Goal: Transaction & Acquisition: Book appointment/travel/reservation

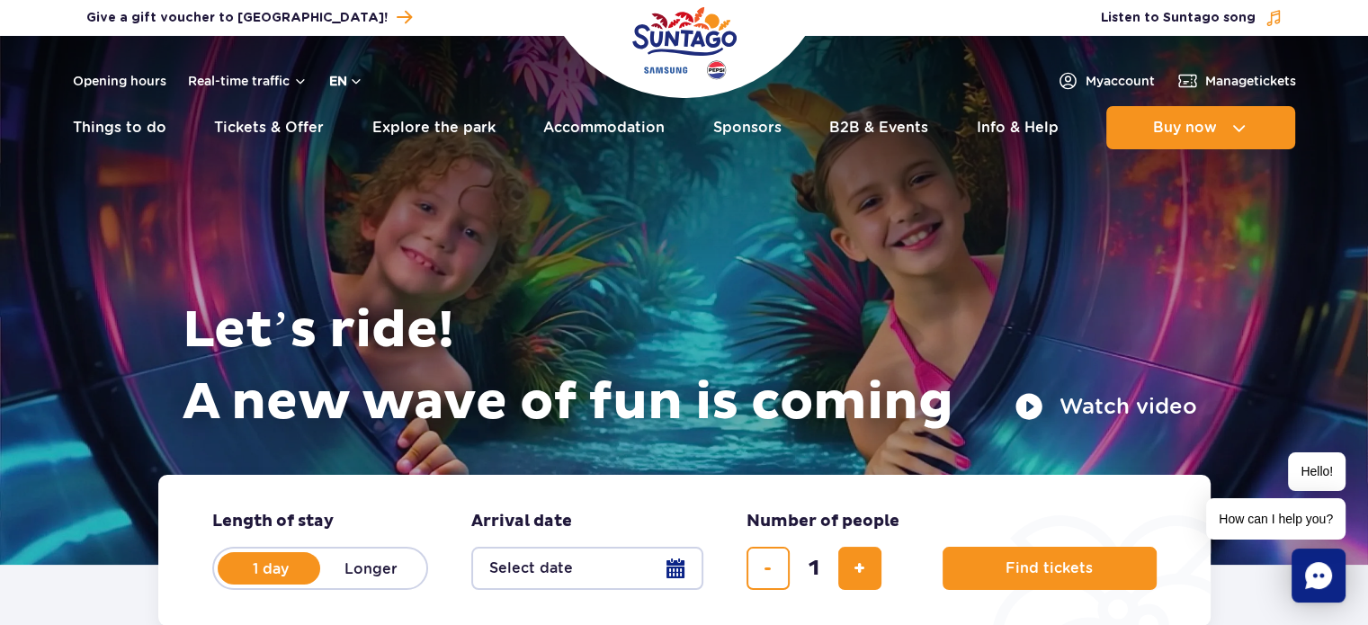
click at [358, 77] on button "en" at bounding box center [346, 81] width 34 height 18
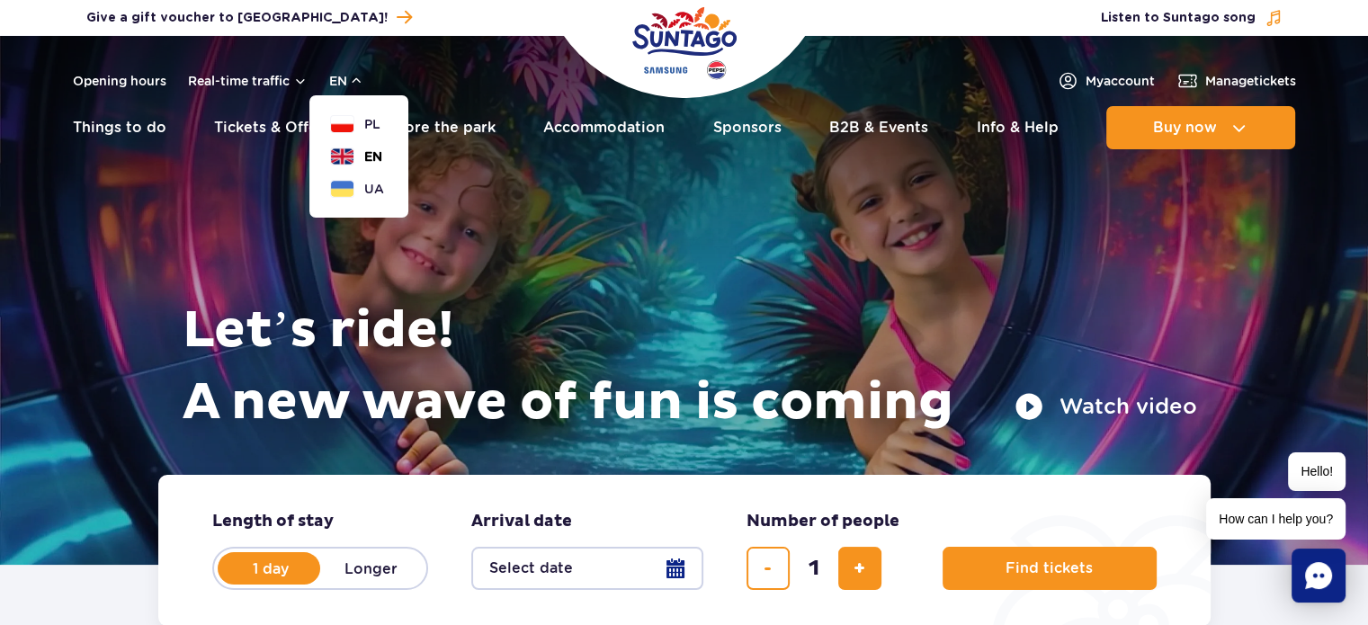
click at [351, 156] on button "EN" at bounding box center [356, 156] width 51 height 18
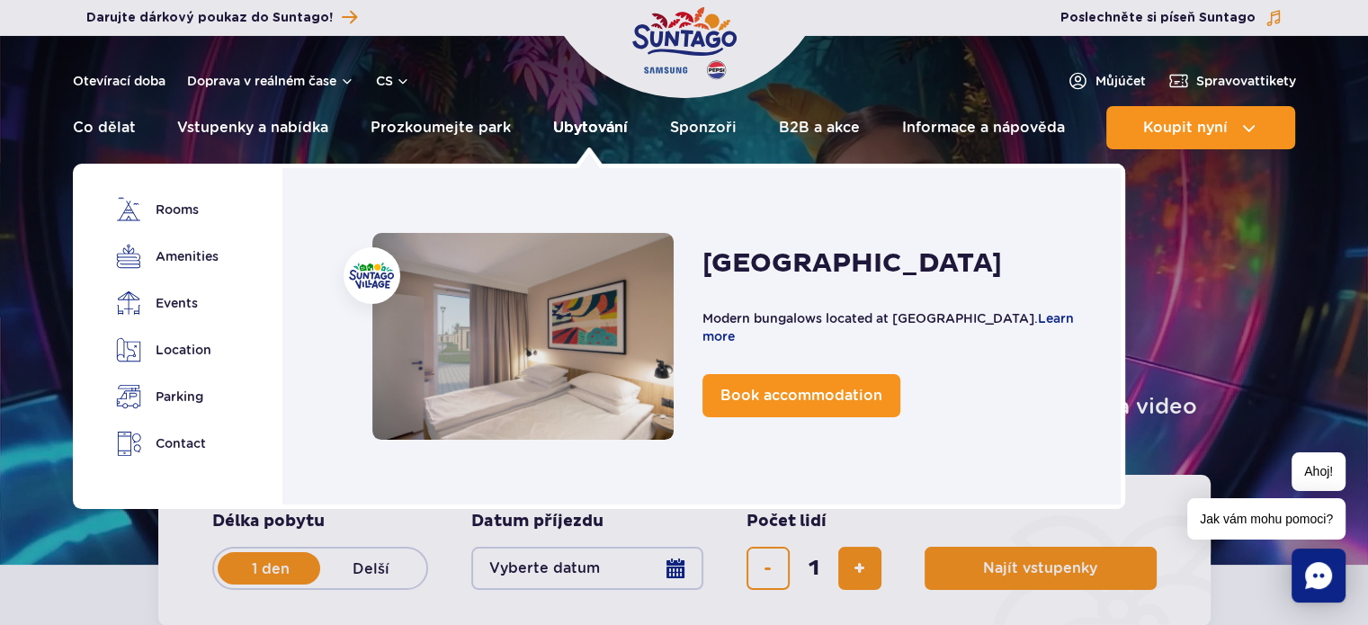
click at [562, 138] on link "Ubytování" at bounding box center [590, 127] width 75 height 43
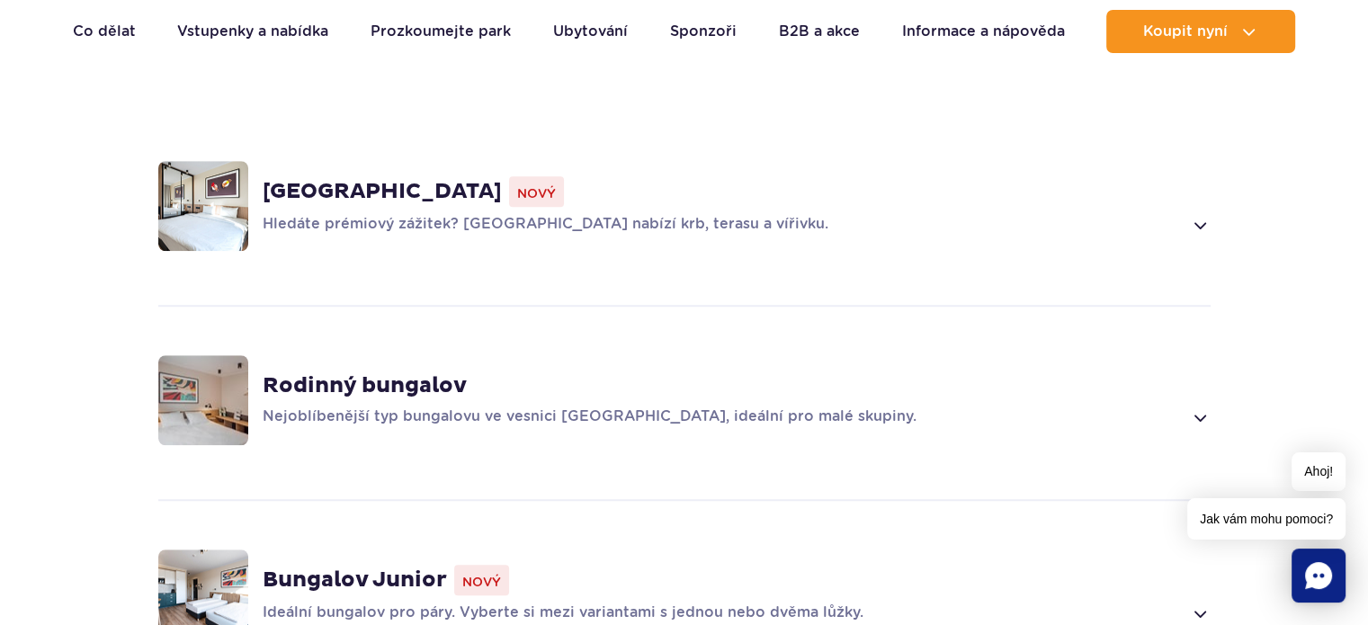
scroll to position [629, 0]
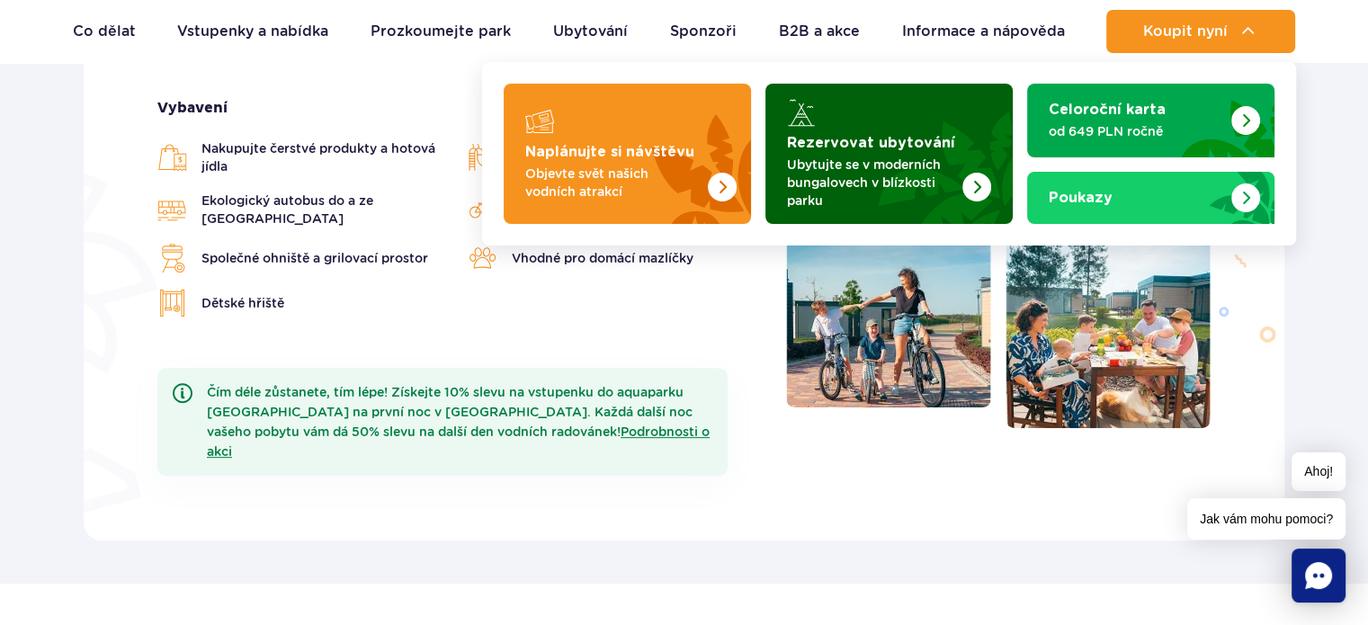
click at [902, 187] on font "Ubytujte se v moderních bungalovech v blízkosti parku" at bounding box center [864, 182] width 154 height 50
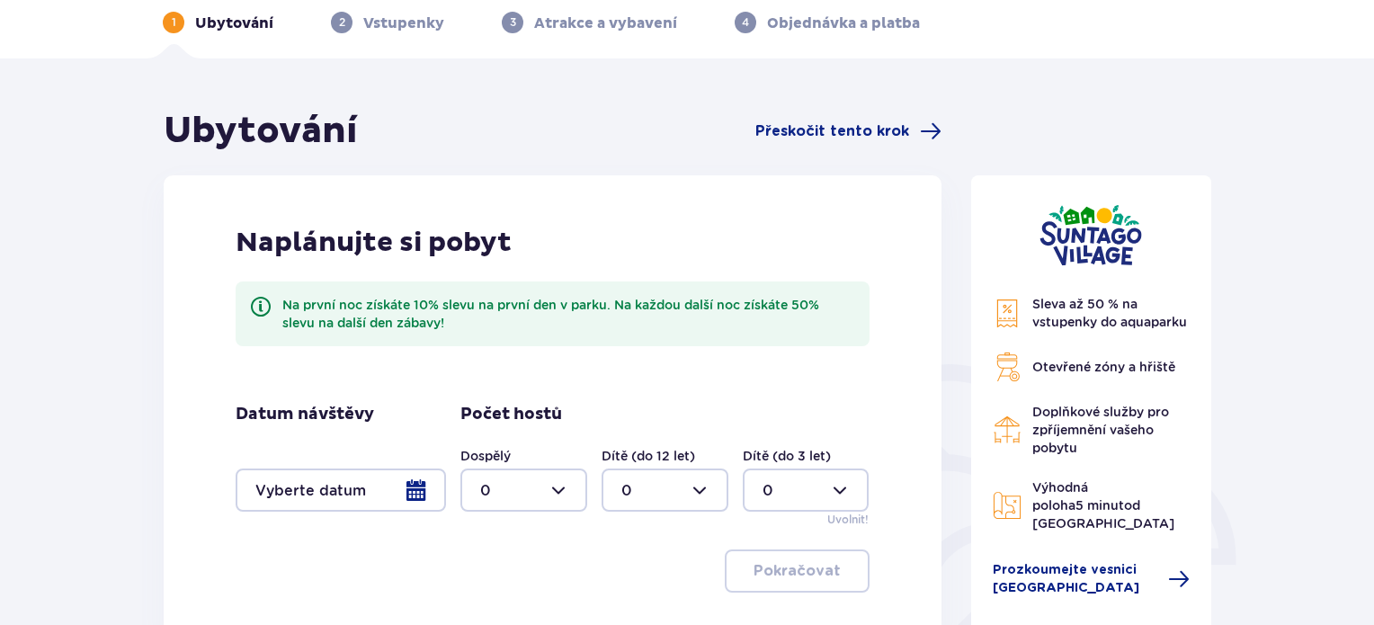
scroll to position [180, 0]
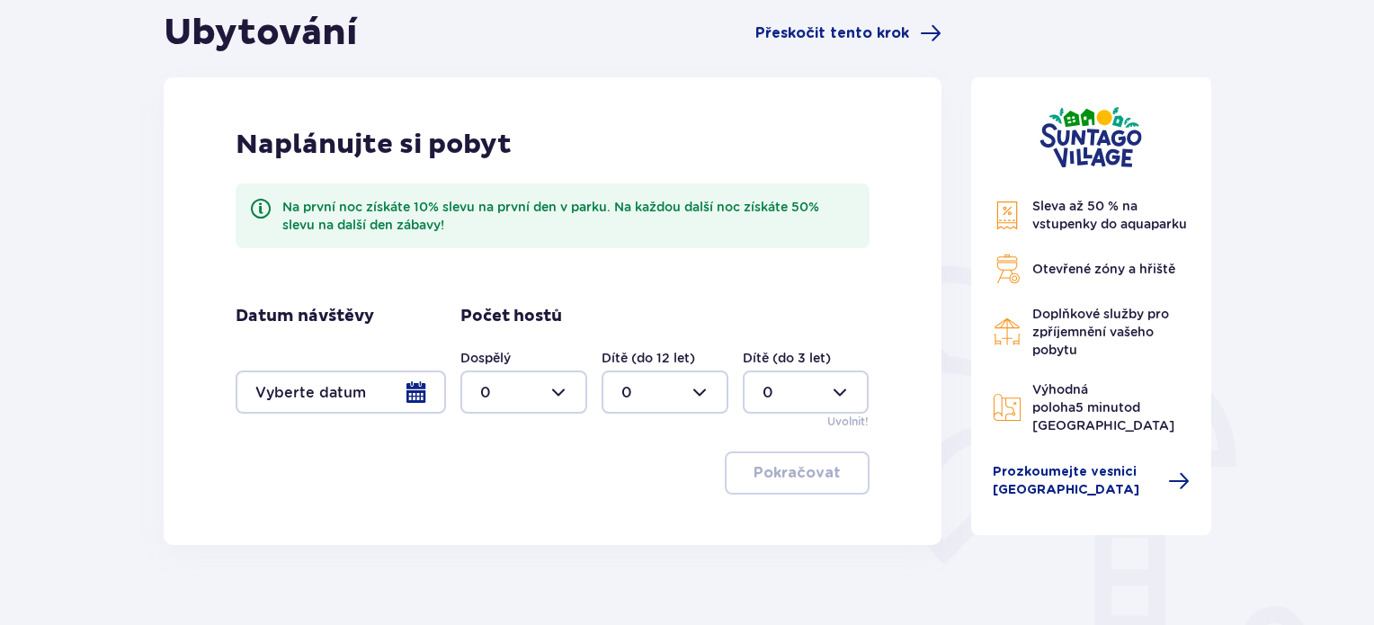
click at [541, 390] on div at bounding box center [523, 391] width 127 height 43
click at [513, 513] on div "2" at bounding box center [523, 523] width 87 height 20
type input "2"
click at [673, 390] on div at bounding box center [665, 391] width 127 height 43
click at [651, 523] on div "2" at bounding box center [664, 523] width 87 height 20
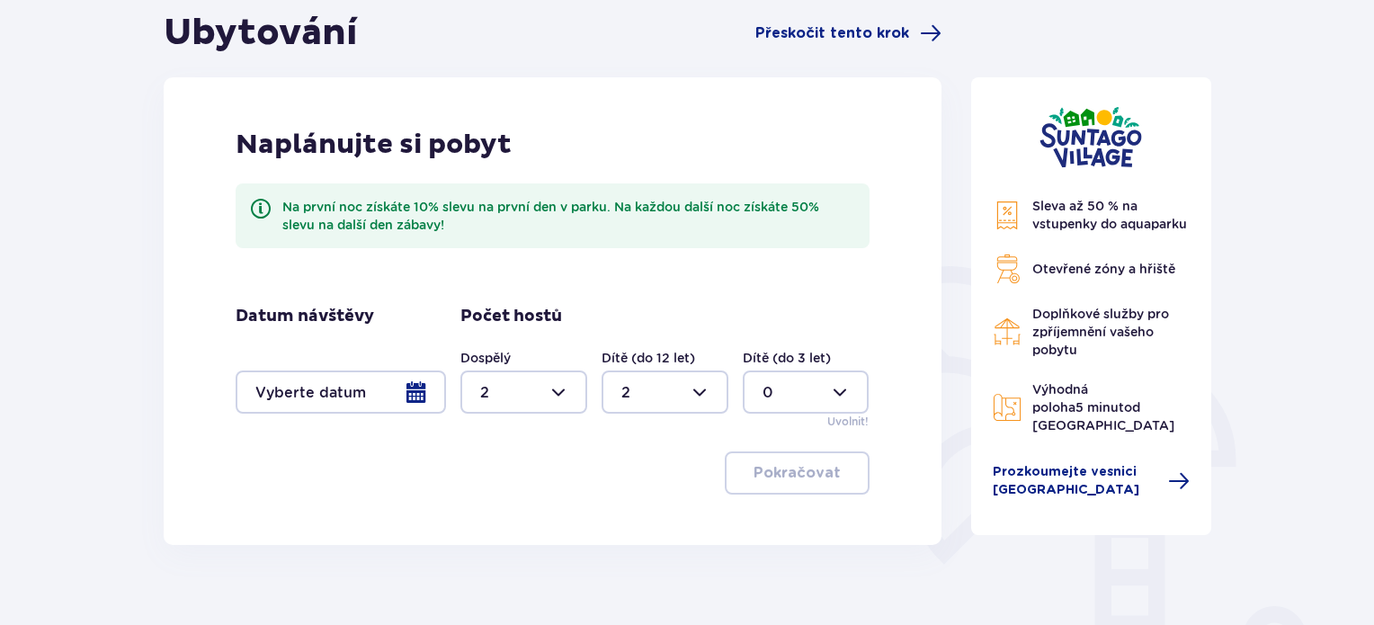
type input "2"
click at [373, 397] on div at bounding box center [341, 391] width 210 height 43
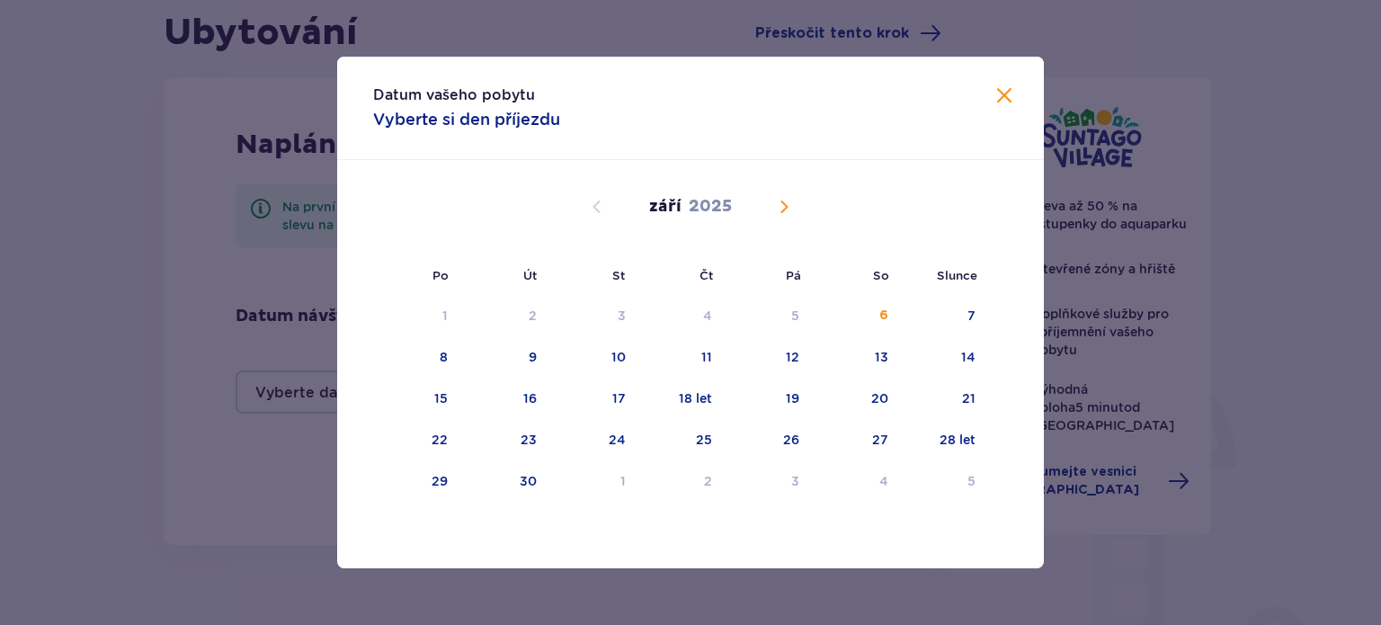
click at [780, 196] on span "Kalendář" at bounding box center [784, 207] width 22 height 22
click at [885, 441] on font "25" at bounding box center [880, 439] width 16 height 14
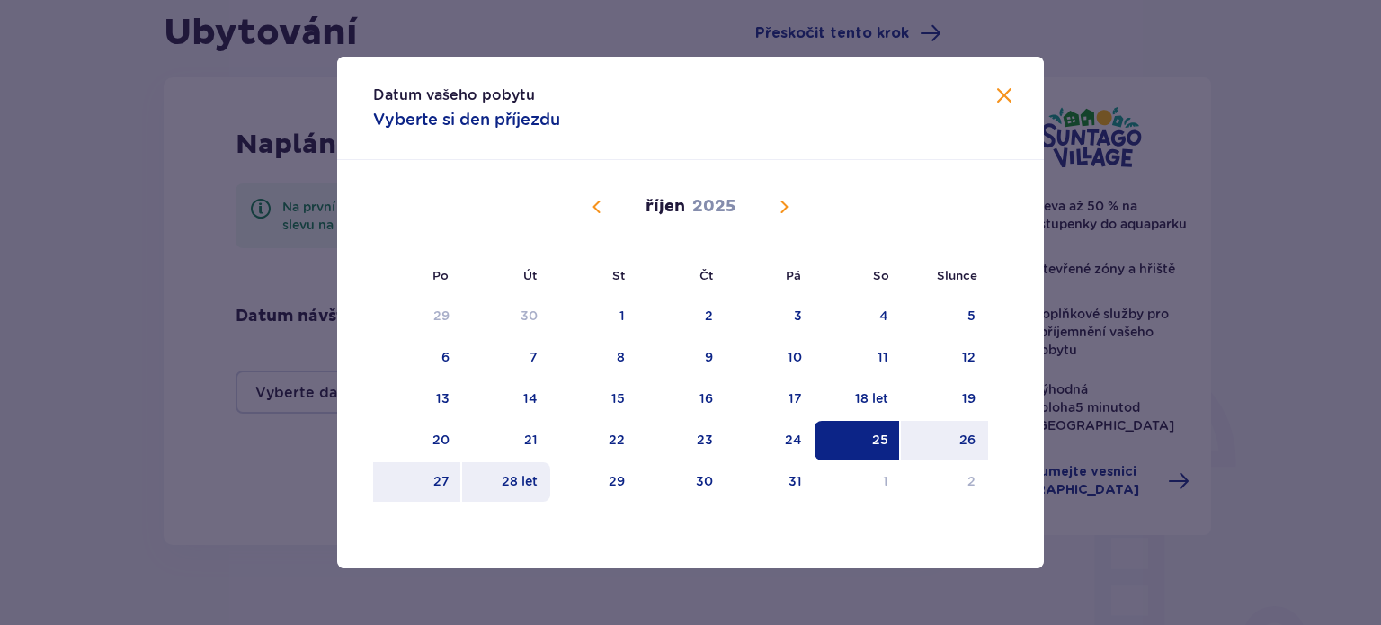
click at [496, 482] on div "28 let" at bounding box center [506, 482] width 89 height 40
type input "[DATE] - [DATE]"
type input "0"
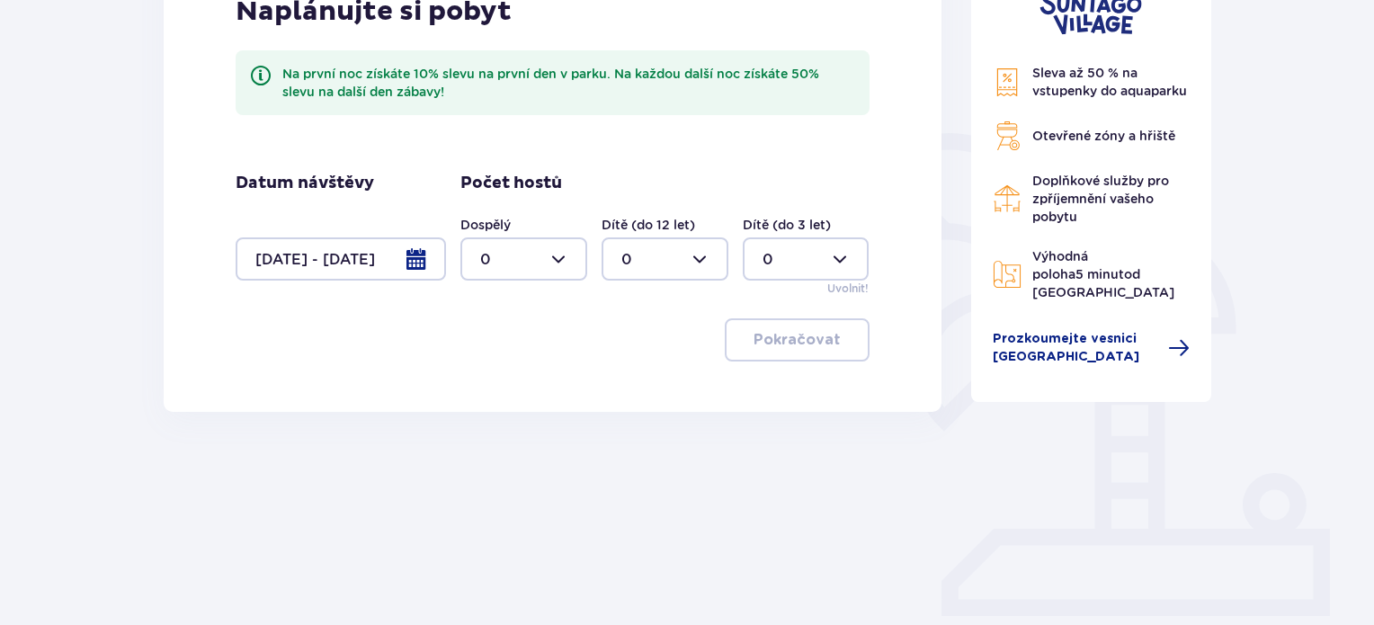
scroll to position [360, 0]
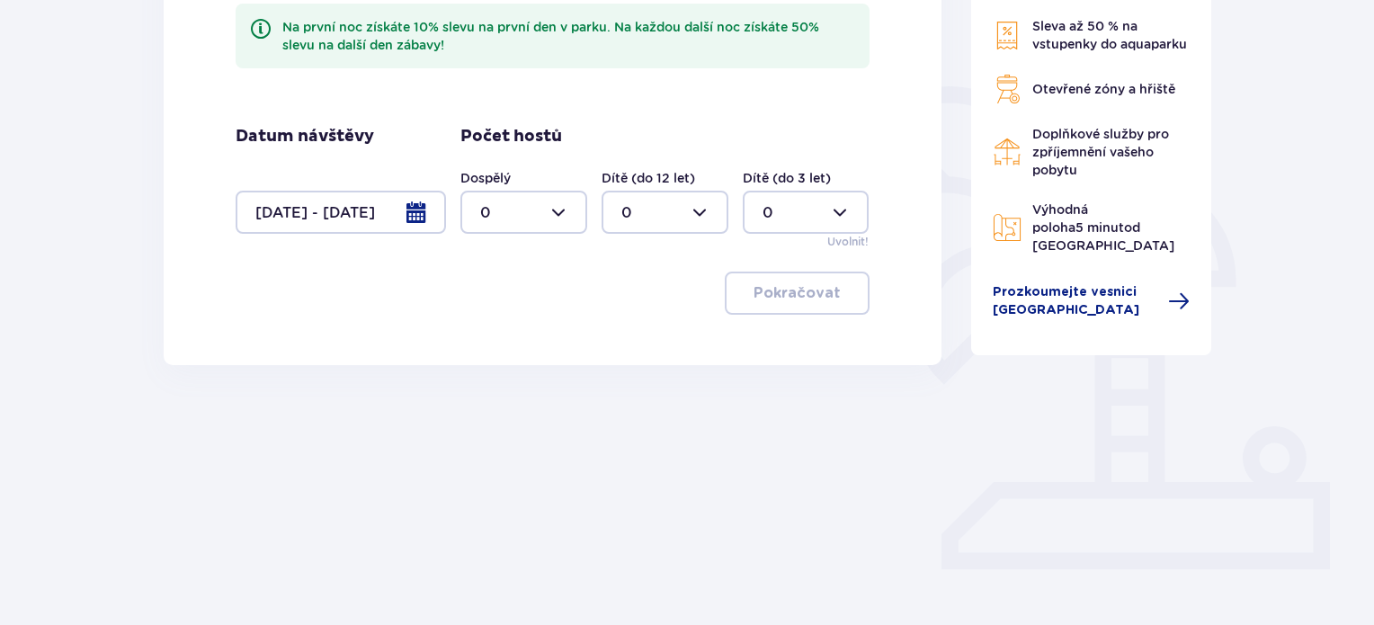
click at [561, 223] on div at bounding box center [523, 212] width 127 height 43
click at [513, 333] on div "2" at bounding box center [523, 343] width 87 height 20
type input "2"
click at [645, 215] on div at bounding box center [665, 212] width 127 height 43
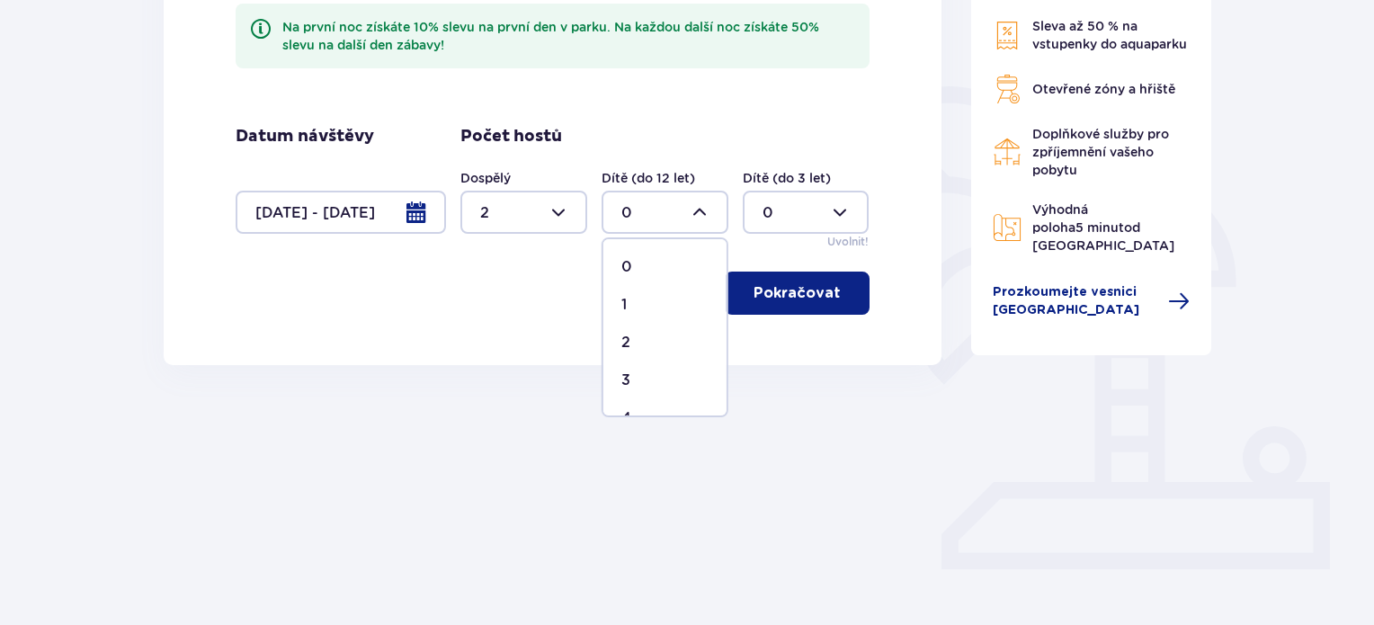
click at [637, 348] on div "2" at bounding box center [664, 343] width 87 height 20
type input "2"
click at [786, 298] on font "Pokračovat" at bounding box center [796, 293] width 87 height 14
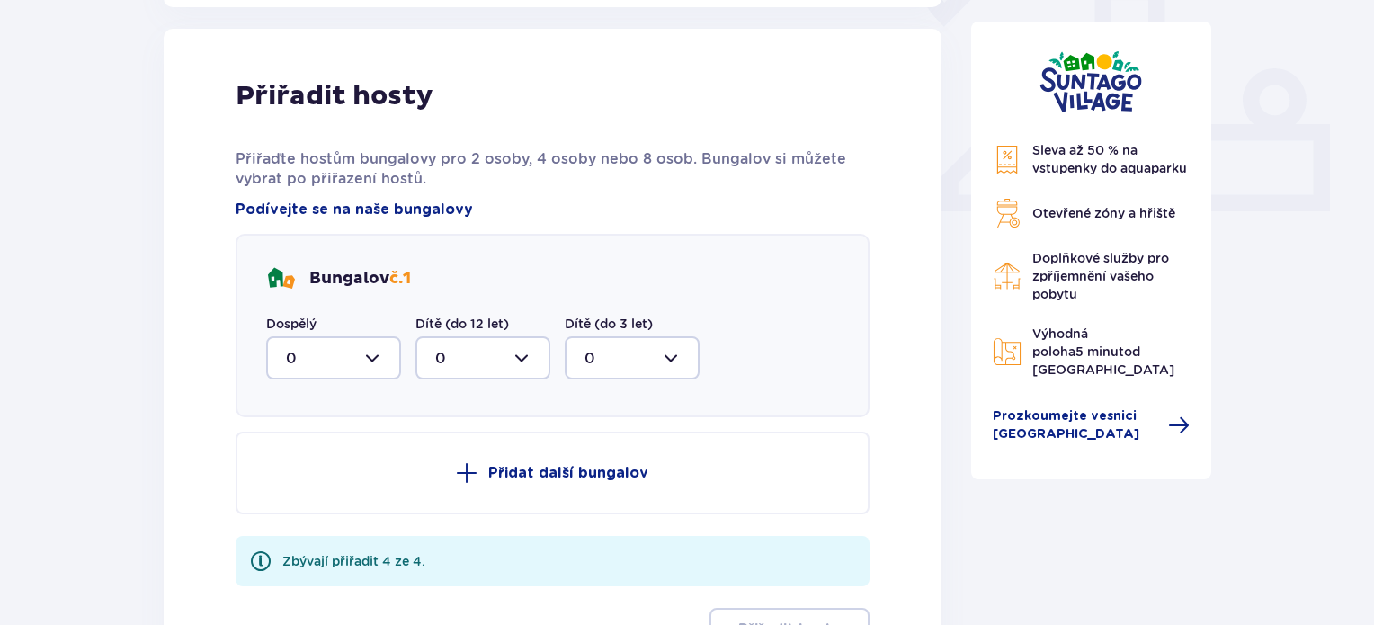
scroll to position [725, 0]
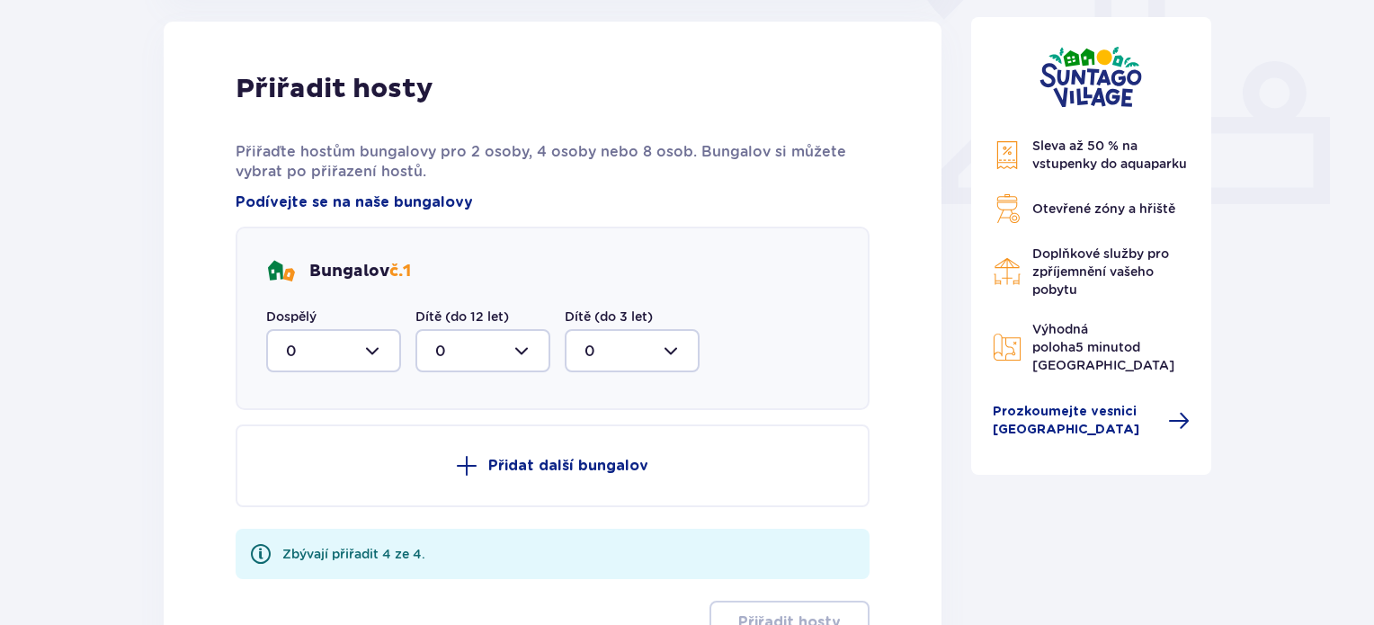
click at [372, 355] on div at bounding box center [333, 350] width 135 height 43
click at [305, 474] on div "2" at bounding box center [333, 481] width 95 height 20
type input "2"
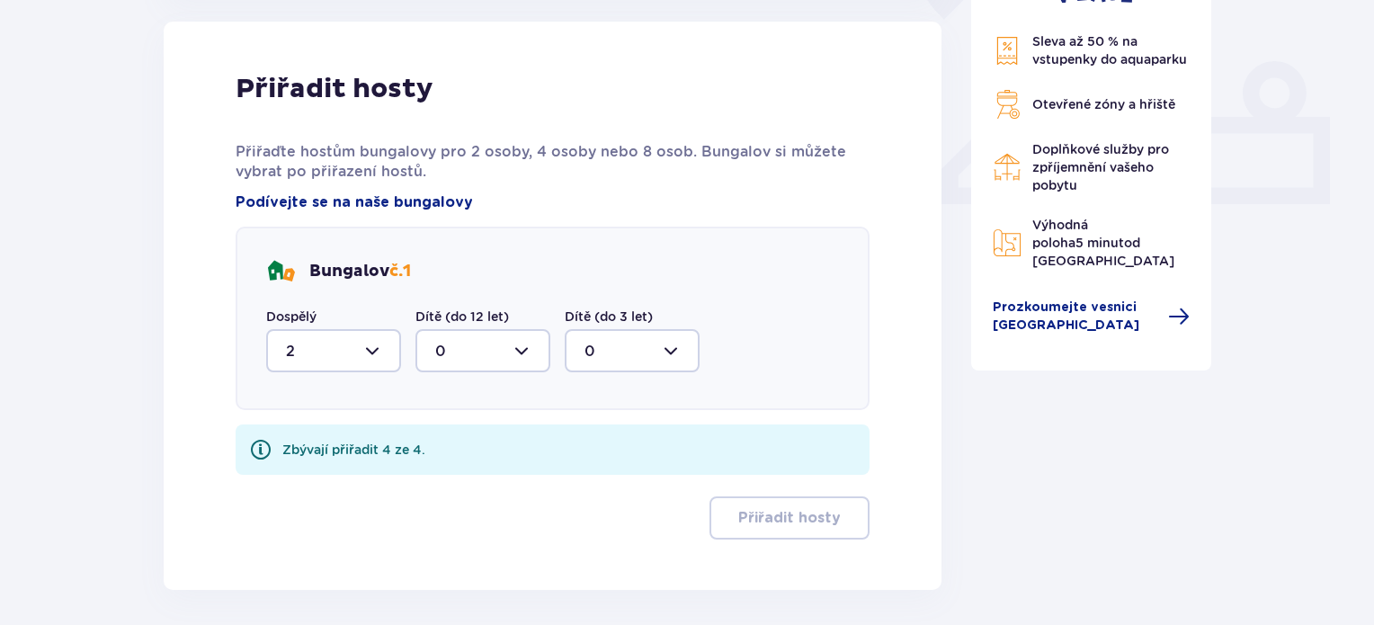
click at [506, 339] on div at bounding box center [482, 350] width 135 height 43
click at [460, 477] on div "2" at bounding box center [482, 481] width 95 height 20
type input "2"
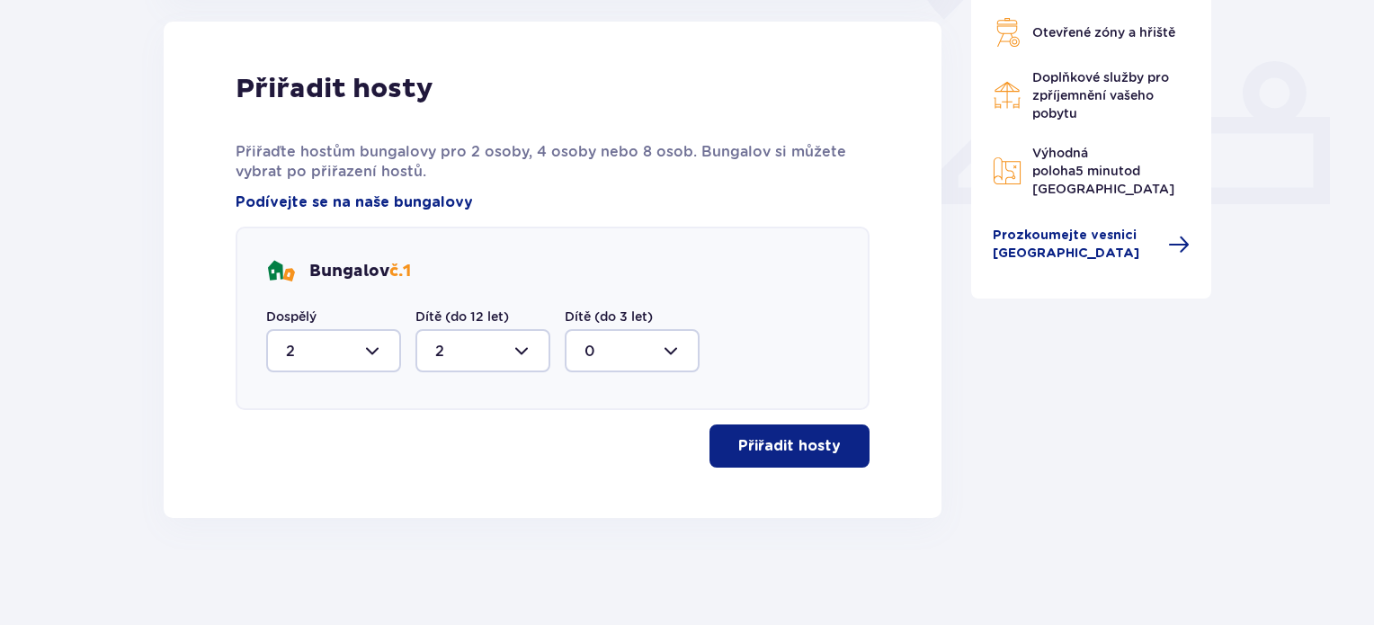
click at [807, 445] on font "Přiřadit hosty" at bounding box center [789, 446] width 103 height 14
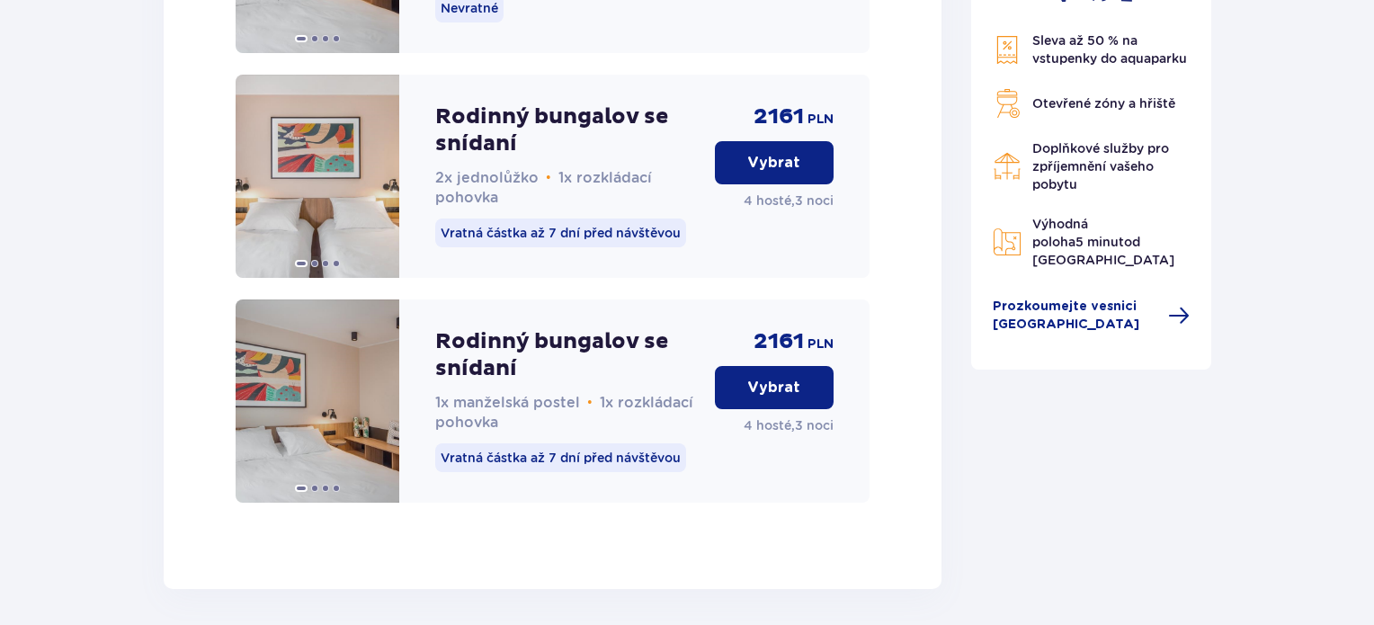
scroll to position [2859, 0]
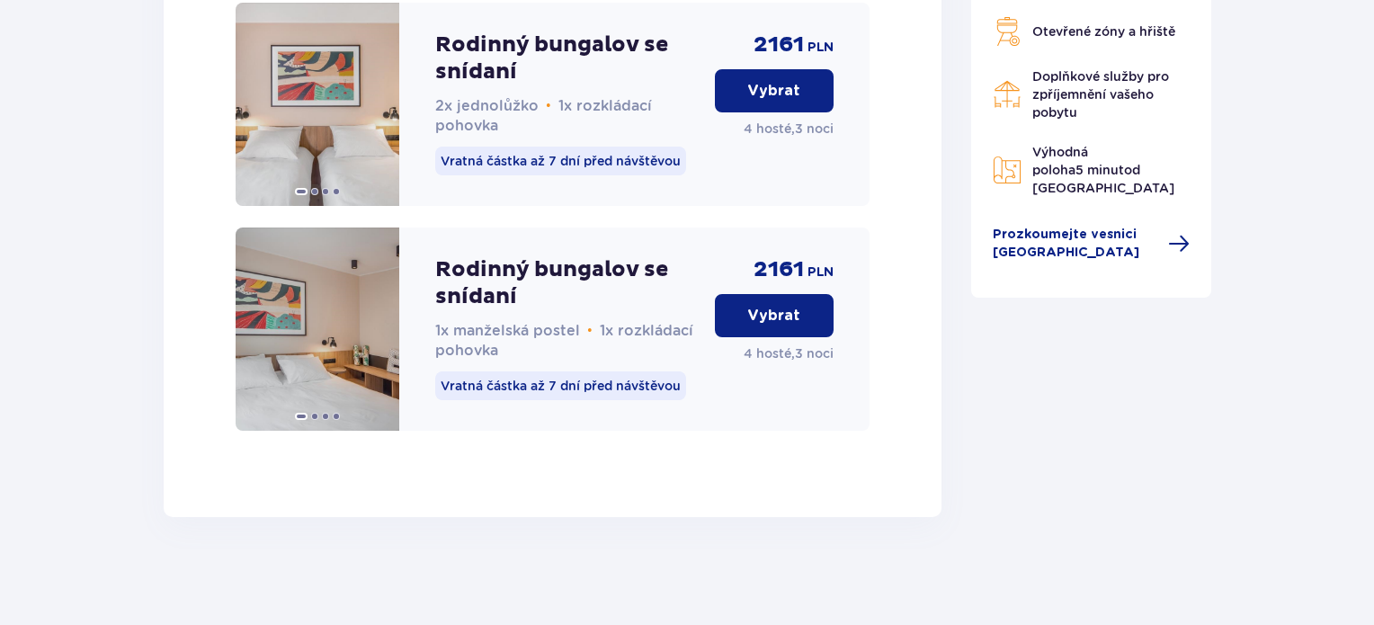
click at [766, 311] on font "Vybrat" at bounding box center [773, 315] width 53 height 14
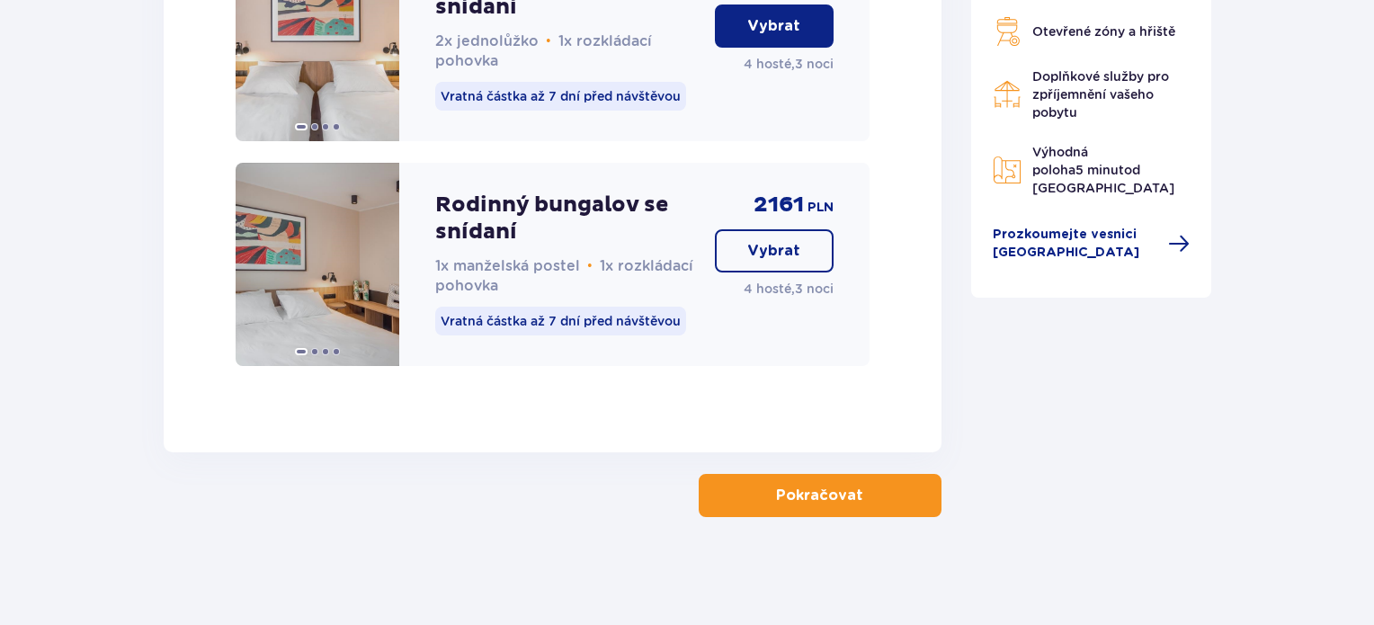
click at [812, 492] on font "Pokračovat" at bounding box center [819, 495] width 87 height 14
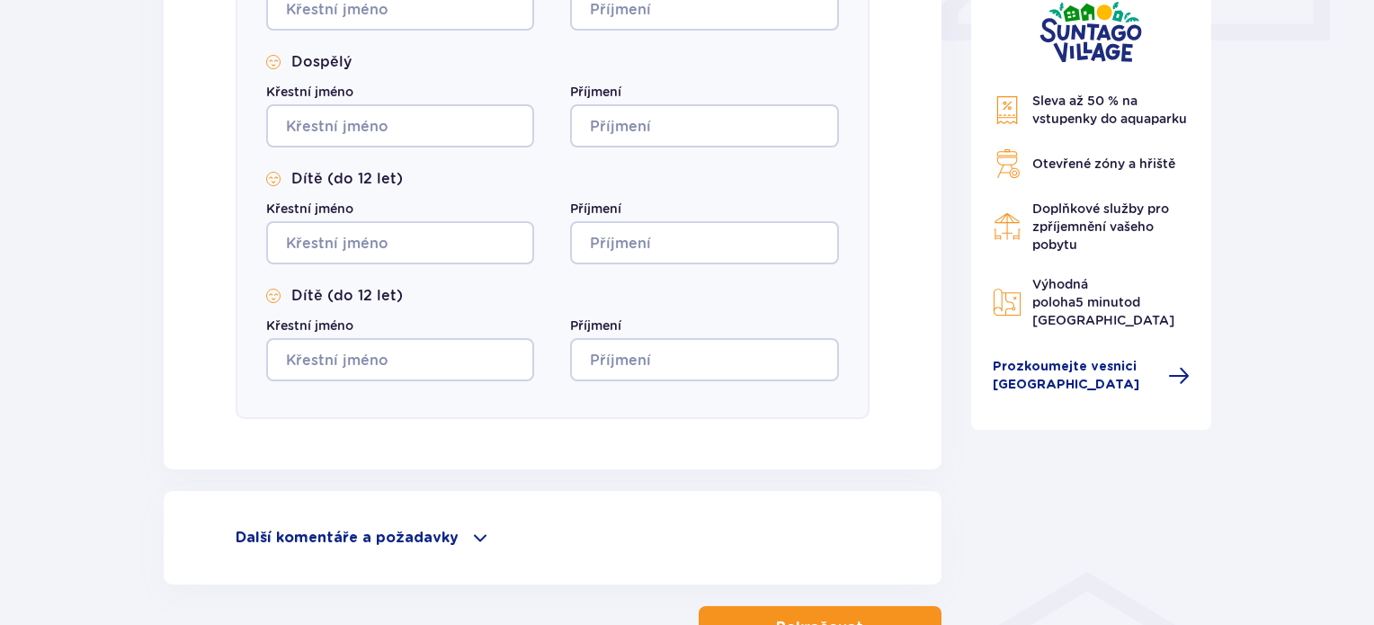
scroll to position [1020, 0]
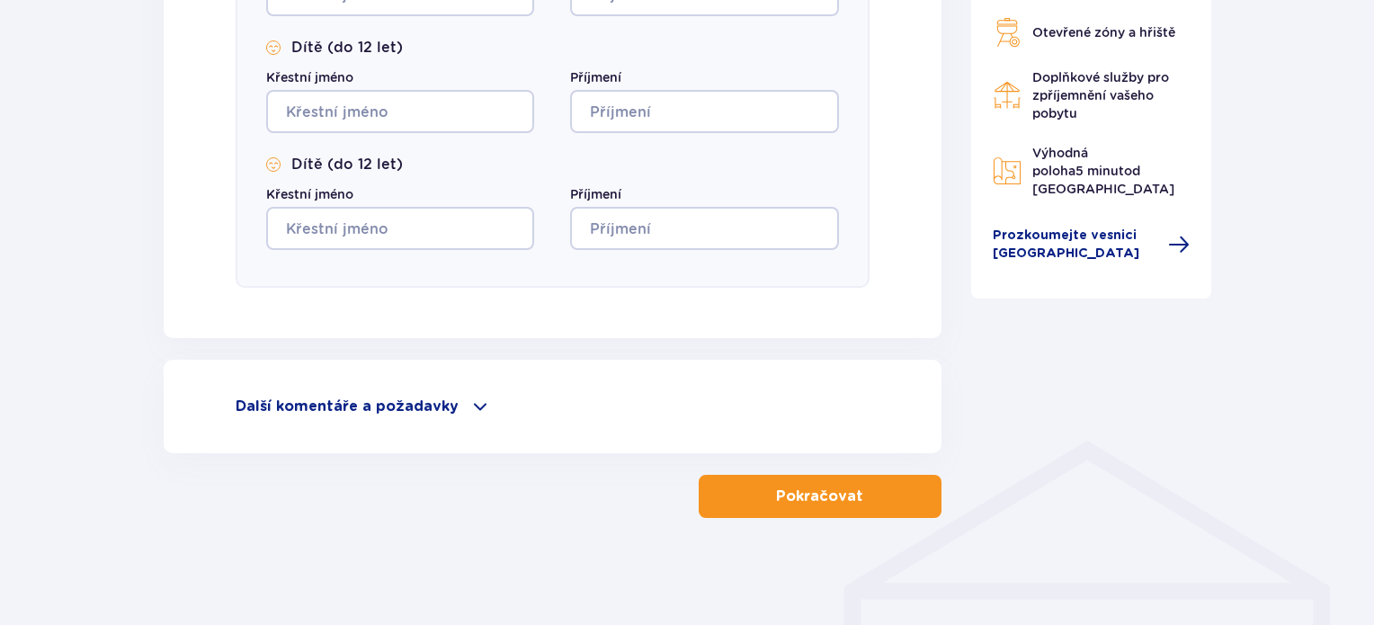
click at [472, 406] on span at bounding box center [480, 407] width 22 height 22
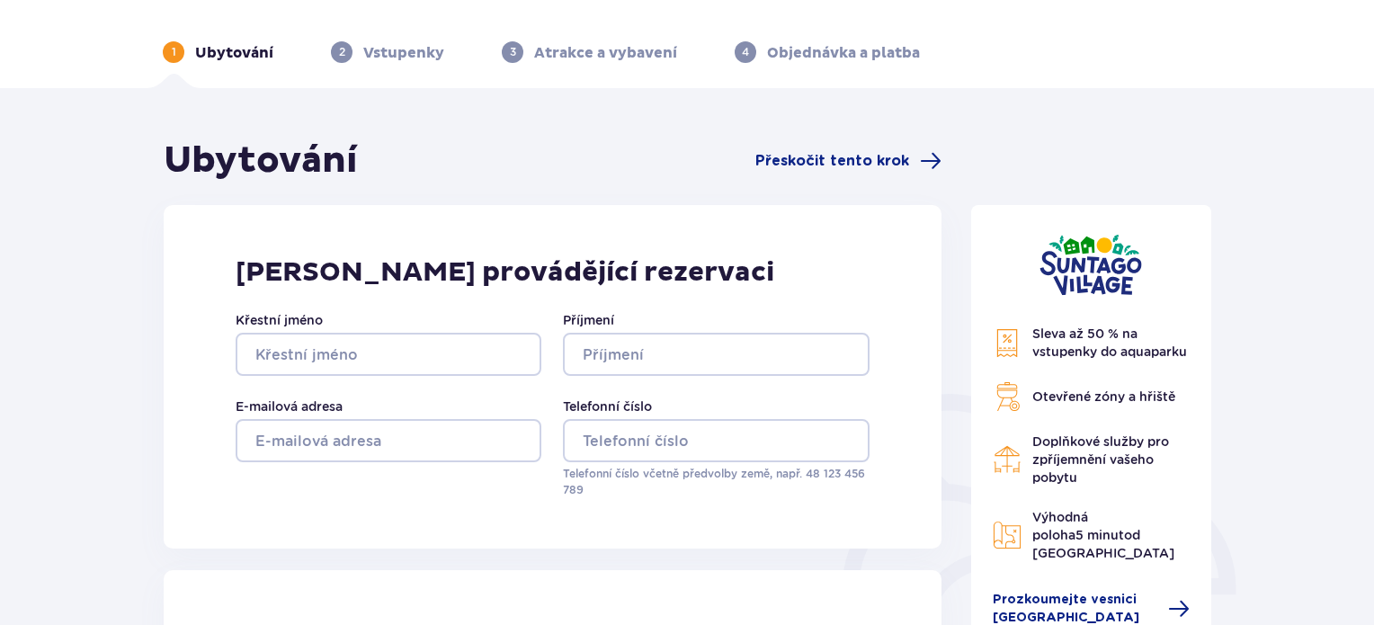
scroll to position [0, 0]
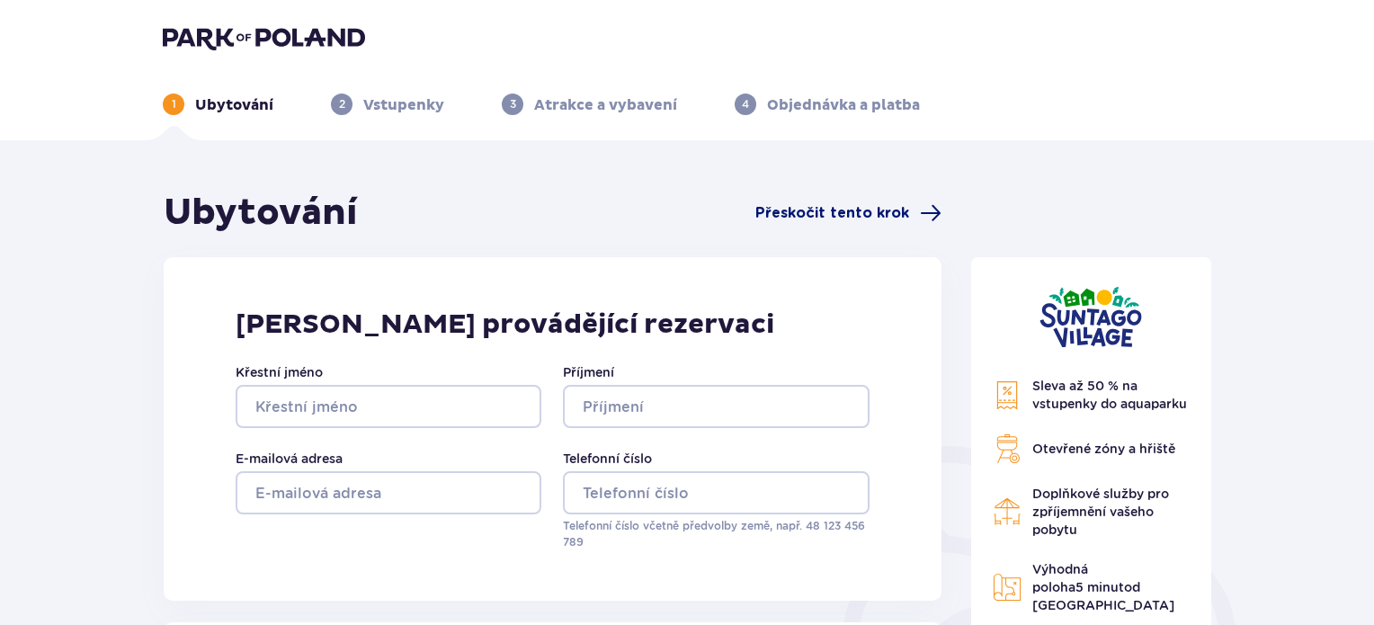
click at [825, 218] on font "Přeskočit tento krok" at bounding box center [832, 213] width 154 height 14
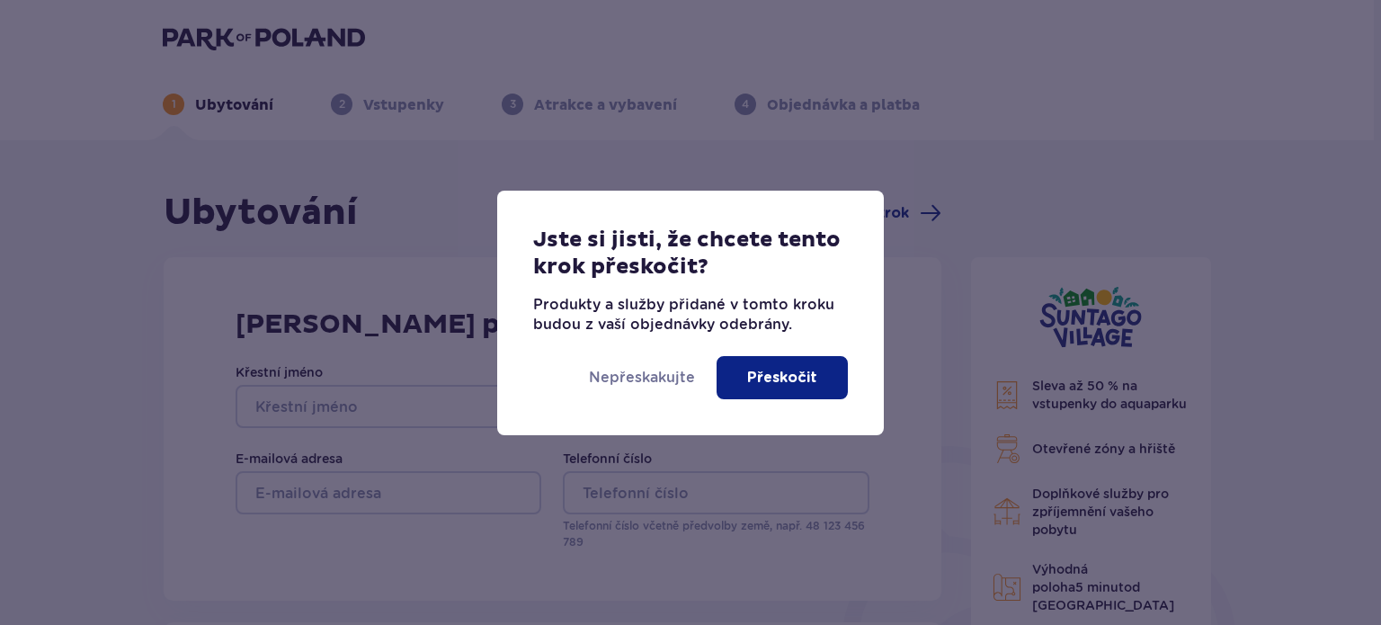
click at [780, 371] on font "Přeskočit" at bounding box center [782, 377] width 70 height 14
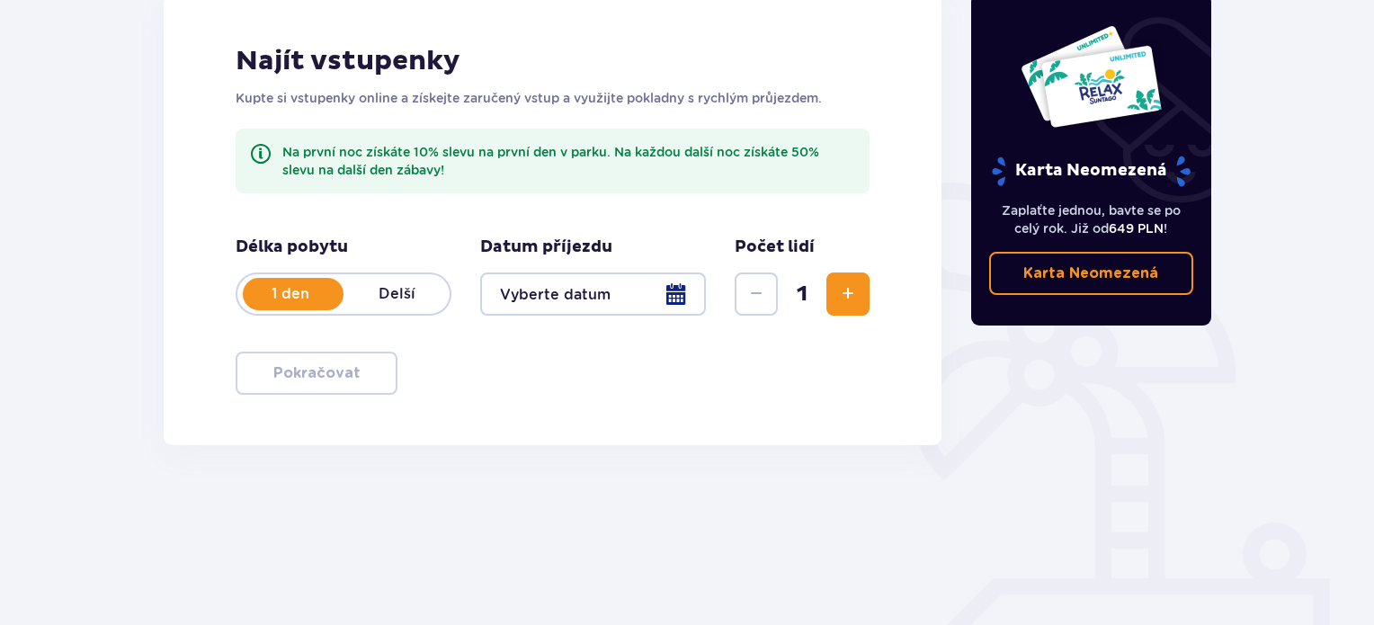
scroll to position [291, 0]
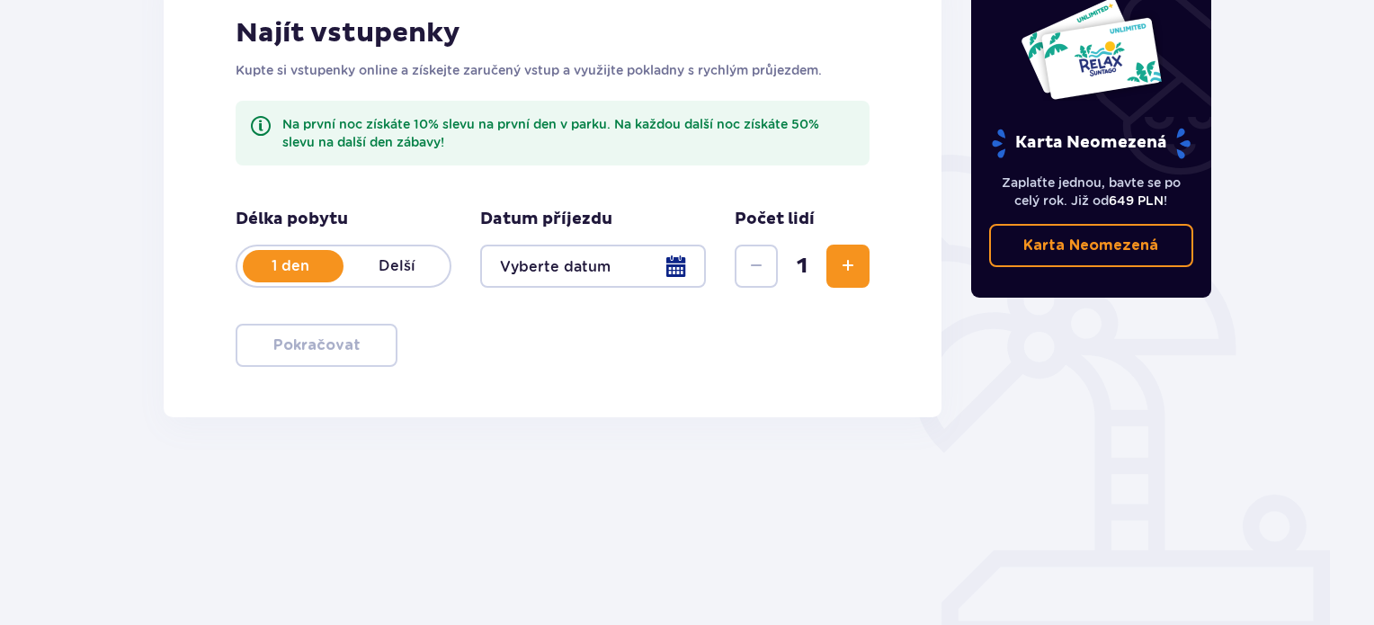
click at [414, 260] on font "Delší" at bounding box center [397, 265] width 37 height 17
click at [572, 262] on div at bounding box center [593, 266] width 226 height 43
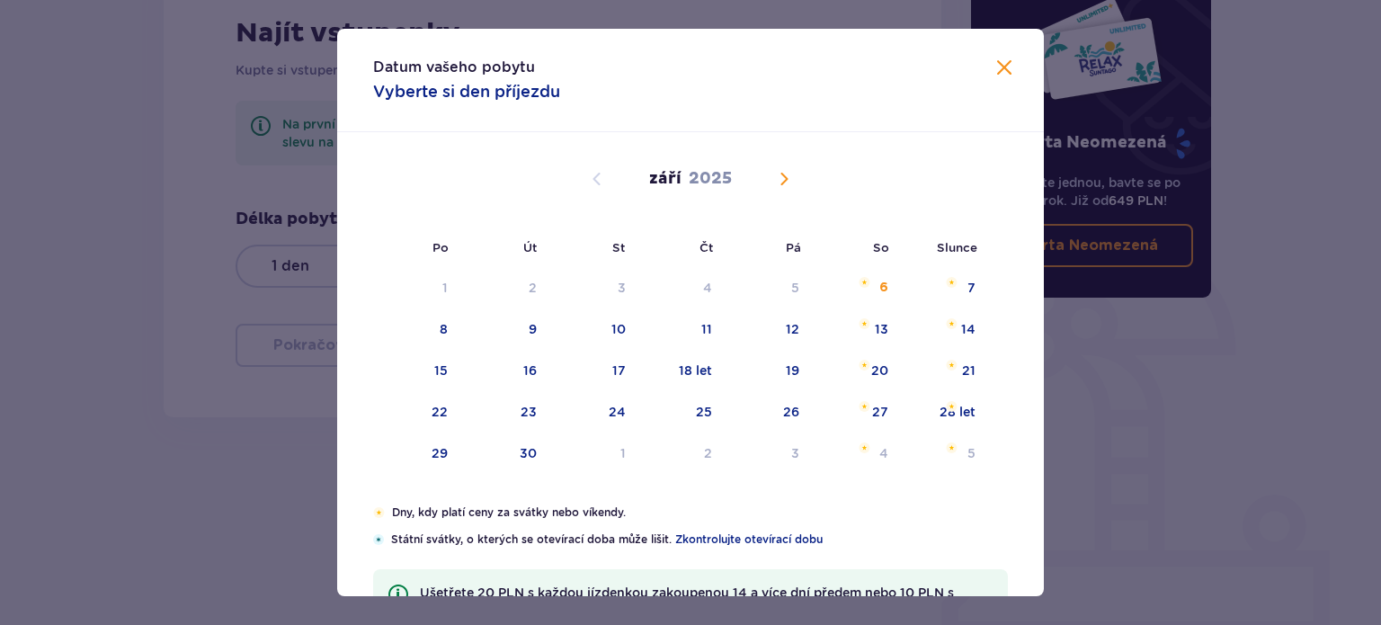
click at [776, 181] on span "Kalendář" at bounding box center [784, 179] width 22 height 22
click at [850, 408] on div "25" at bounding box center [858, 413] width 87 height 40
click at [535, 448] on font "28 let" at bounding box center [520, 453] width 36 height 14
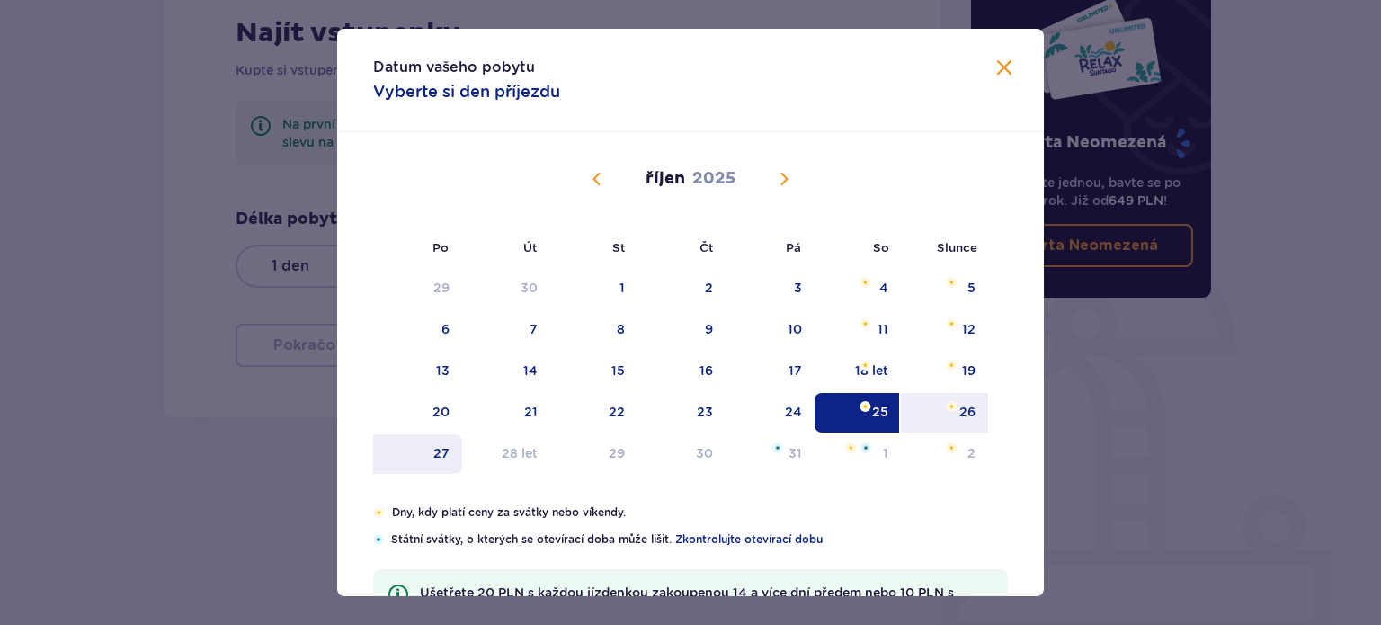
click at [444, 449] on font "27" at bounding box center [441, 453] width 16 height 14
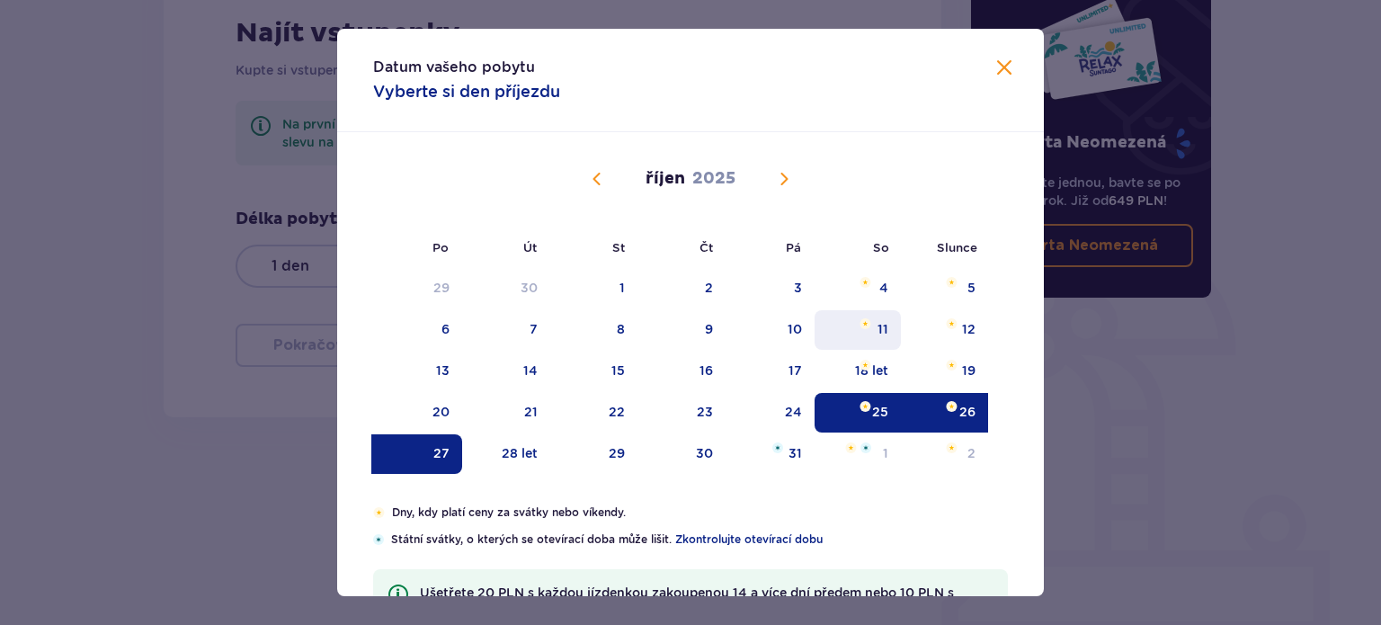
type input "25.10.25 - 27.10.25"
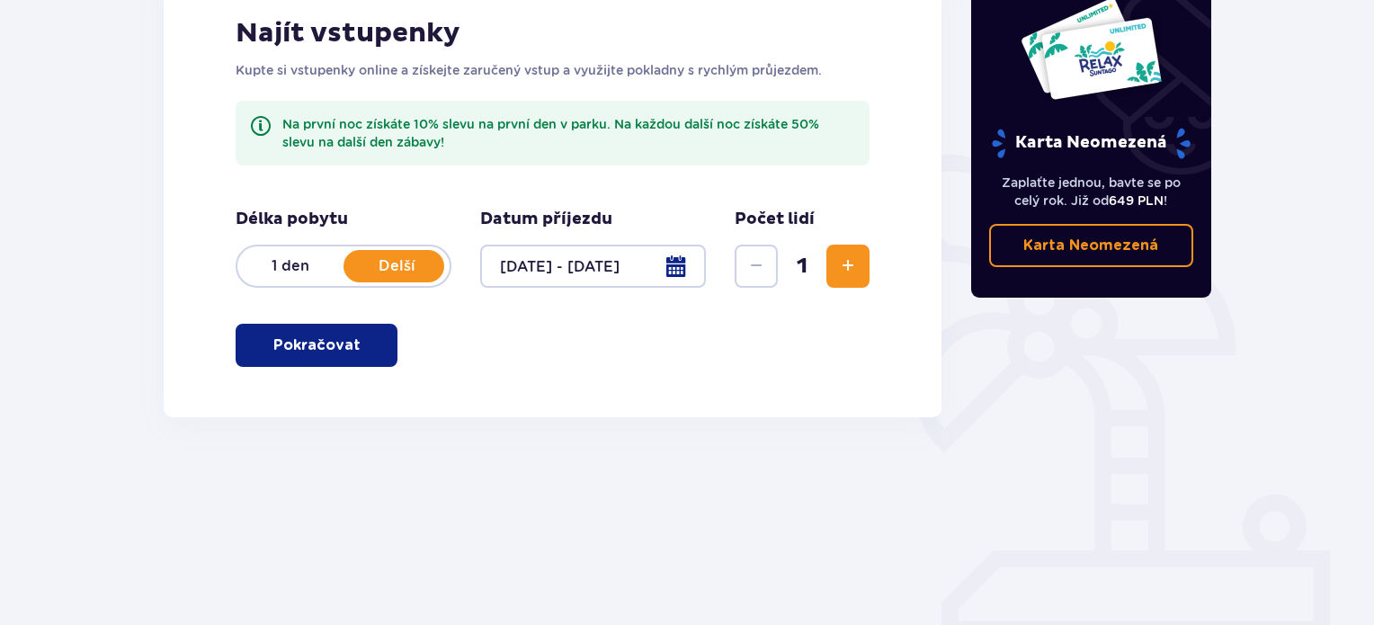
click at [849, 266] on span "Zvýšení" at bounding box center [848, 266] width 22 height 22
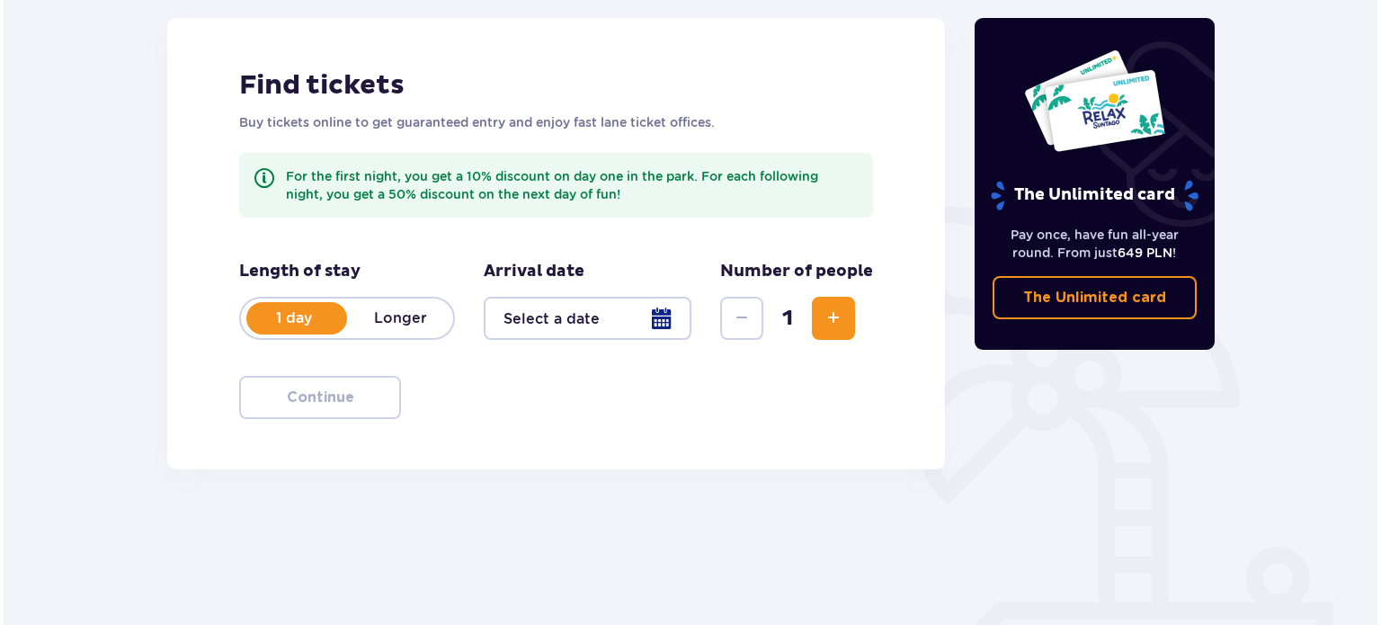
scroll to position [270, 0]
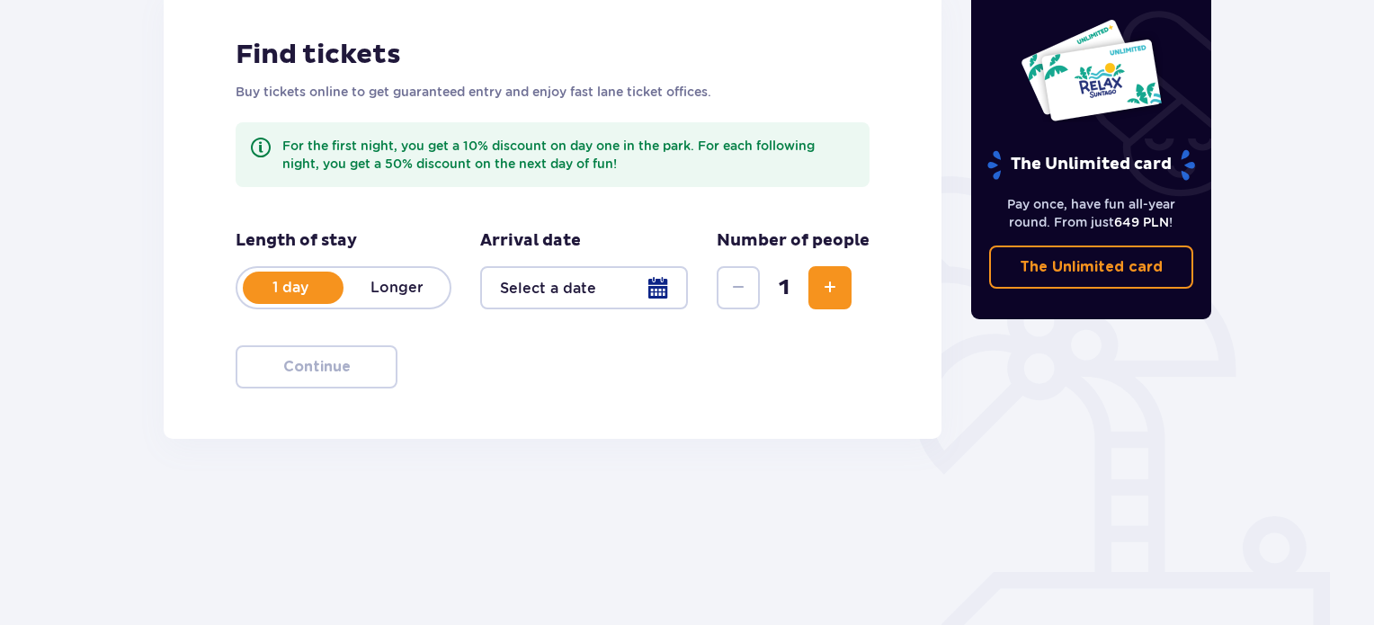
click at [405, 289] on p "Longer" at bounding box center [396, 288] width 106 height 20
click at [558, 290] on div at bounding box center [584, 287] width 208 height 43
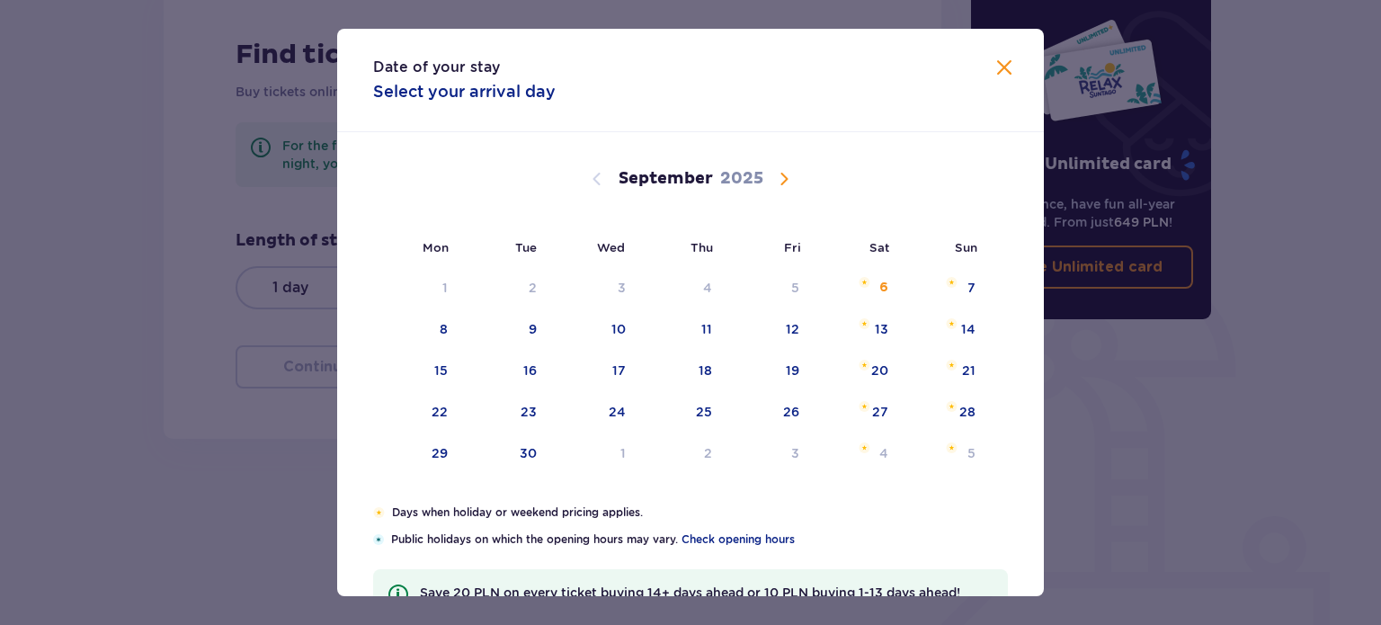
click at [778, 183] on span "Calendar" at bounding box center [784, 179] width 22 height 22
click at [855, 415] on div "25" at bounding box center [858, 413] width 87 height 40
click at [524, 447] on div "28" at bounding box center [529, 453] width 16 height 18
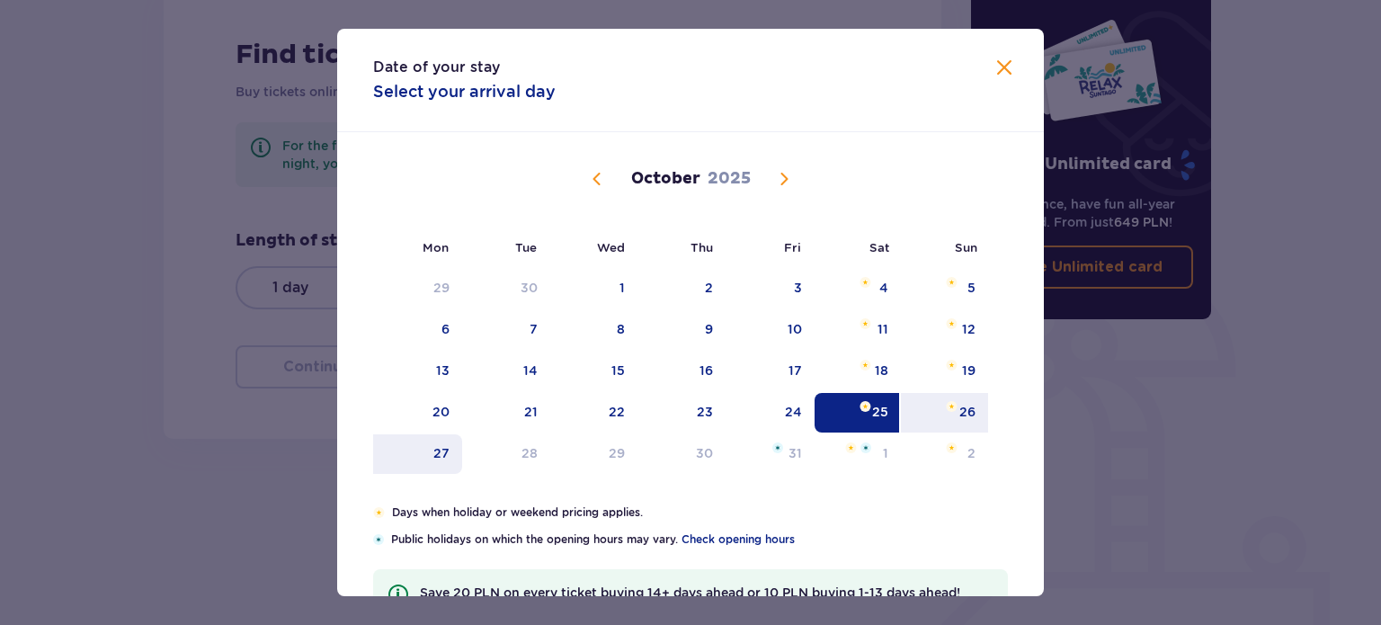
click at [444, 449] on div "27" at bounding box center [441, 453] width 16 height 18
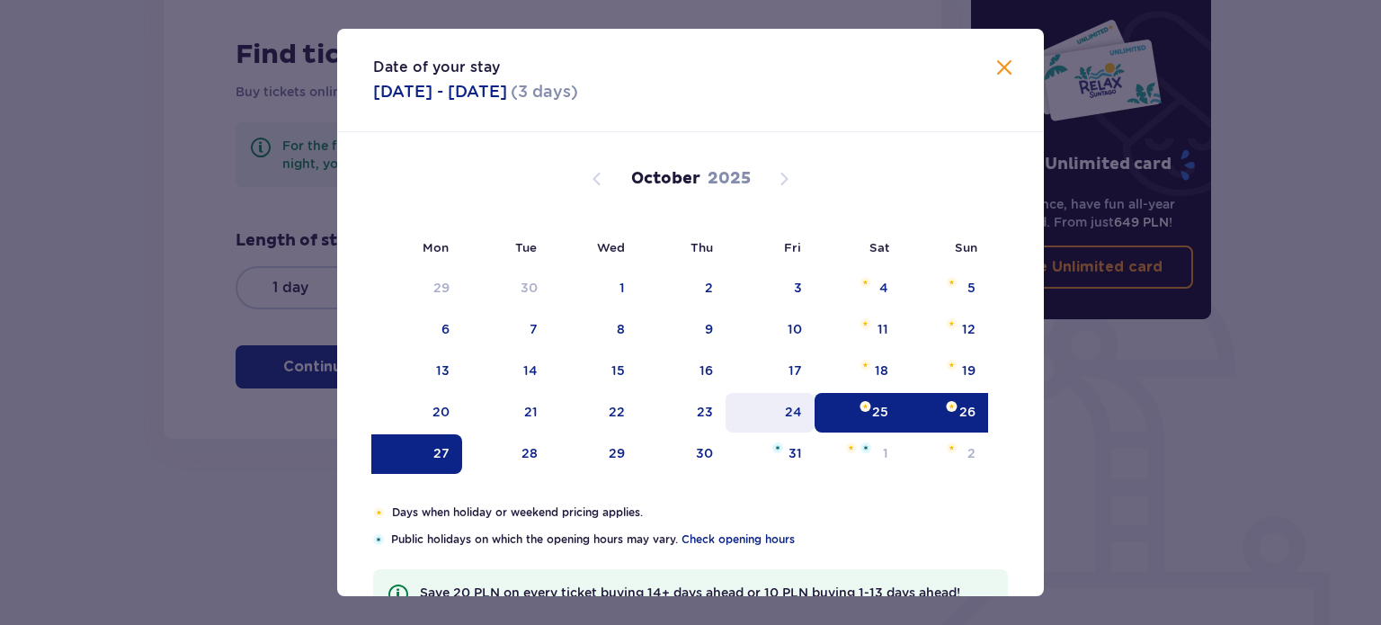
type input "25.10.25 - 27.10.25"
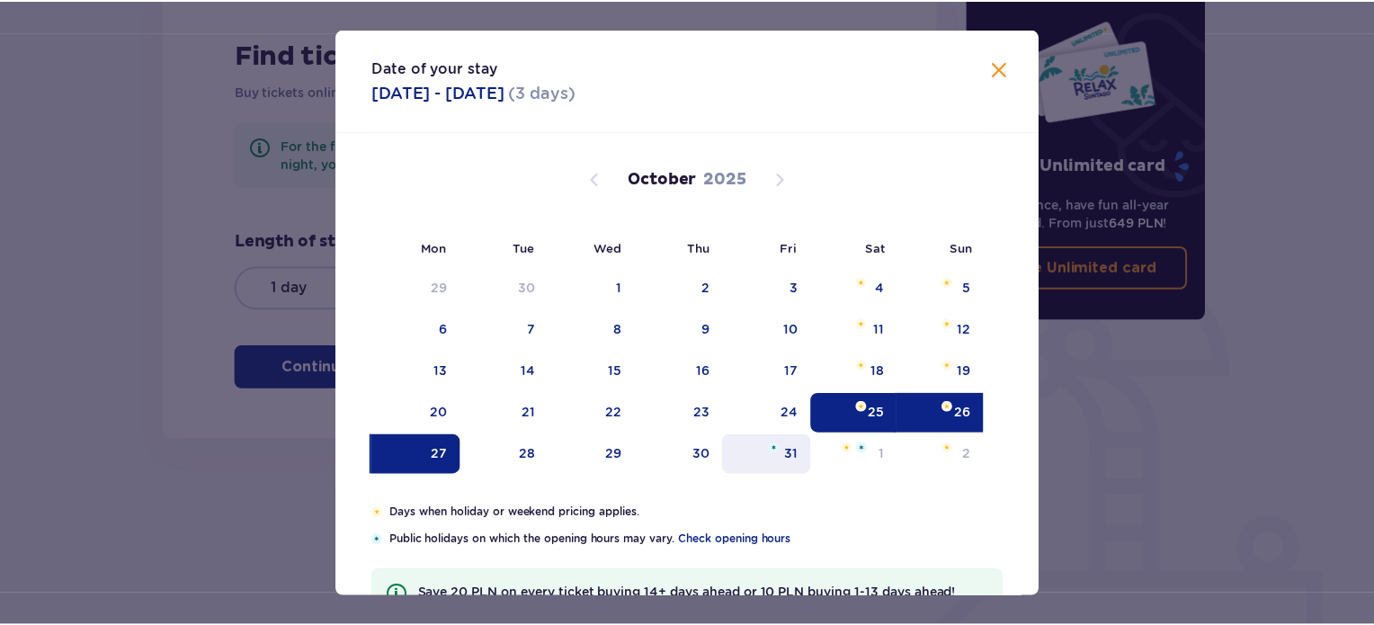
scroll to position [40, 0]
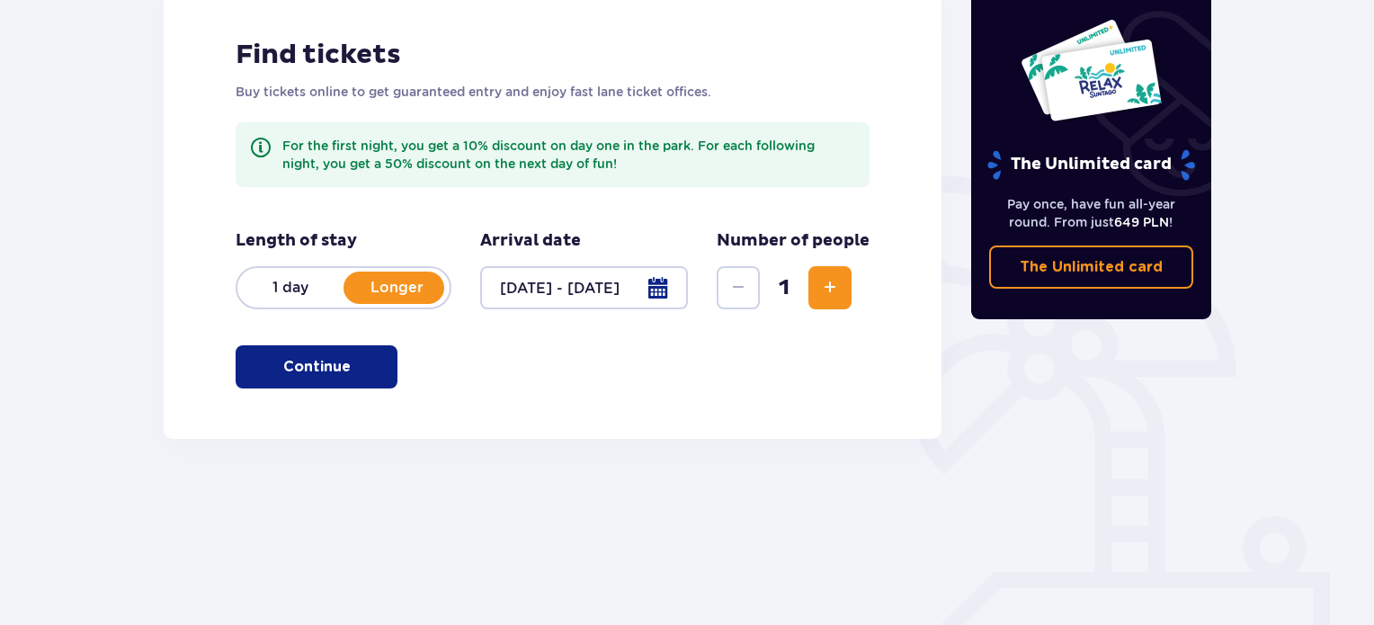
click at [839, 285] on span "Increase" at bounding box center [830, 288] width 22 height 22
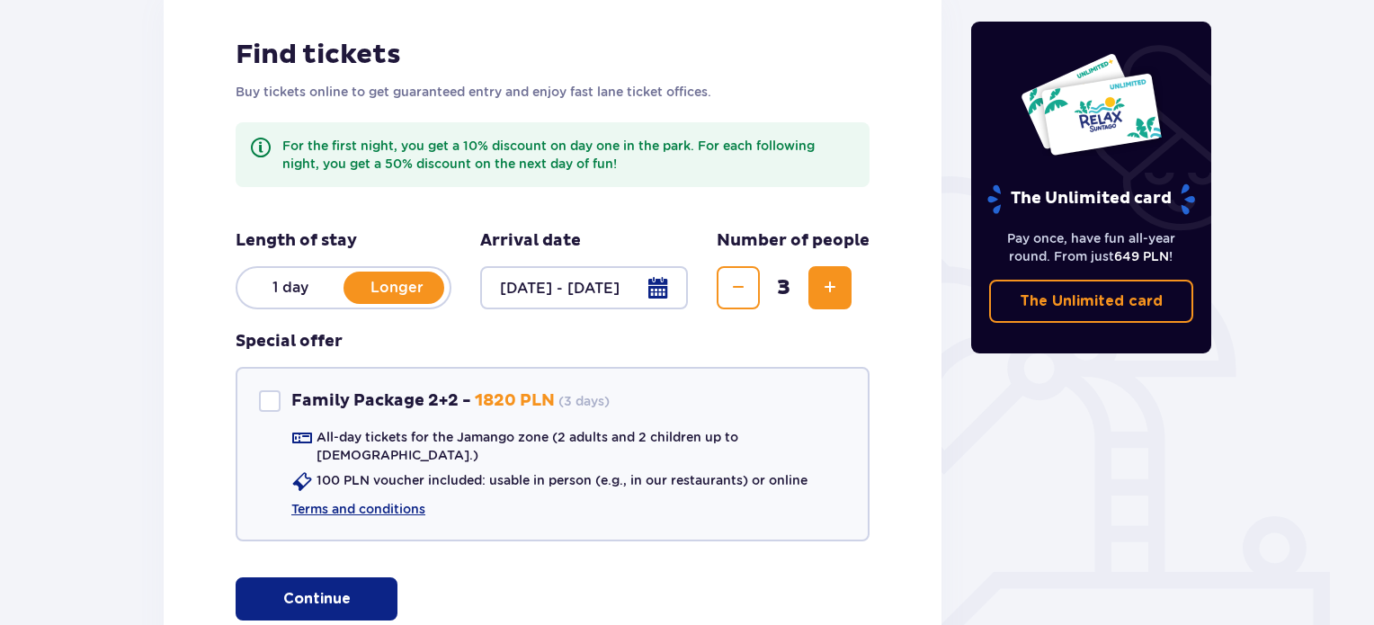
click at [839, 285] on span "Increase" at bounding box center [830, 288] width 22 height 22
click at [272, 402] on div at bounding box center [270, 401] width 22 height 22
checkbox input "true"
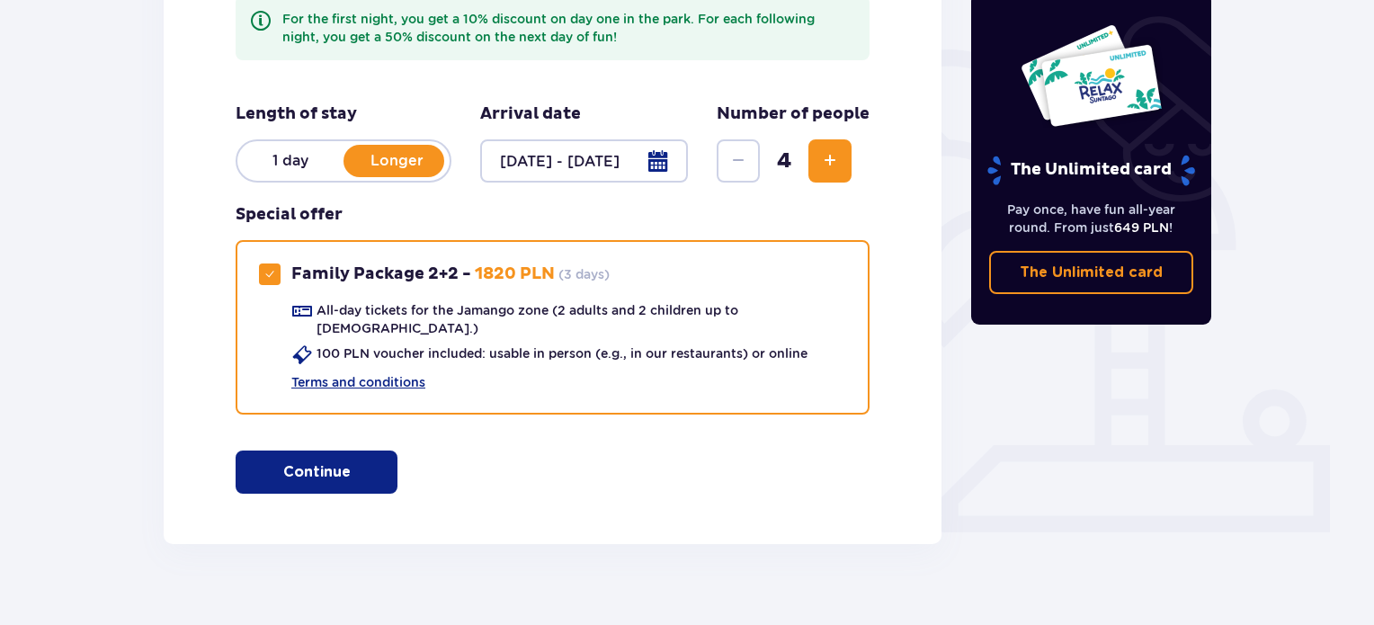
scroll to position [408, 0]
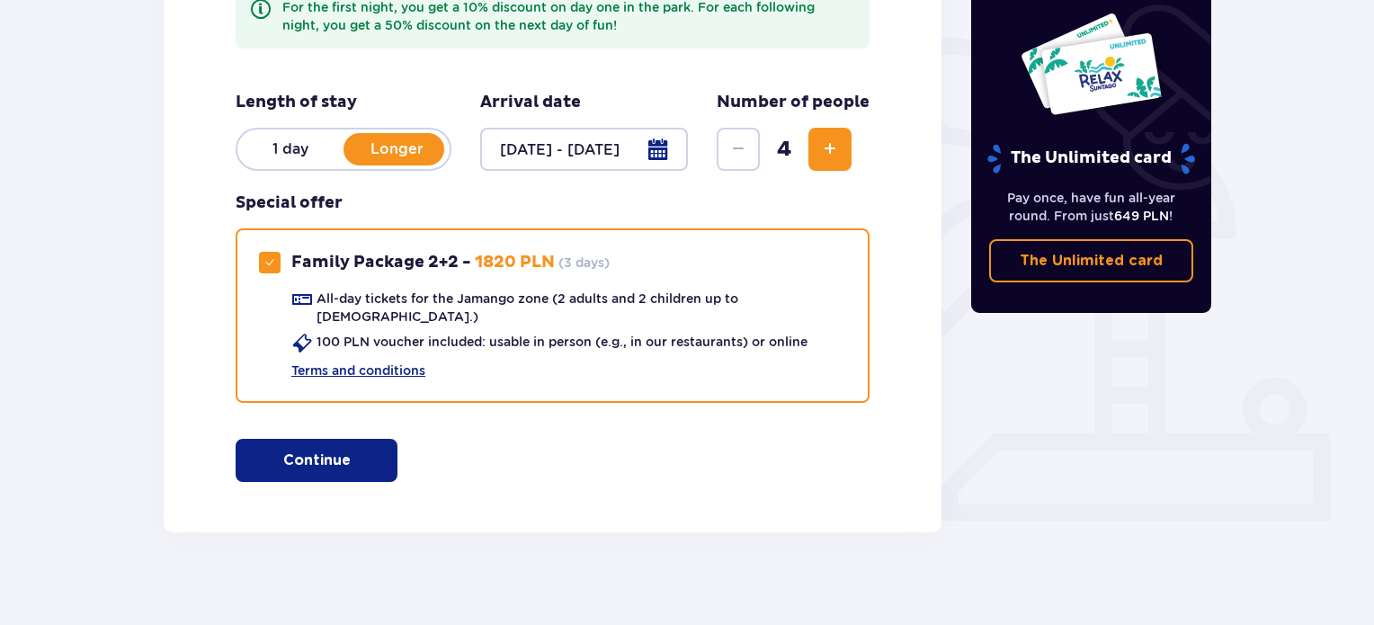
click at [349, 450] on span "button" at bounding box center [354, 461] width 22 height 22
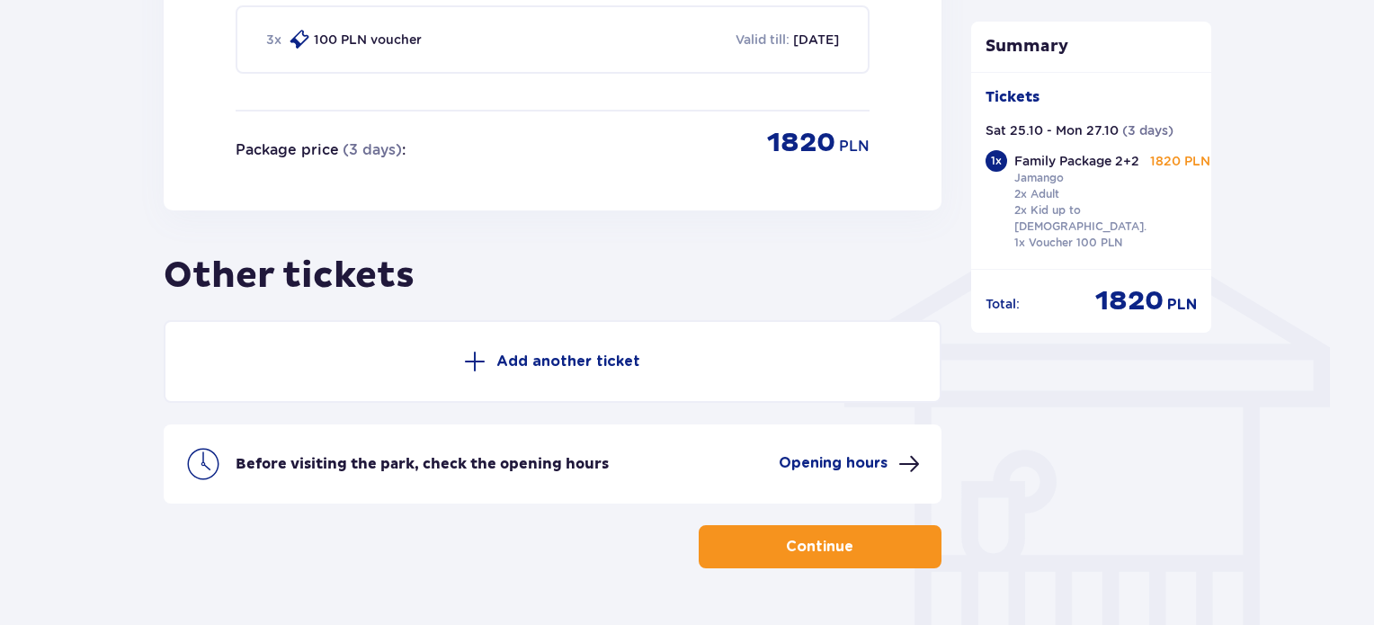
scroll to position [1291, 0]
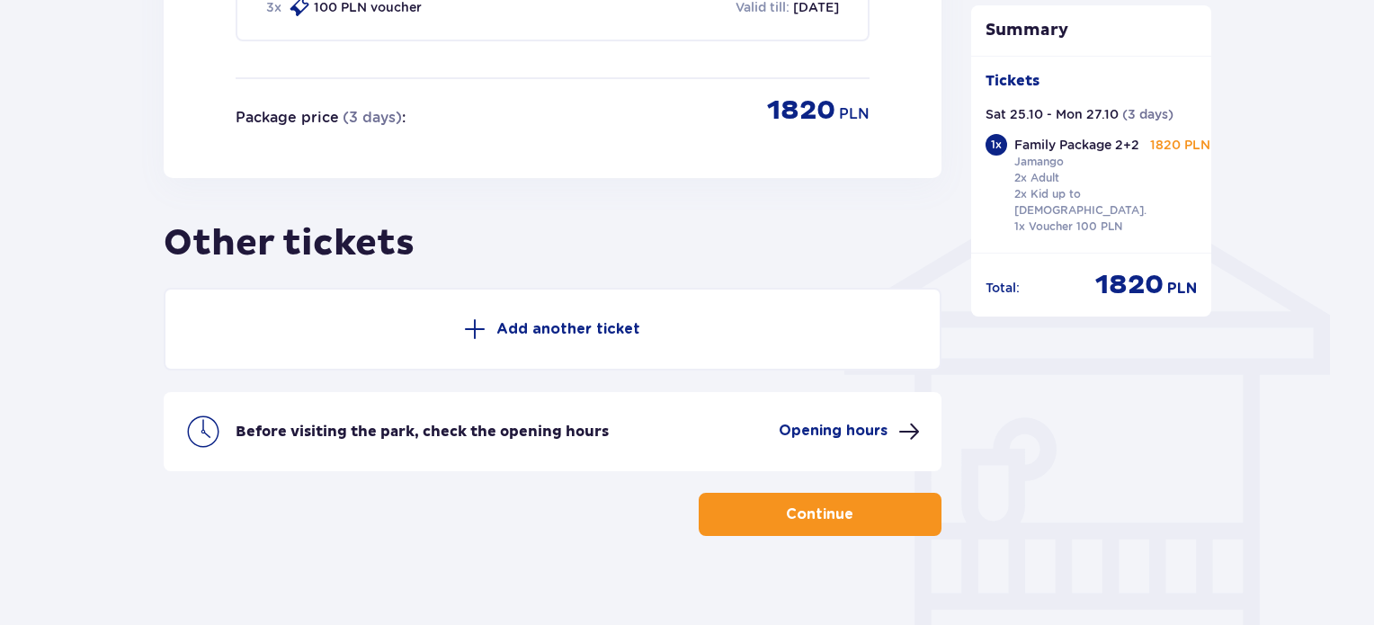
click at [874, 493] on button "Continue" at bounding box center [820, 514] width 243 height 43
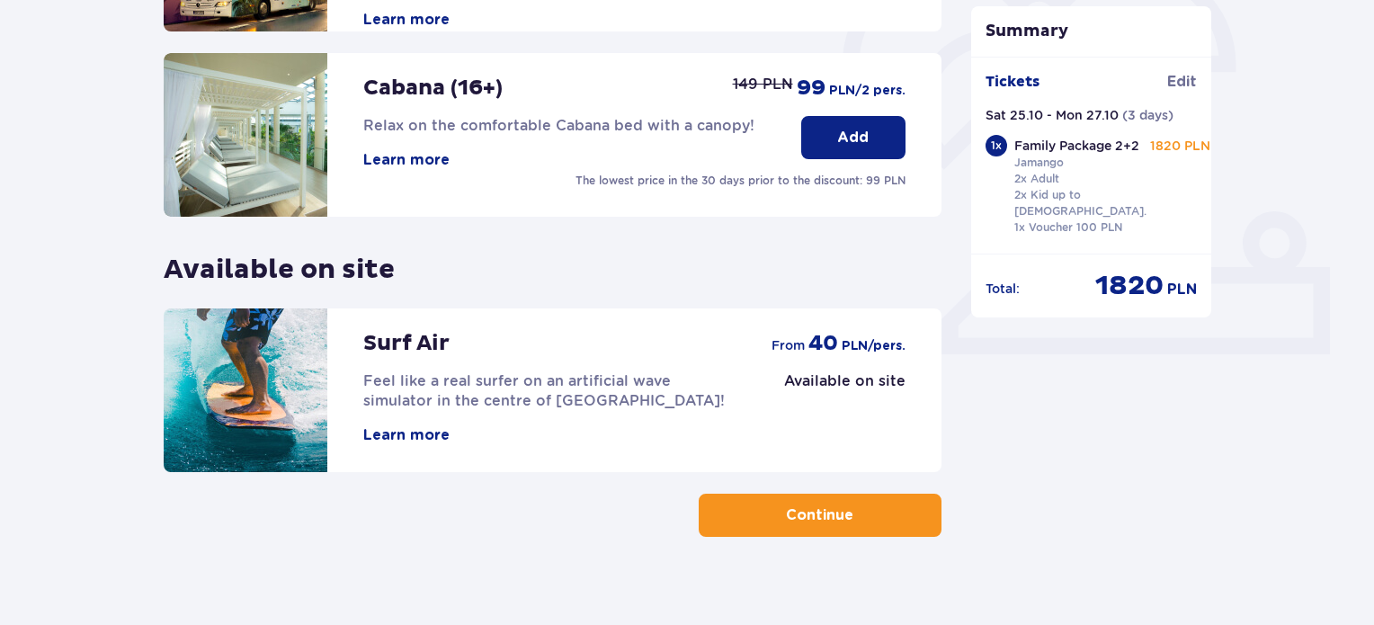
scroll to position [593, 0]
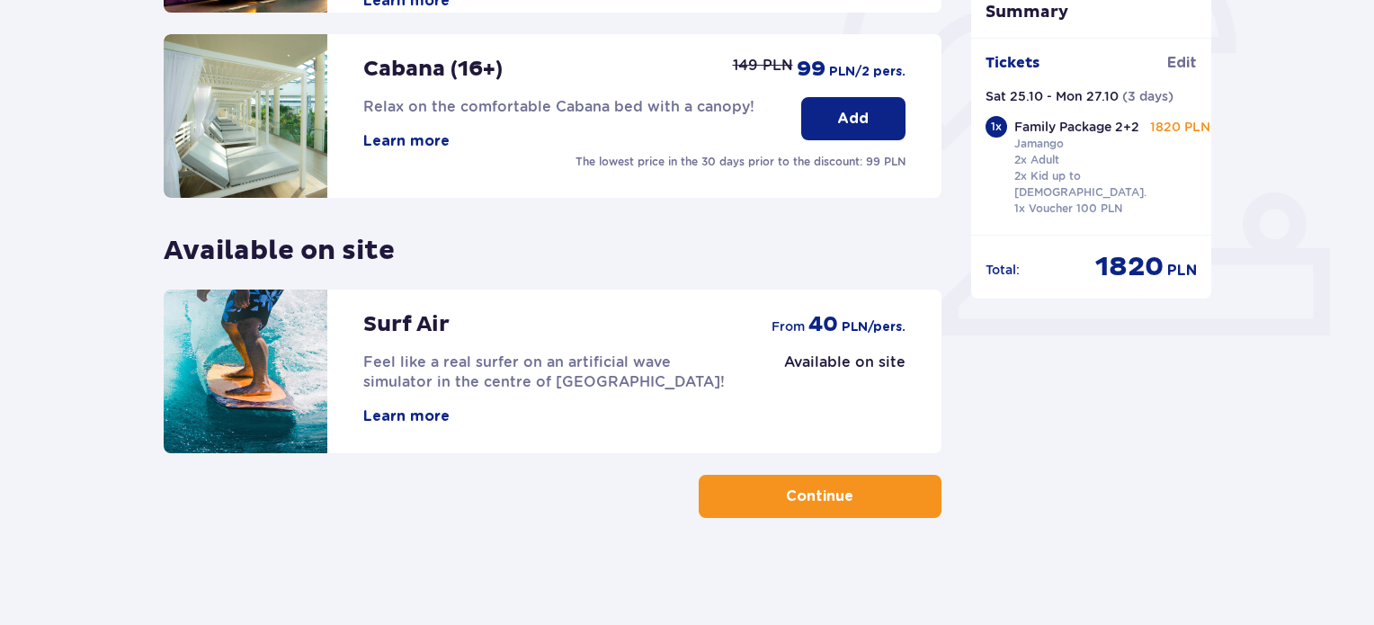
click at [797, 495] on p "Continue" at bounding box center [819, 496] width 67 height 20
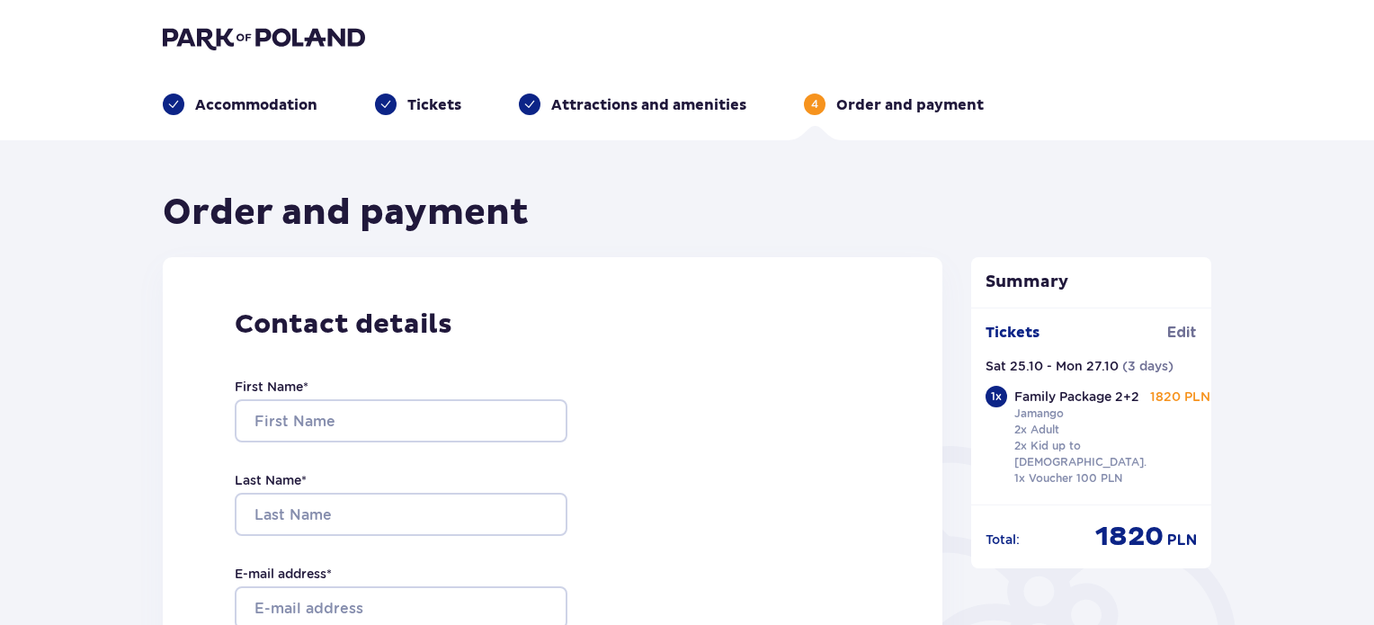
click at [249, 44] on img at bounding box center [264, 37] width 202 height 25
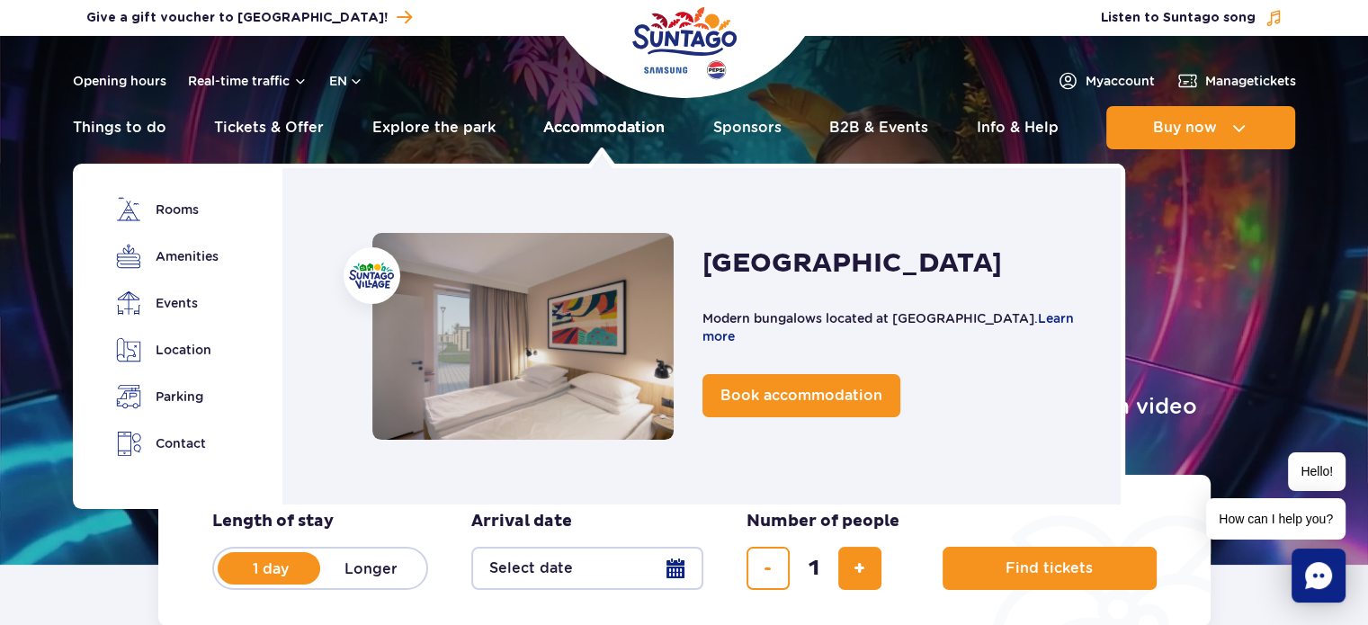
click at [638, 129] on link "Accommodation" at bounding box center [603, 127] width 121 height 43
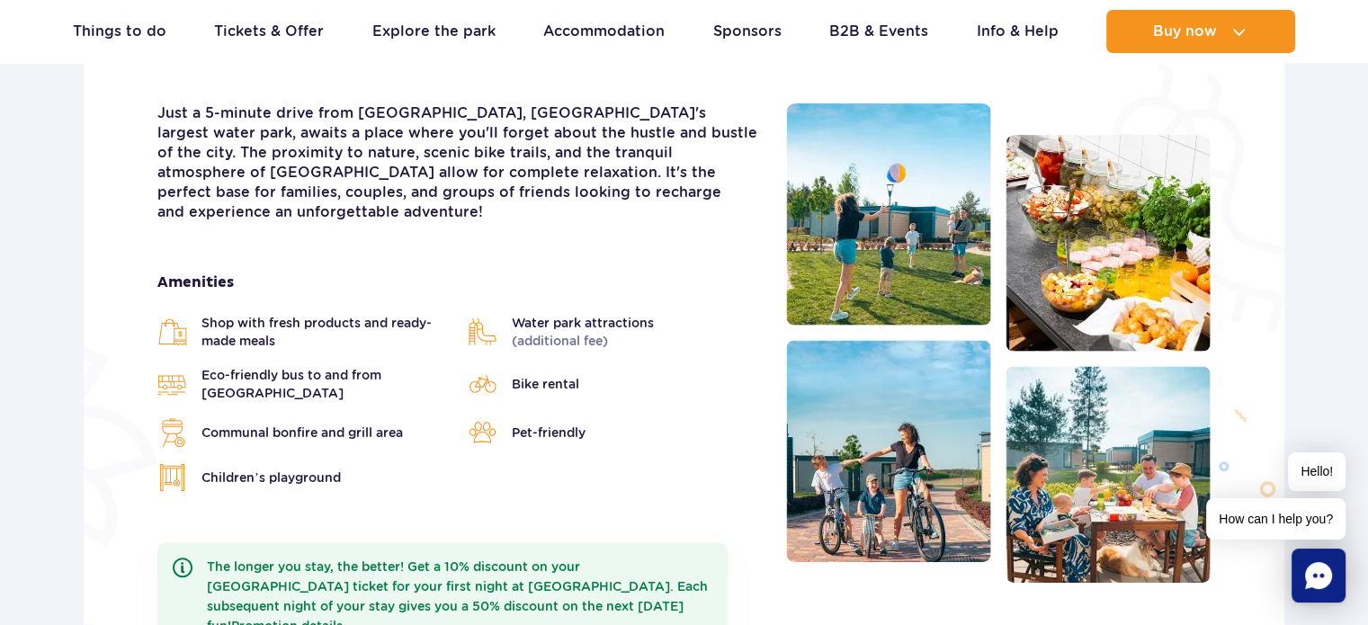
scroll to position [899, 0]
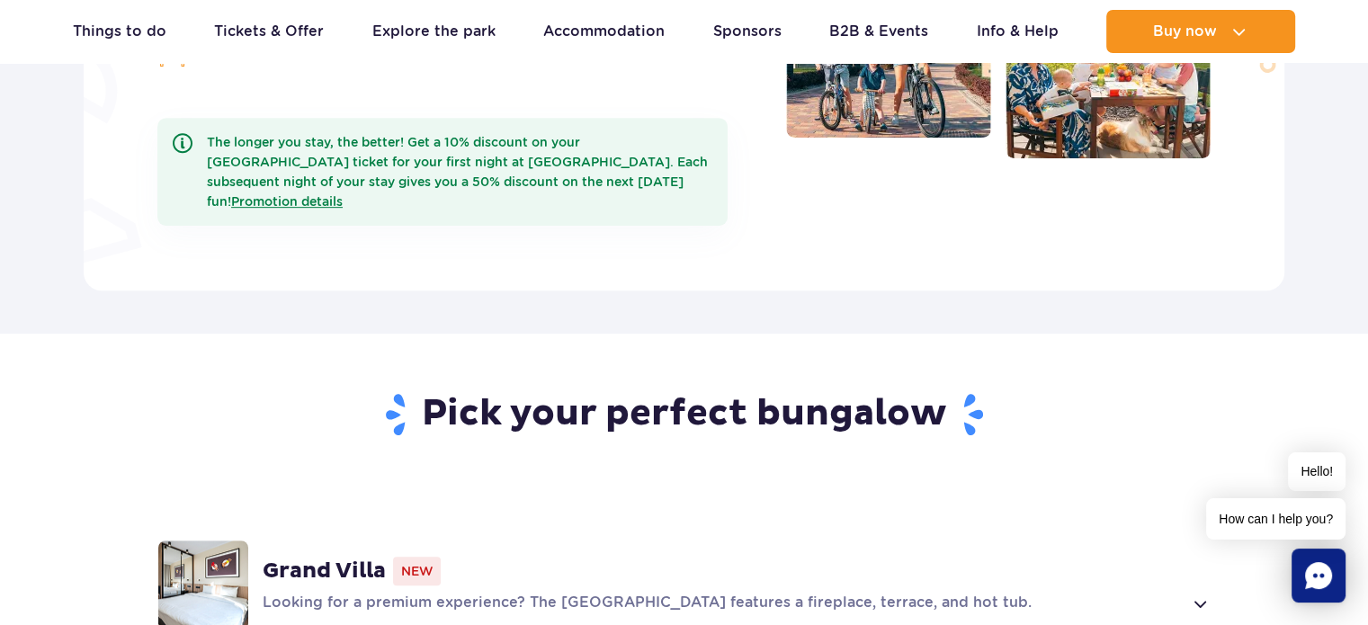
click at [485, 391] on h2 "Pick your perfect bungalow" at bounding box center [683, 414] width 1053 height 47
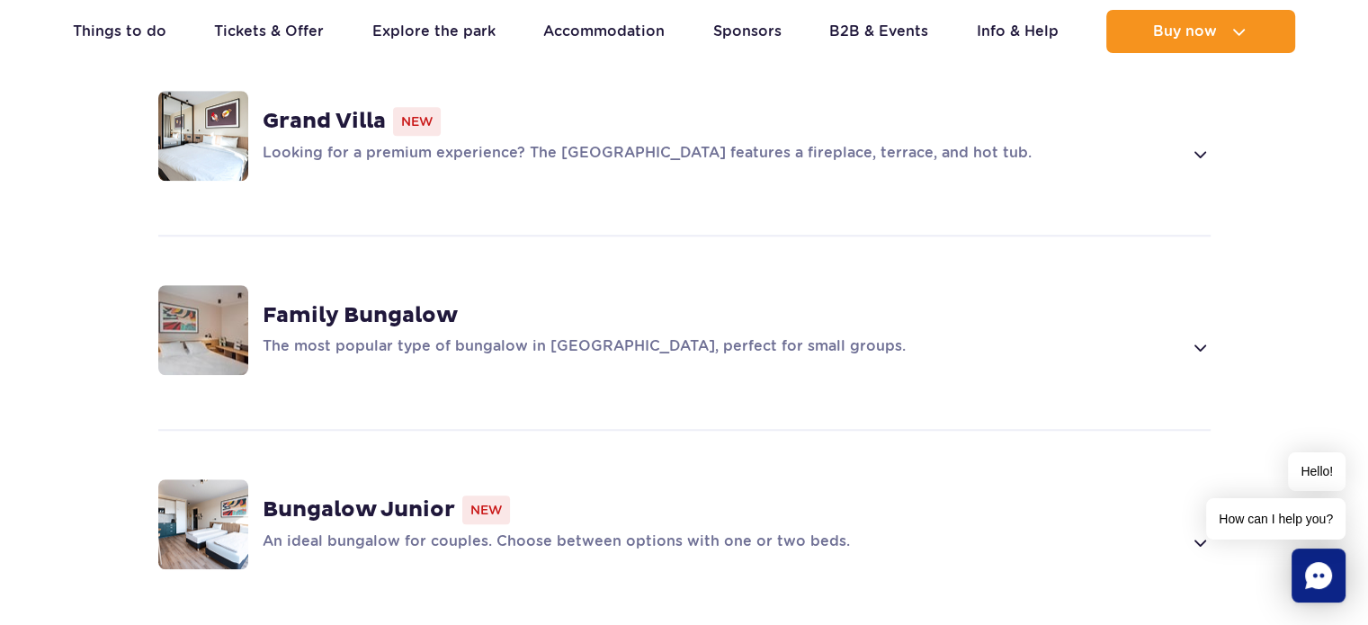
click at [408, 302] on strong "Family Bungalow" at bounding box center [360, 315] width 195 height 27
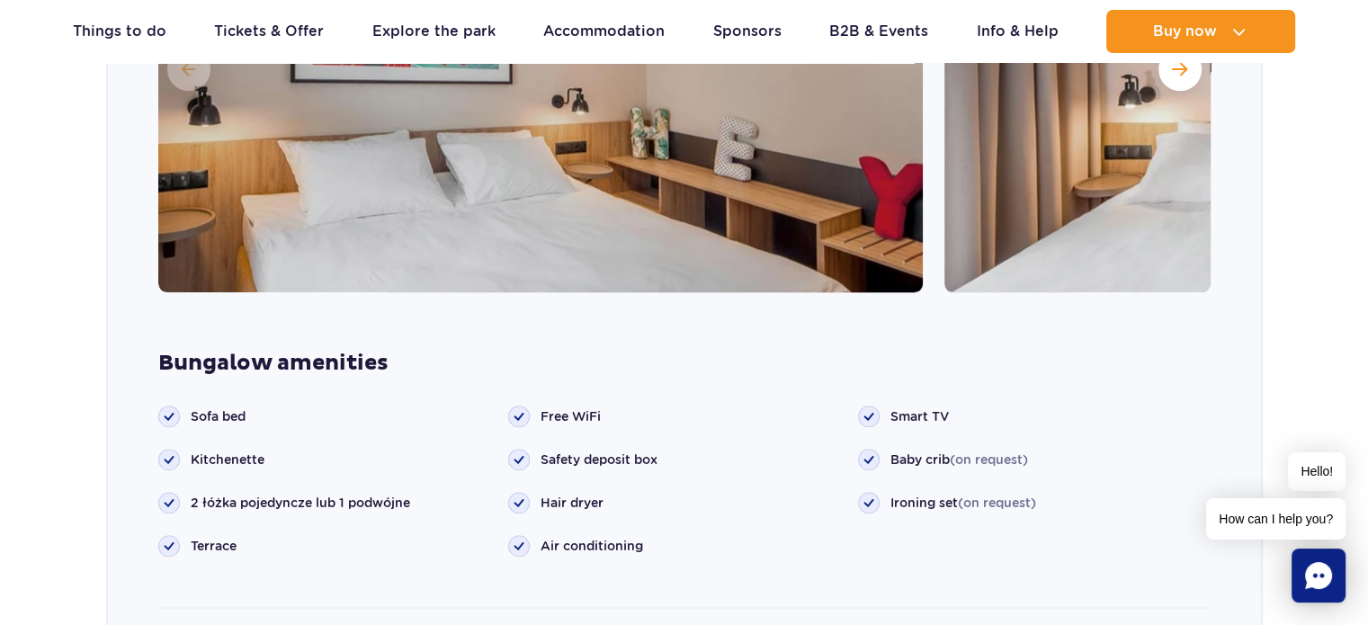
scroll to position [2314, 0]
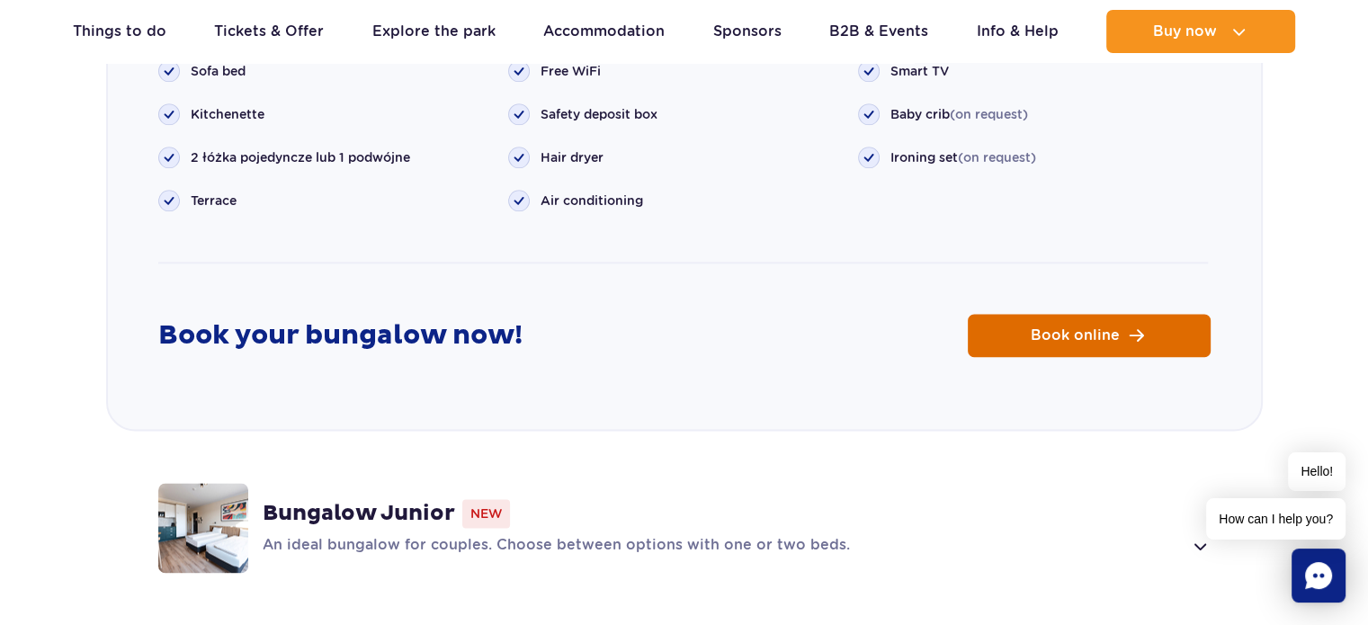
click at [1033, 328] on span "Book online" at bounding box center [1074, 335] width 89 height 14
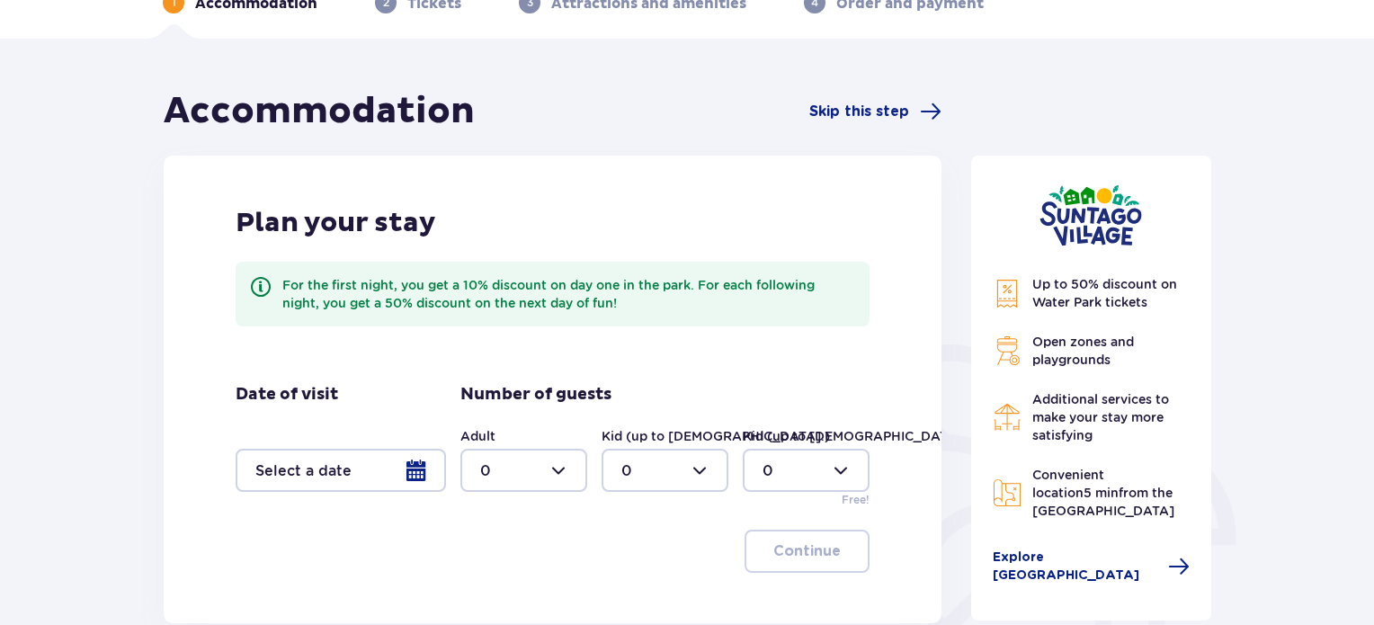
scroll to position [208, 0]
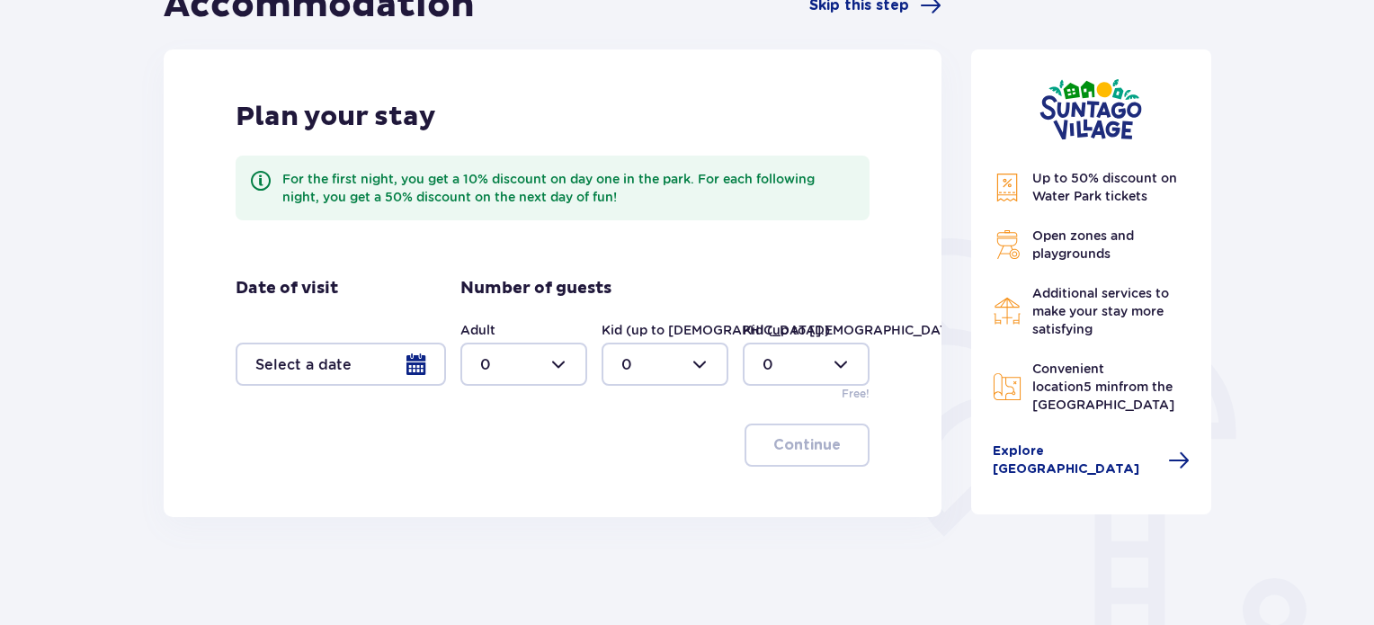
click at [523, 352] on div at bounding box center [523, 364] width 127 height 43
click at [501, 488] on div "2" at bounding box center [523, 495] width 87 height 20
type input "2"
click at [665, 370] on div at bounding box center [665, 364] width 127 height 43
click at [654, 486] on div "2" at bounding box center [664, 495] width 87 height 20
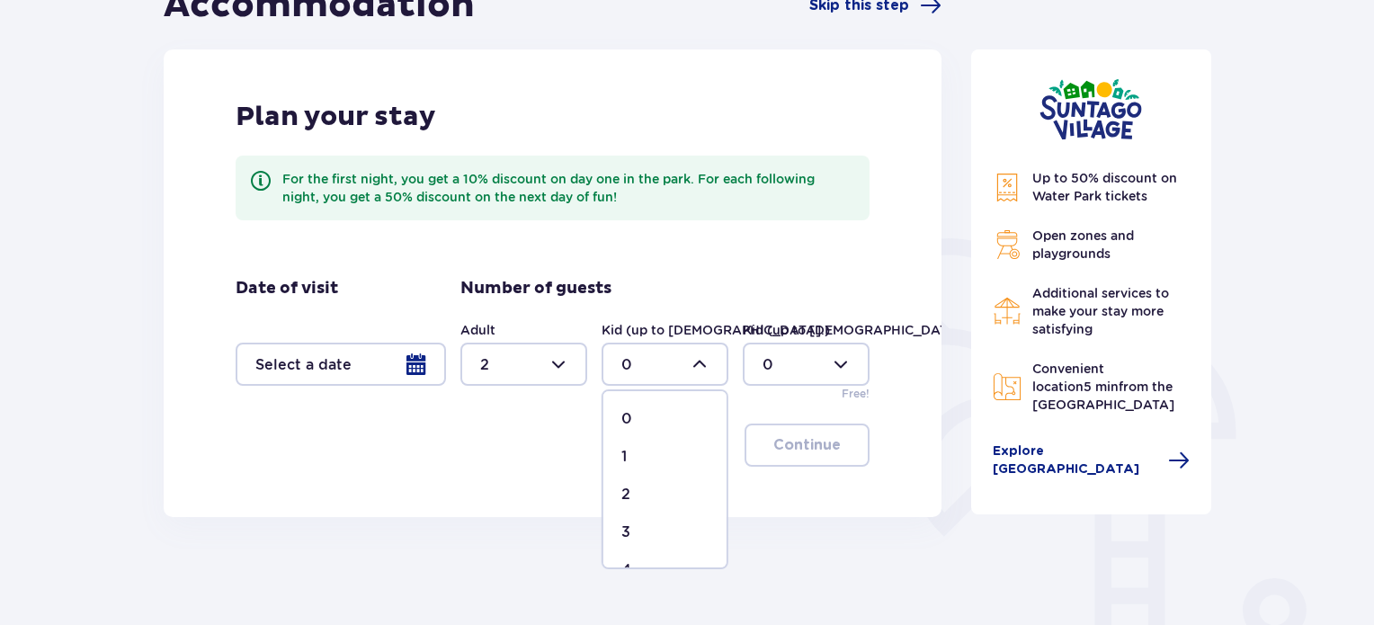
type input "2"
click at [414, 374] on div at bounding box center [341, 364] width 210 height 43
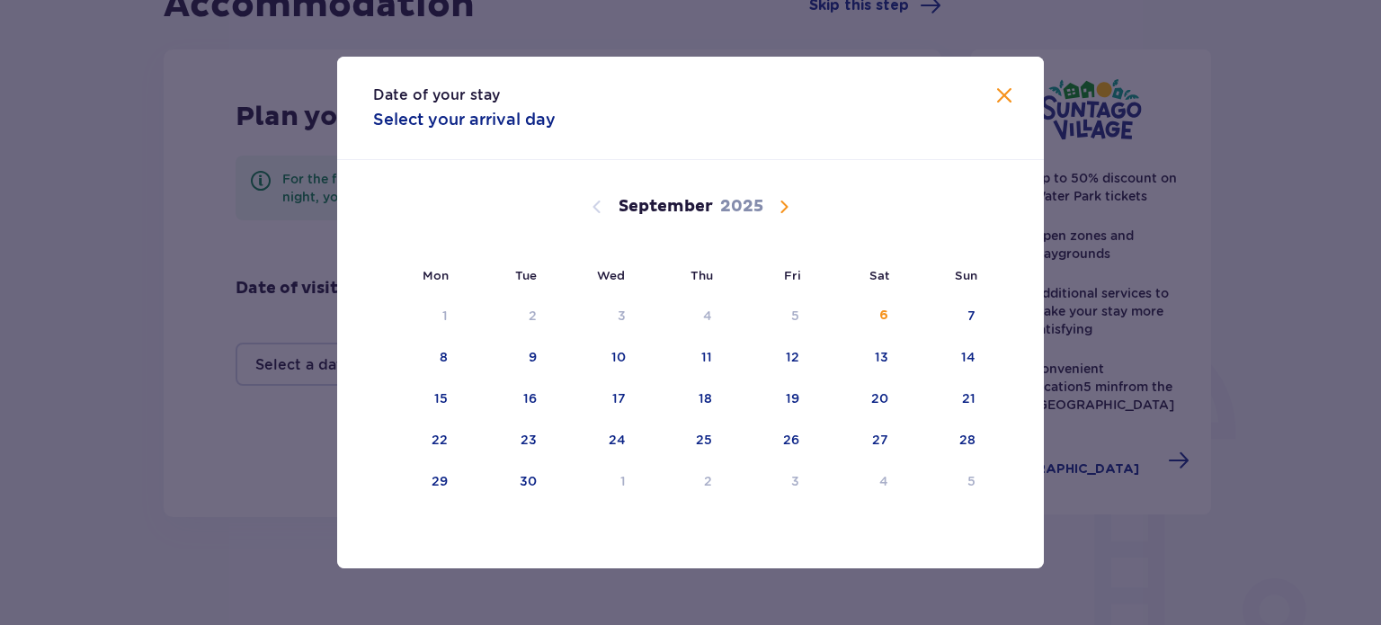
click at [784, 201] on span "Calendar" at bounding box center [784, 207] width 22 height 22
click at [854, 434] on div "25" at bounding box center [858, 441] width 87 height 40
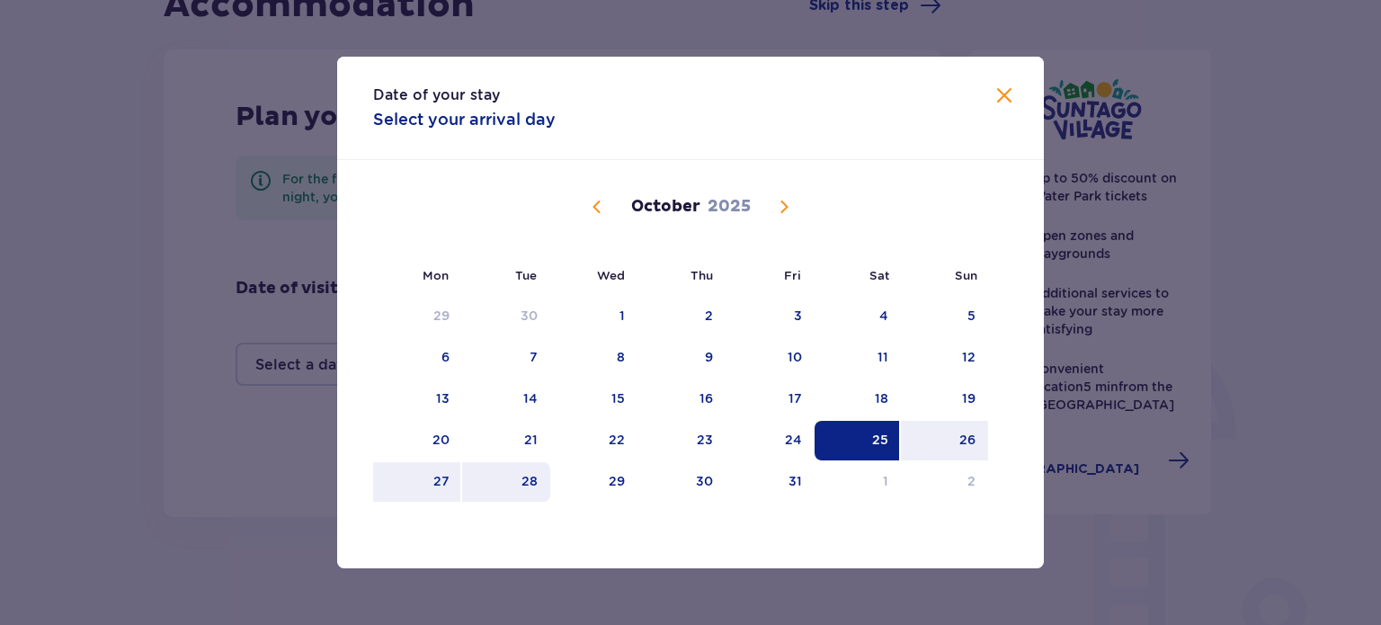
click at [528, 477] on div "28" at bounding box center [529, 481] width 16 height 18
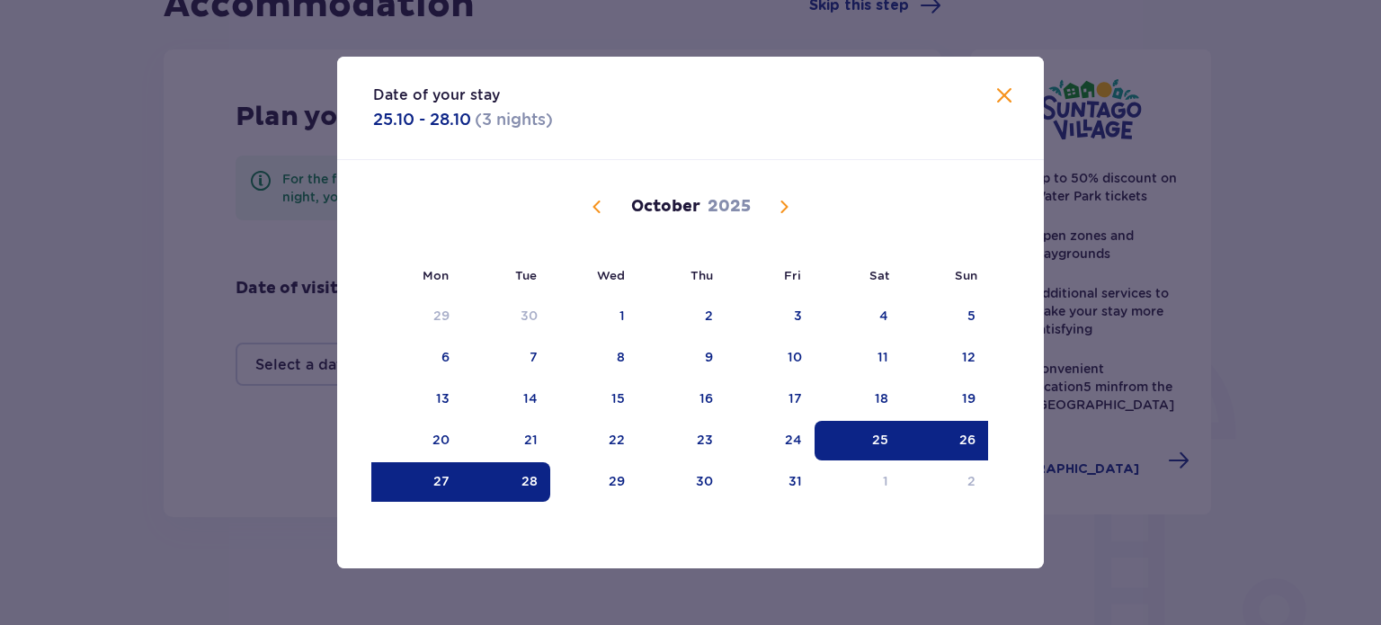
type input "[DATE] - [DATE]"
type input "0"
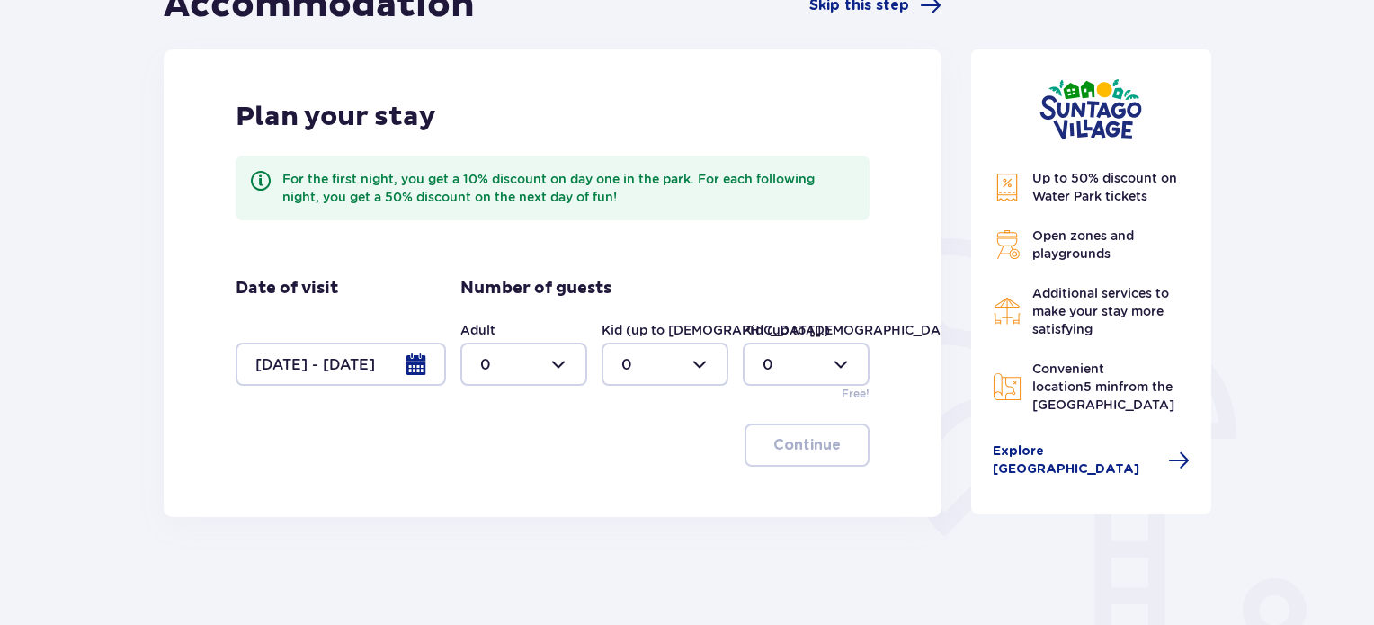
click at [549, 356] on div at bounding box center [523, 364] width 127 height 43
click at [501, 488] on div "2" at bounding box center [523, 495] width 87 height 20
type input "2"
click at [664, 368] on div at bounding box center [665, 364] width 127 height 43
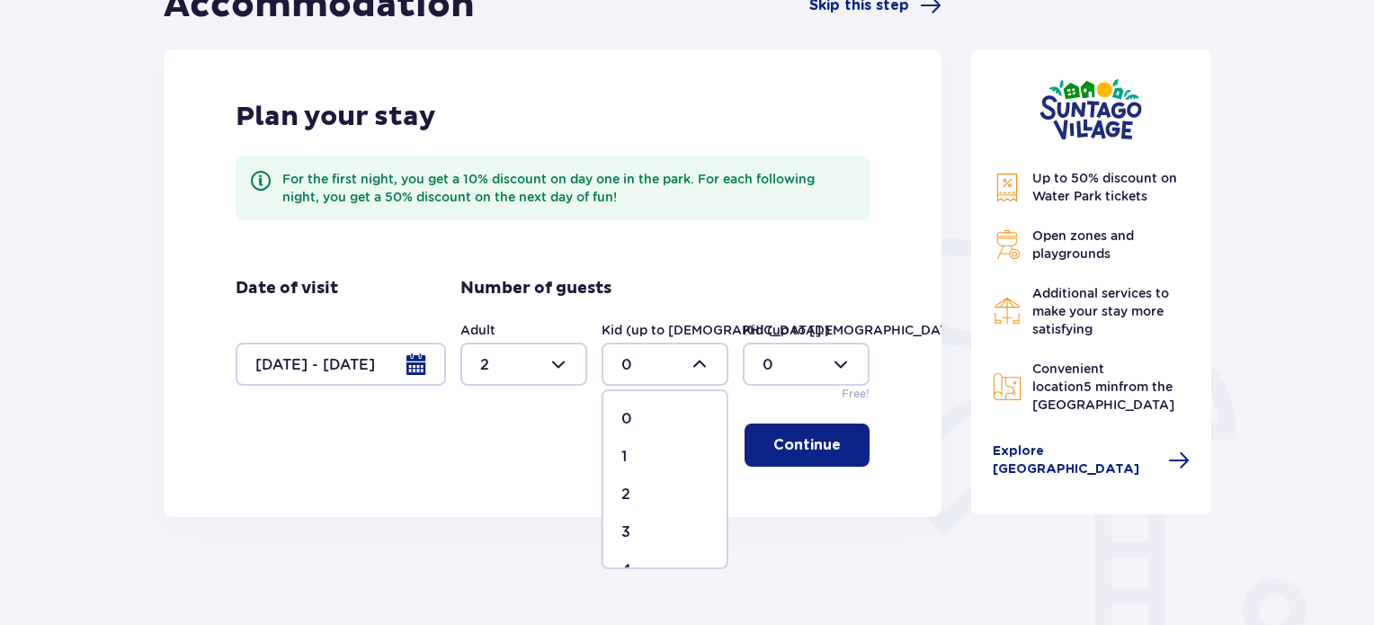
click at [642, 488] on div "2" at bounding box center [664, 495] width 87 height 20
type input "2"
click at [816, 441] on p "Continue" at bounding box center [806, 445] width 67 height 20
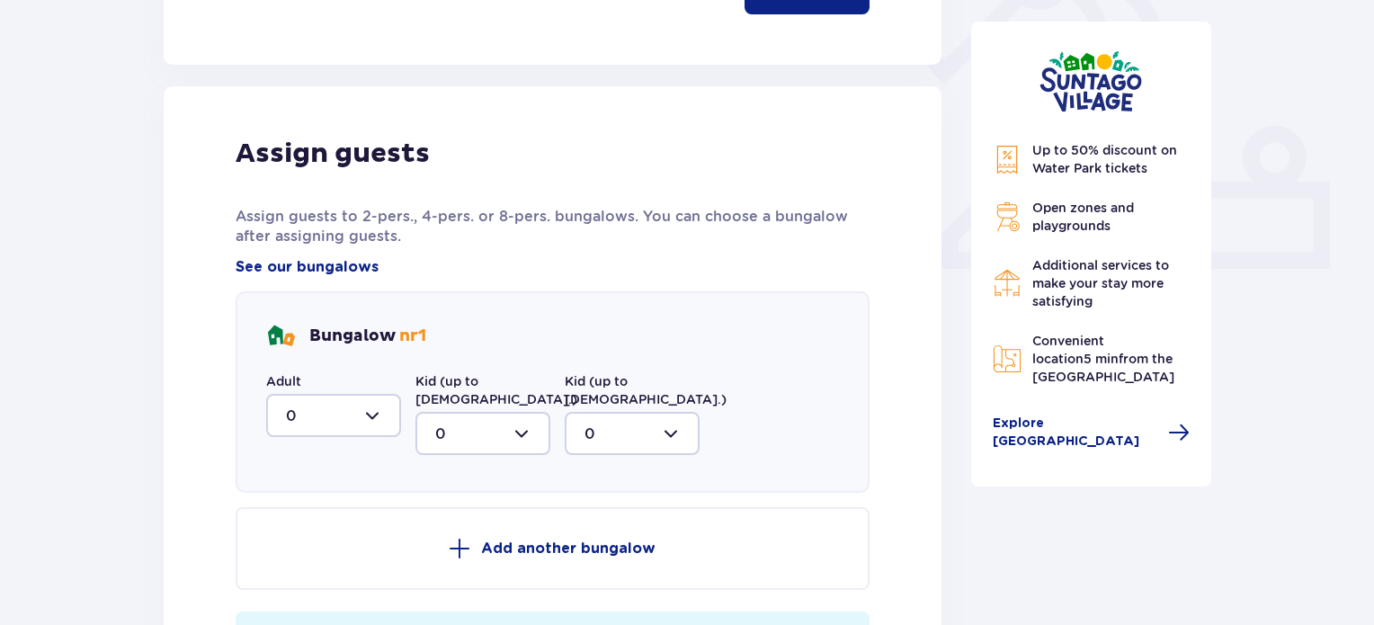
scroll to position [725, 0]
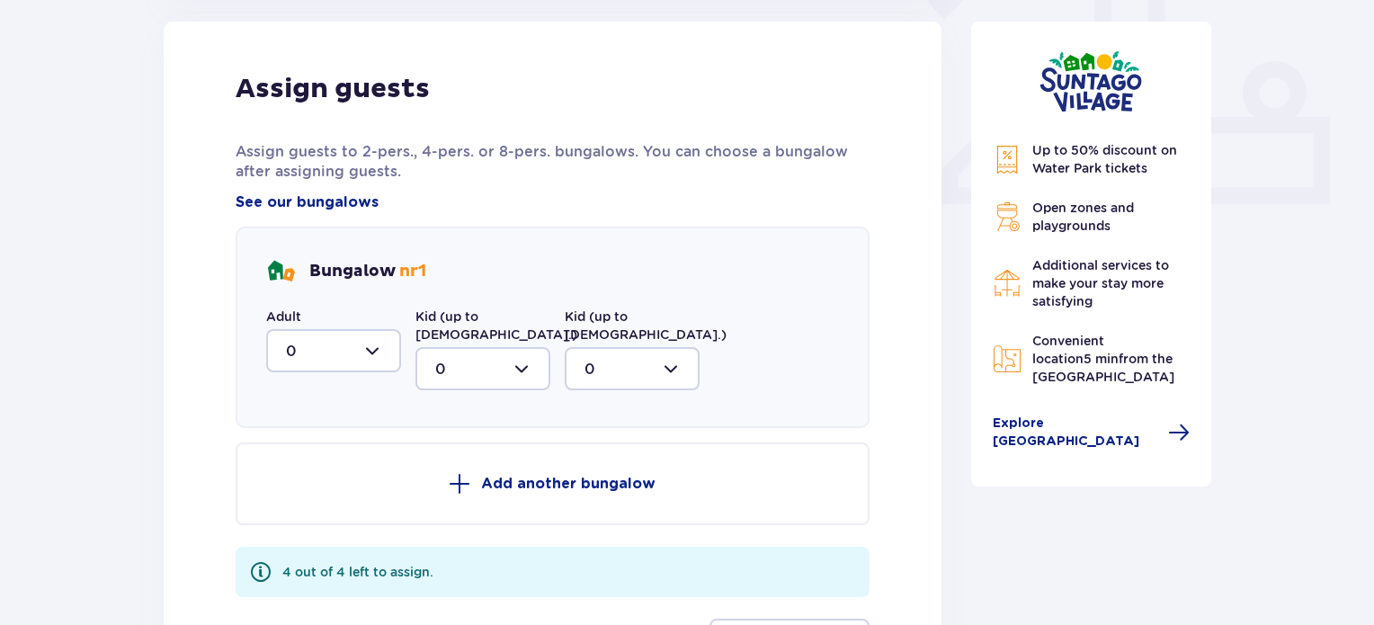
click at [374, 355] on div at bounding box center [333, 350] width 135 height 43
click at [324, 465] on span "2" at bounding box center [333, 481] width 131 height 38
type input "2"
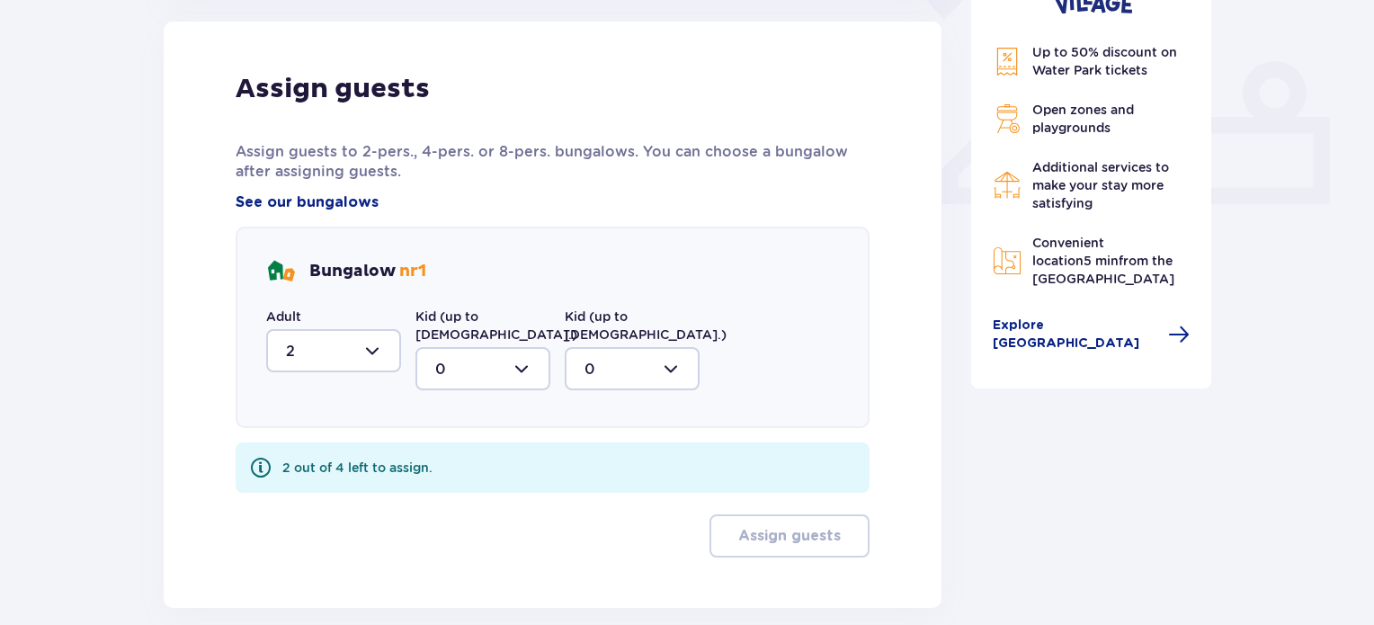
click at [478, 352] on div at bounding box center [482, 368] width 135 height 43
click at [455, 480] on span "2" at bounding box center [482, 499] width 131 height 38
type input "2"
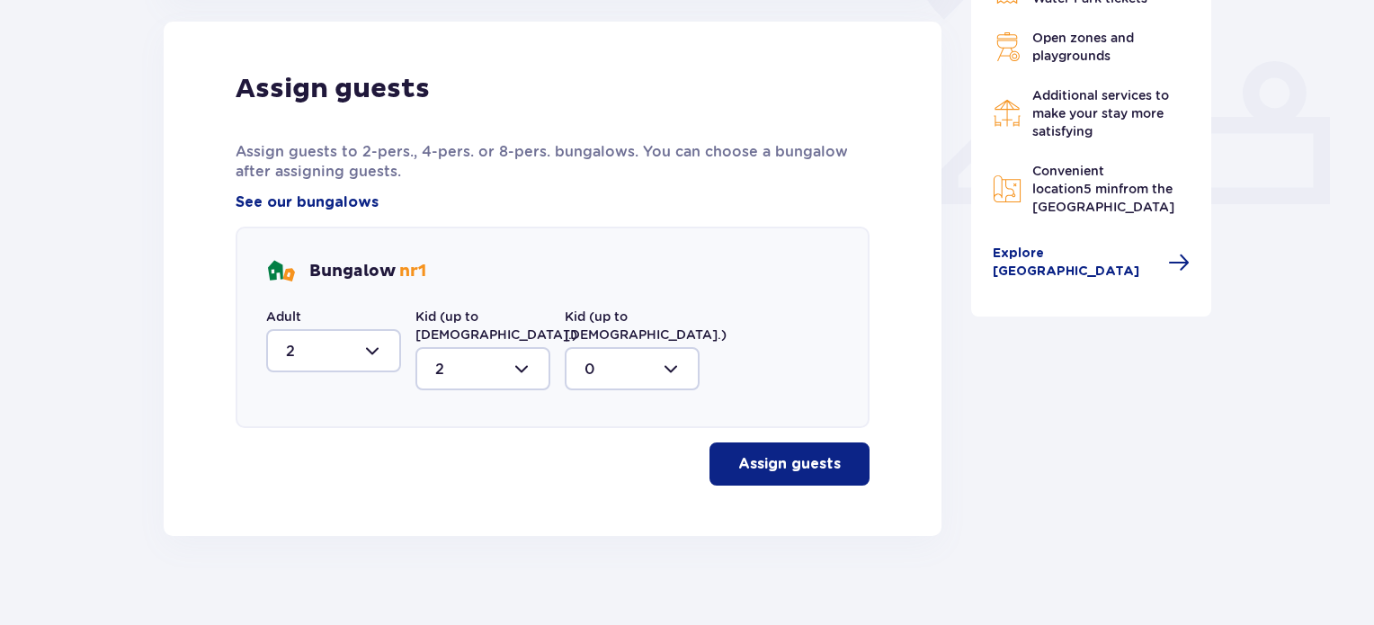
click at [807, 454] on p "Assign guests" at bounding box center [789, 464] width 103 height 20
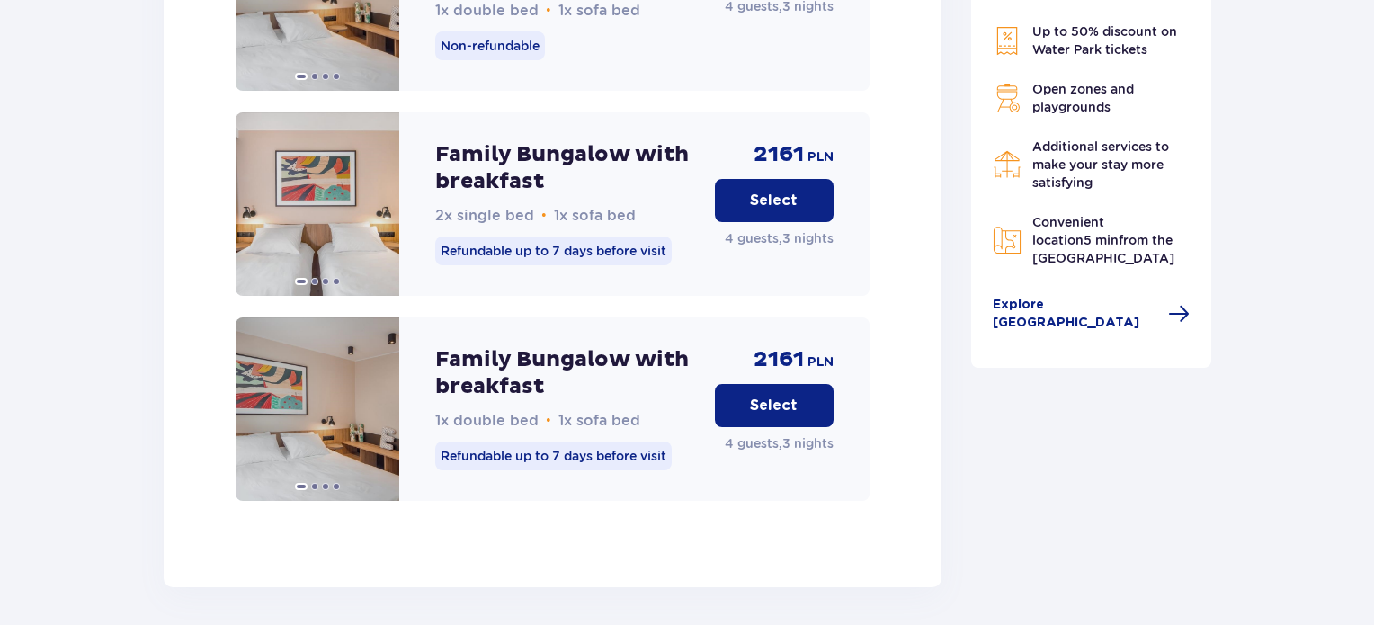
scroll to position [2714, 0]
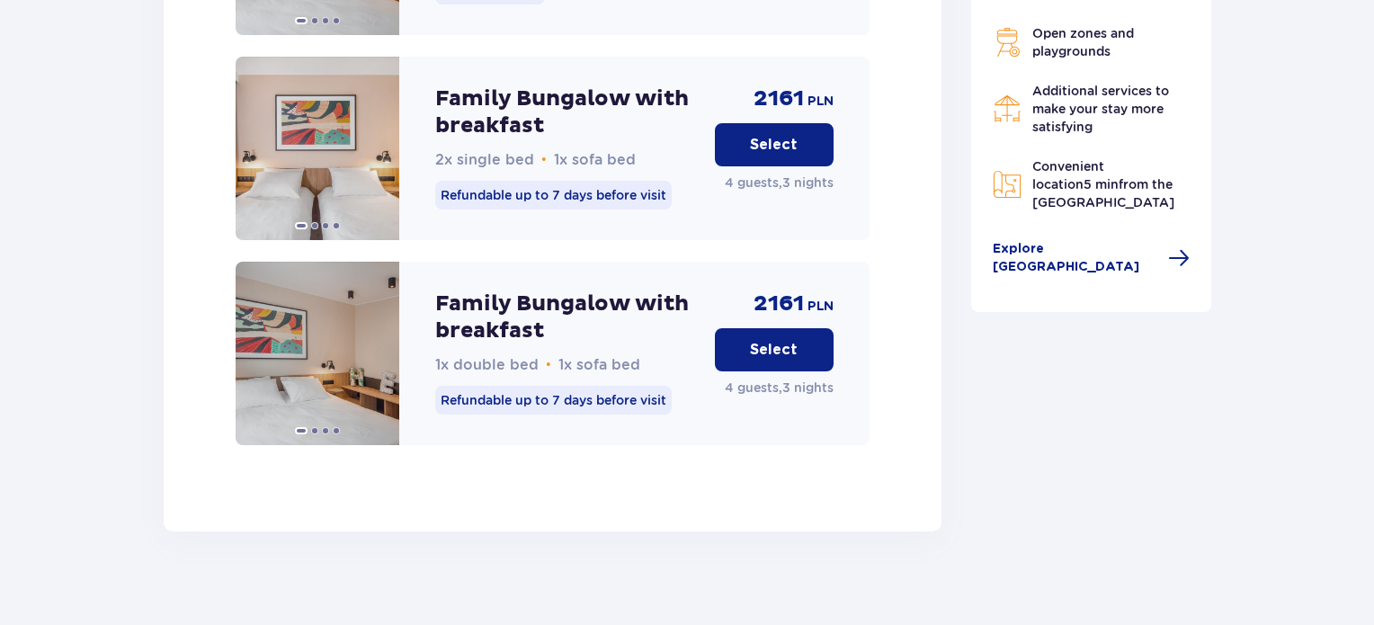
click at [802, 328] on button "Select" at bounding box center [774, 349] width 119 height 43
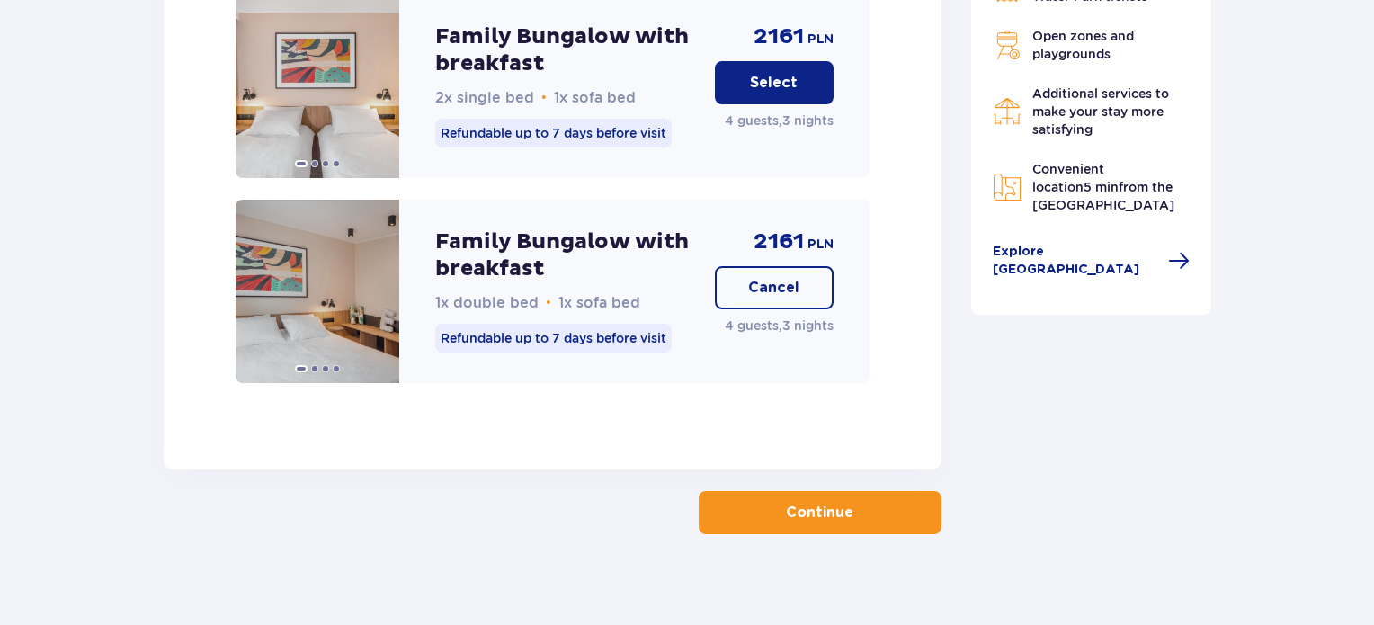
scroll to position [2779, 0]
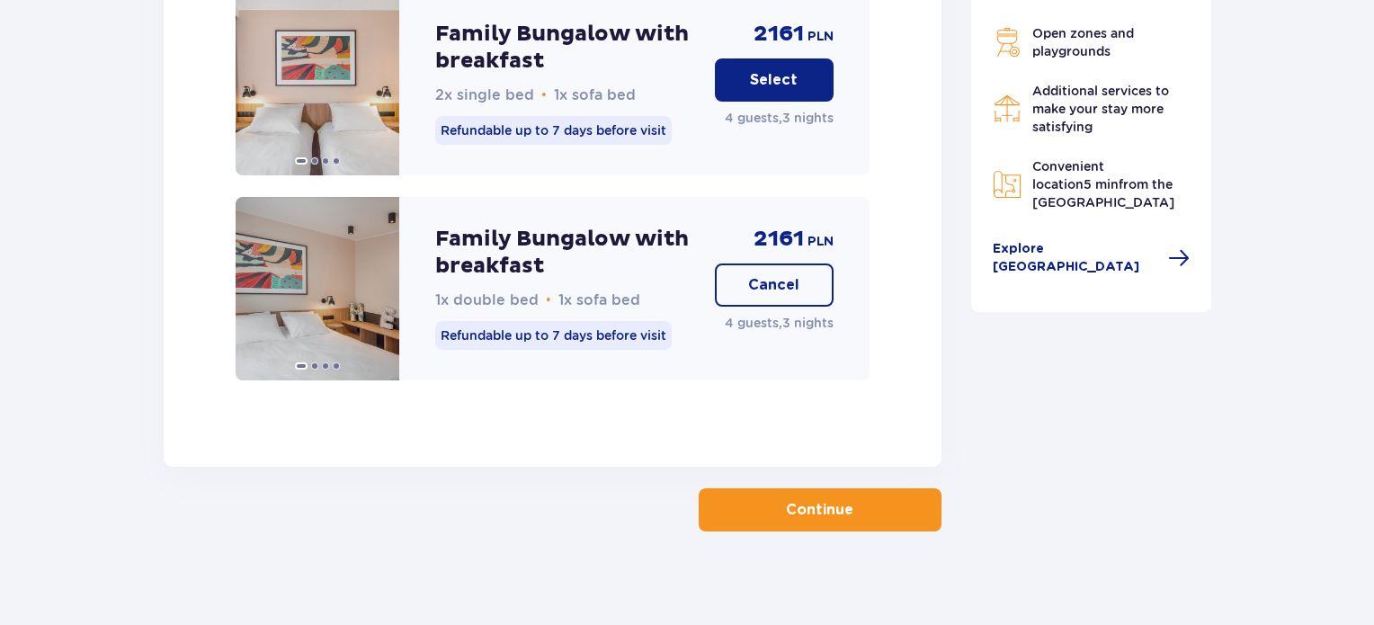
click at [817, 500] on p "Continue" at bounding box center [819, 510] width 67 height 20
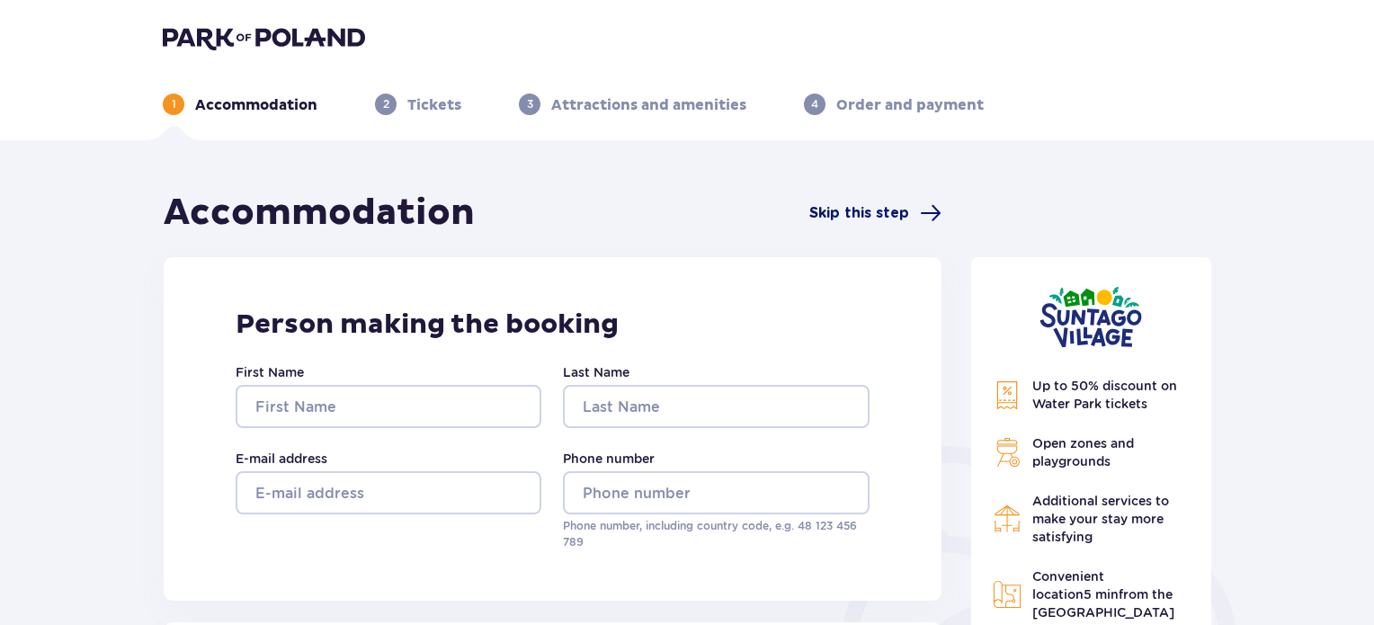
click at [869, 215] on span "Skip this step" at bounding box center [859, 213] width 100 height 20
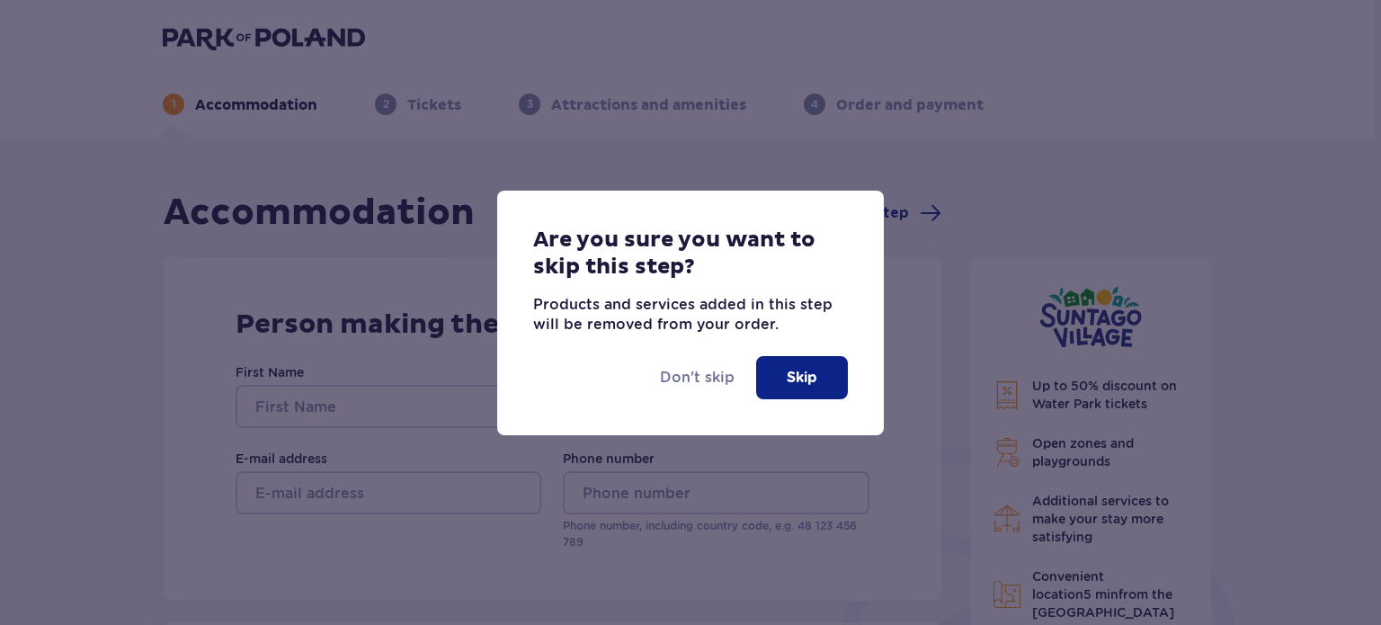
click at [806, 384] on p "Skip" at bounding box center [802, 378] width 31 height 20
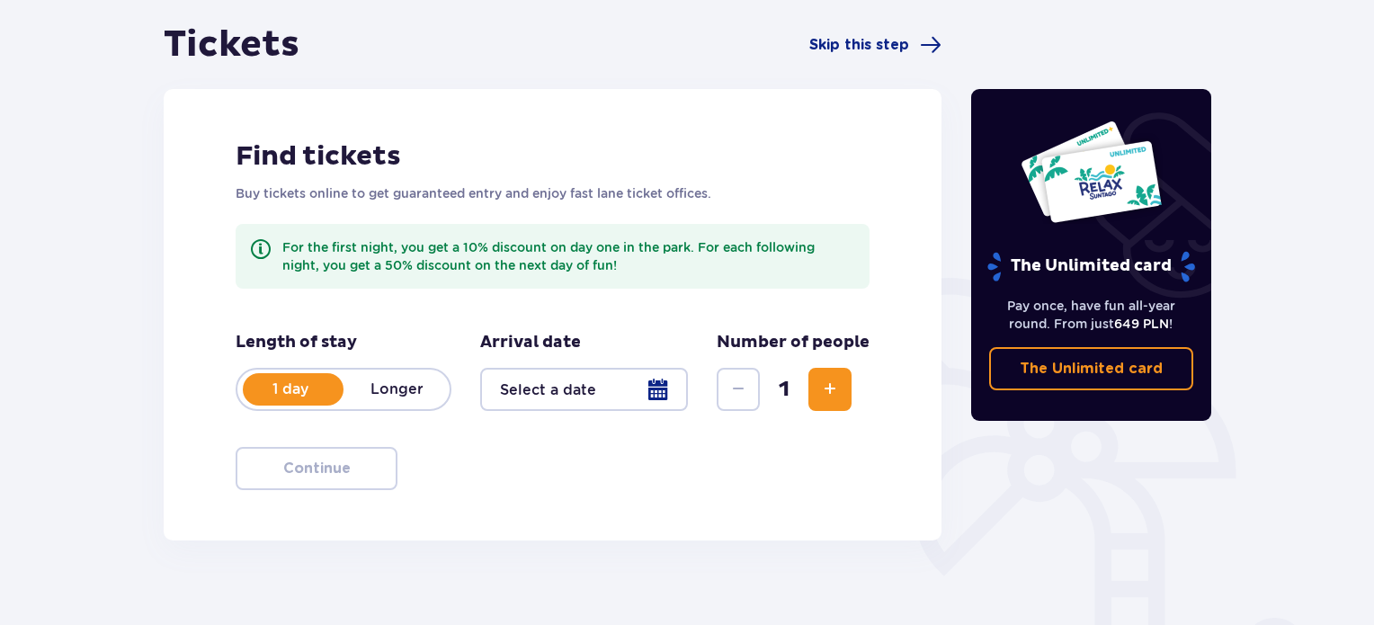
scroll to position [180, 0]
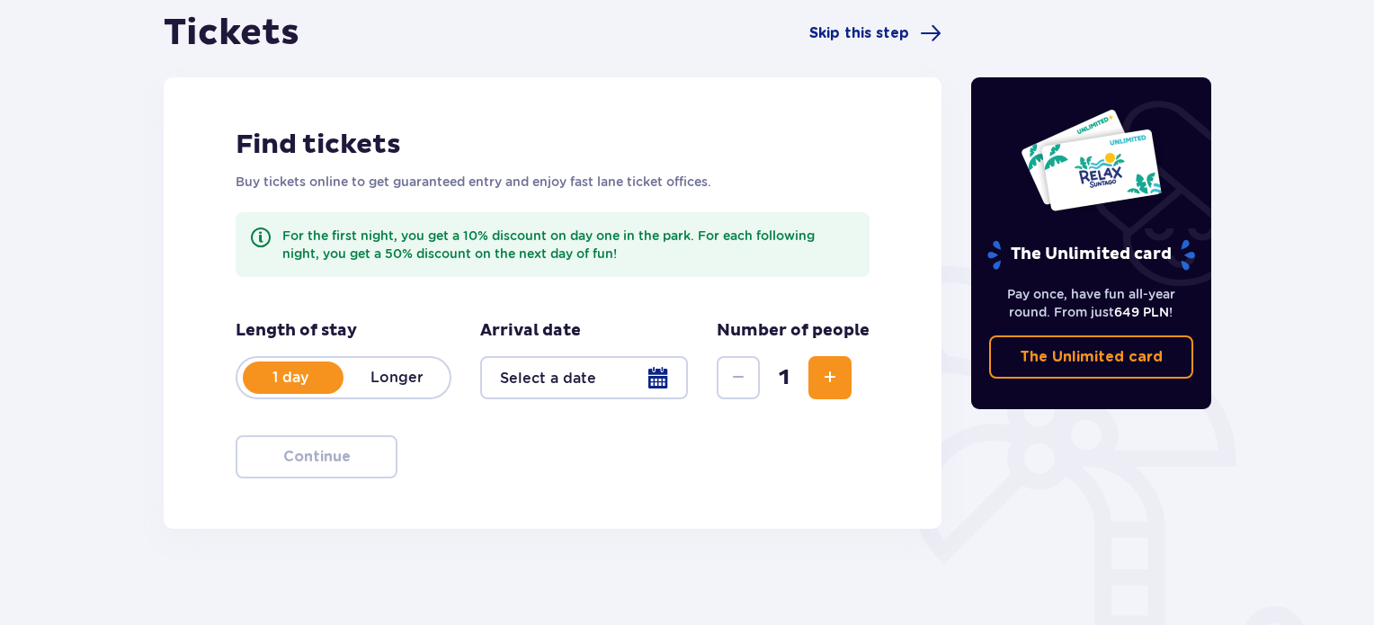
click at [415, 382] on p "Longer" at bounding box center [396, 378] width 106 height 20
click at [575, 377] on div at bounding box center [584, 377] width 208 height 43
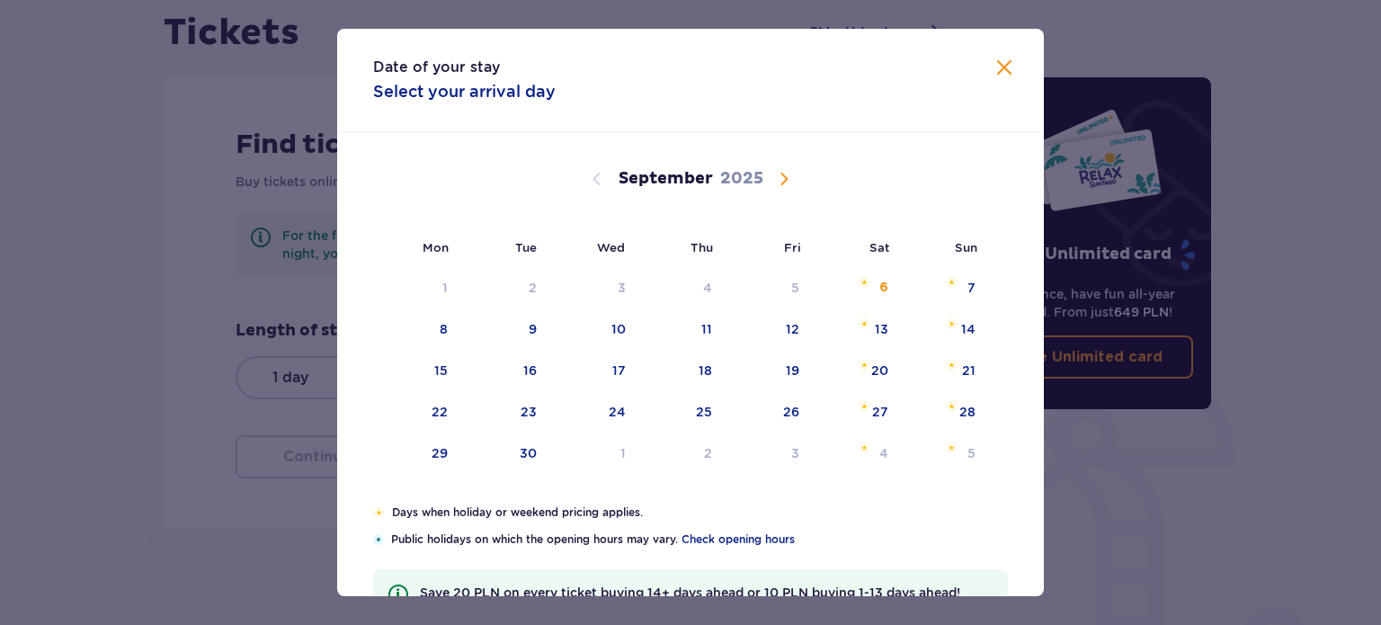
click at [784, 180] on span "Calendar" at bounding box center [784, 179] width 22 height 22
click at [872, 409] on div "25" at bounding box center [880, 412] width 16 height 18
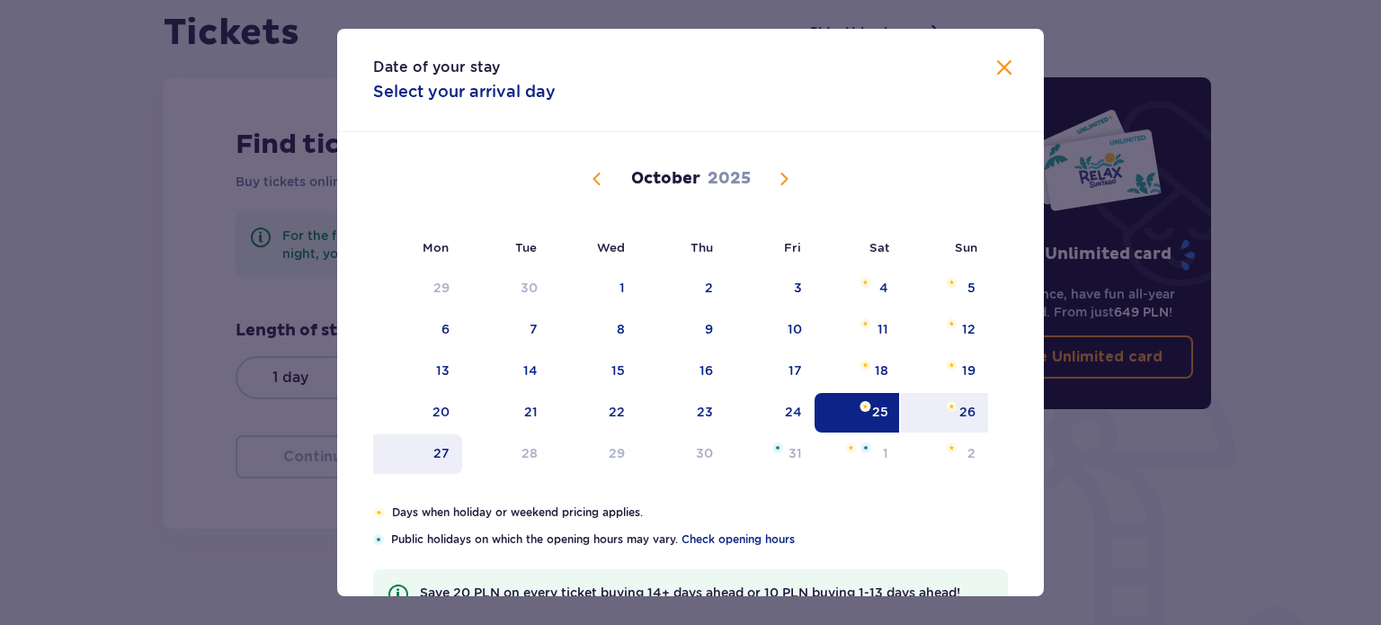
click at [437, 449] on div "27" at bounding box center [441, 453] width 16 height 18
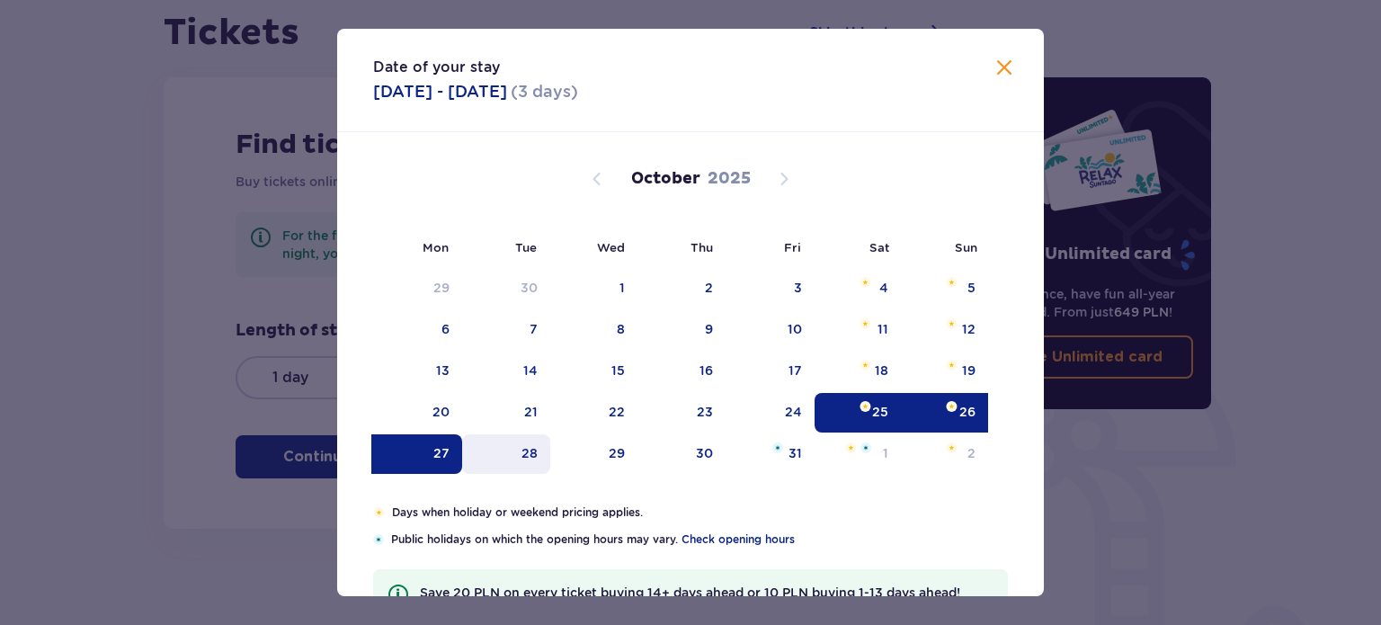
type input "25.10.25 - 27.10.25"
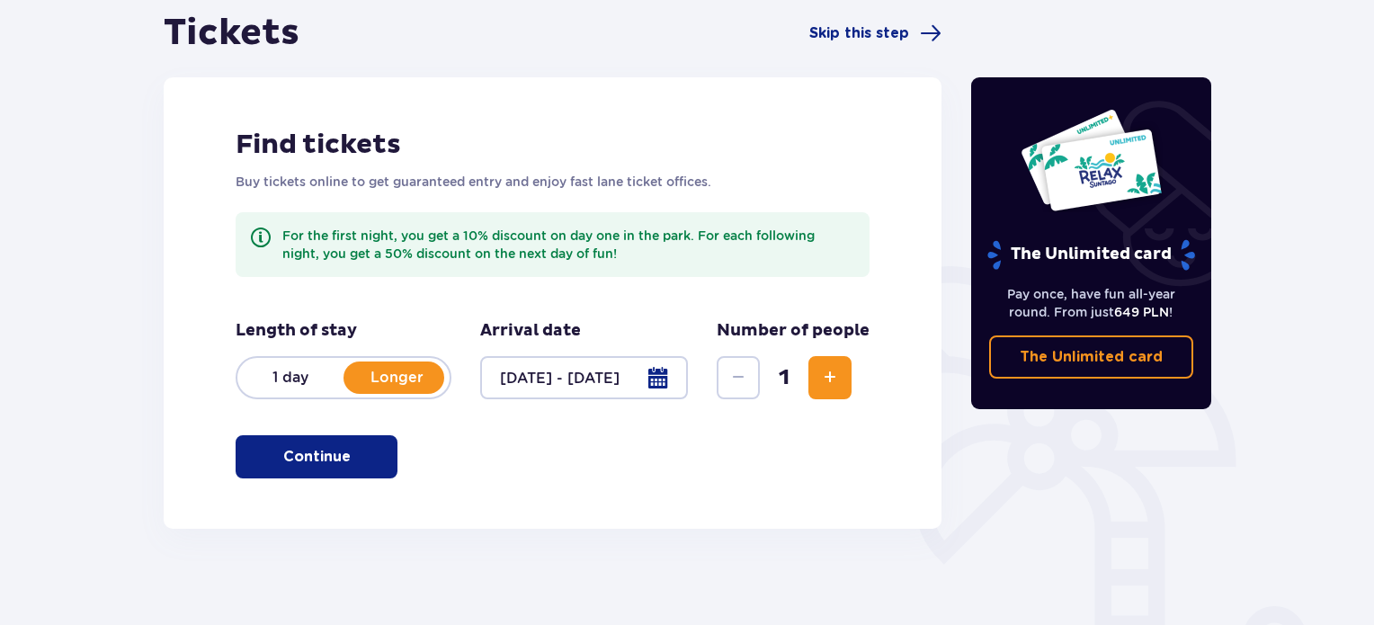
click at [614, 380] on div at bounding box center [584, 377] width 208 height 43
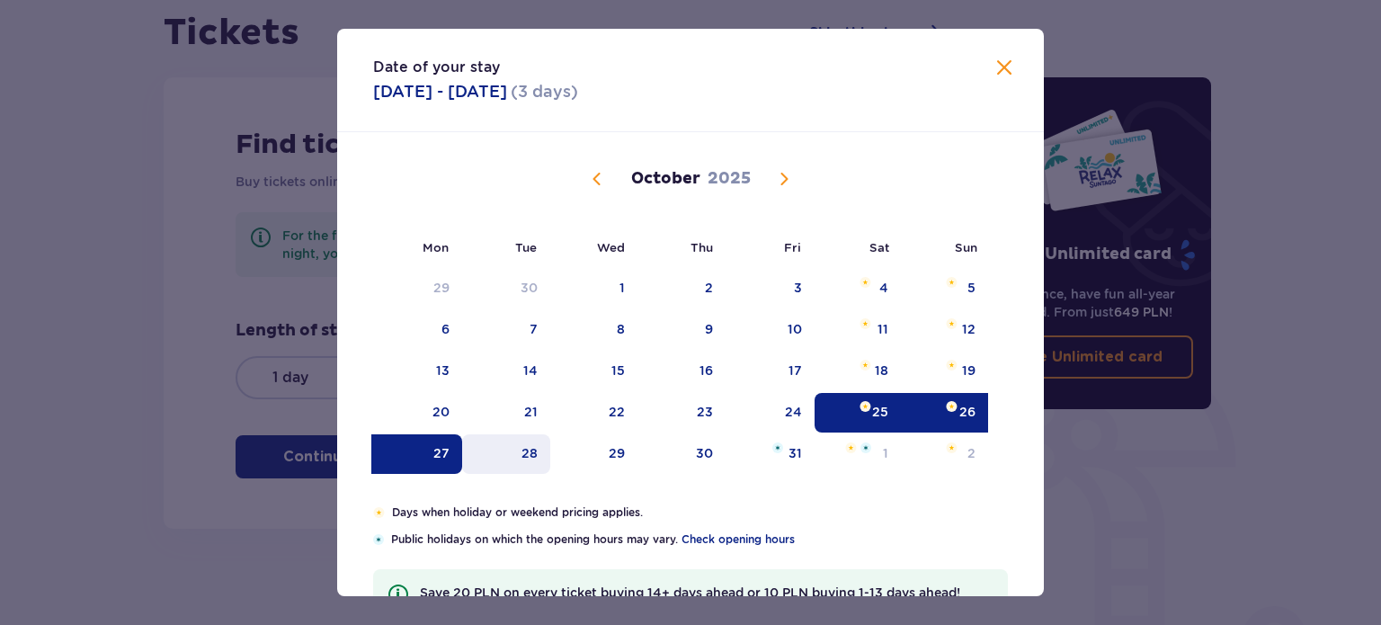
click at [528, 445] on div "28" at bounding box center [529, 453] width 16 height 18
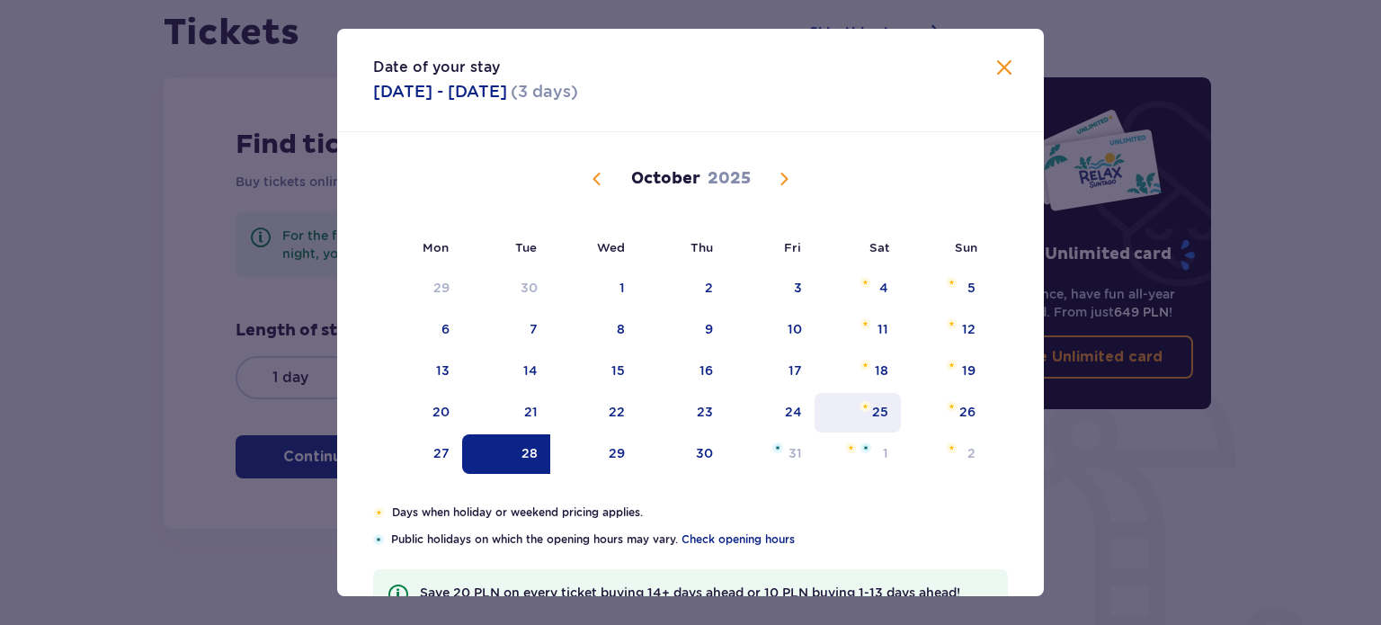
click at [878, 408] on div "25" at bounding box center [880, 412] width 16 height 18
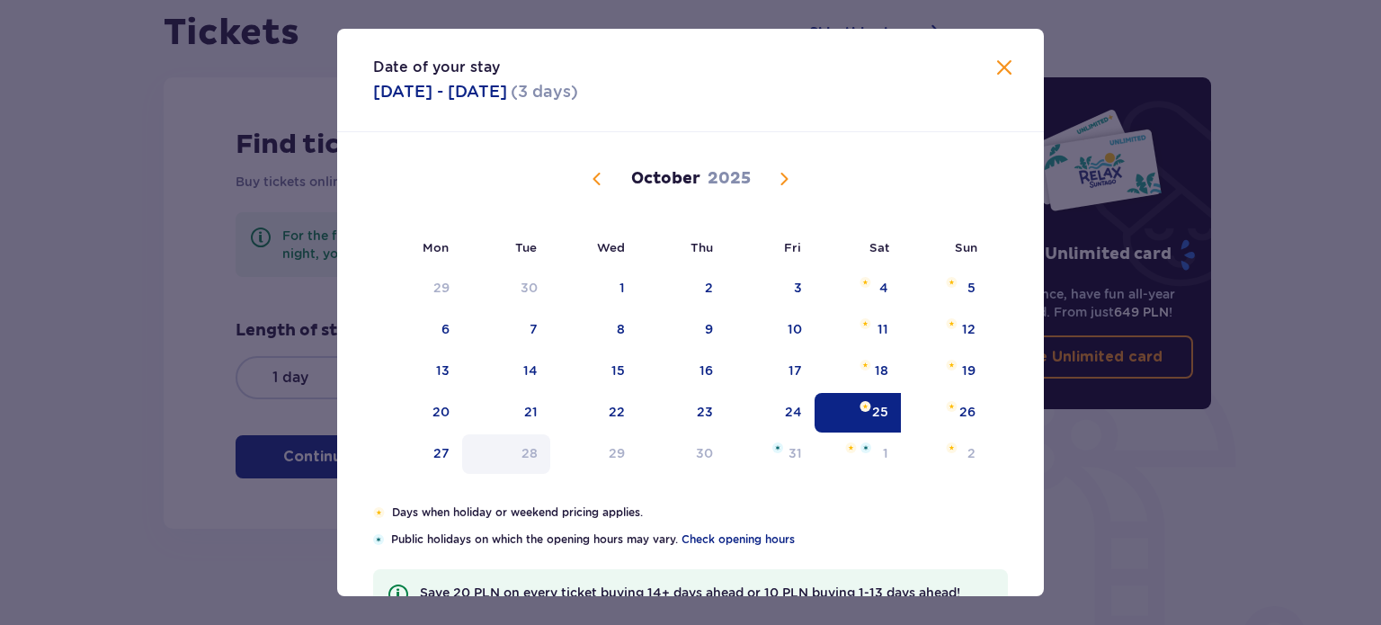
click at [528, 450] on div "28" at bounding box center [529, 453] width 16 height 18
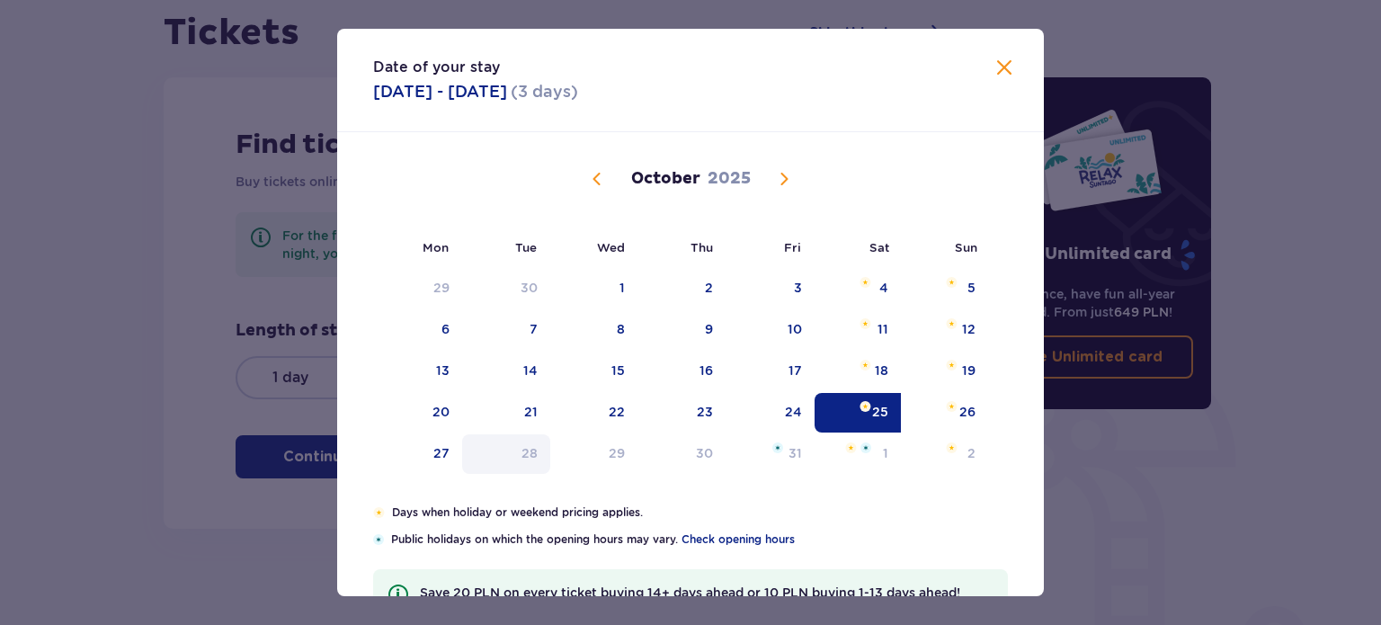
click at [528, 450] on div "28" at bounding box center [529, 453] width 16 height 18
click at [450, 453] on div "27" at bounding box center [417, 454] width 89 height 40
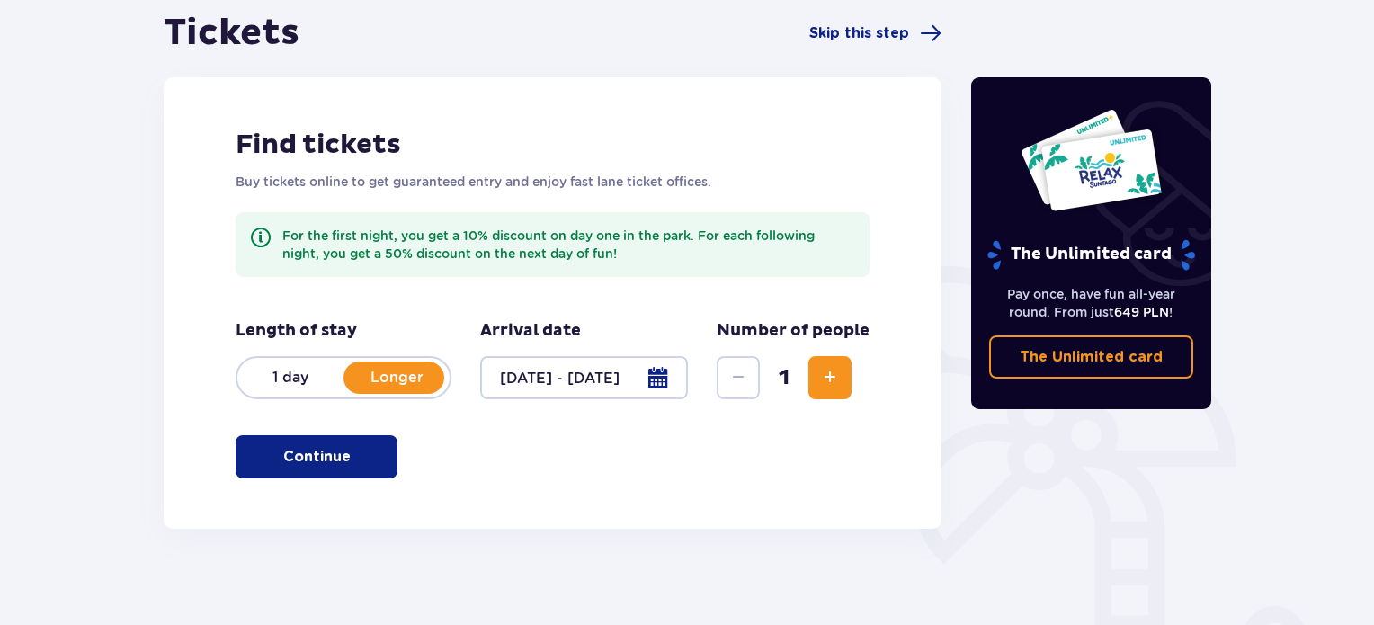
click at [292, 373] on p "1 day" at bounding box center [290, 378] width 106 height 20
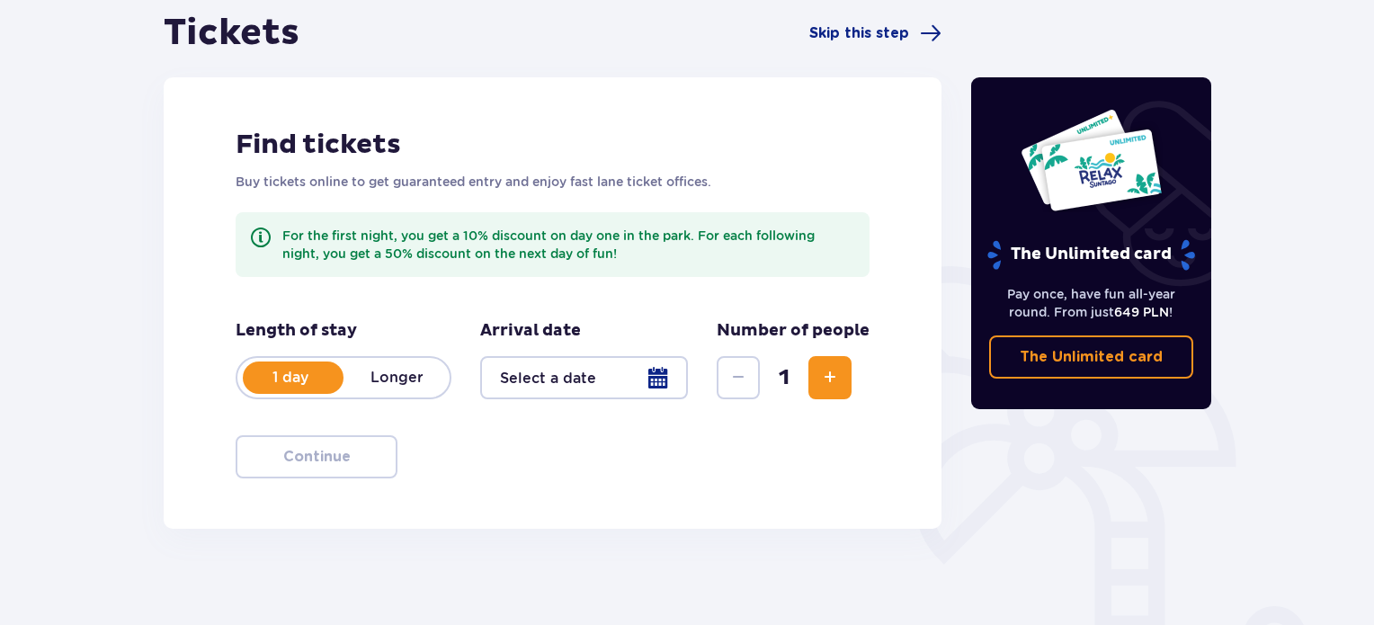
click at [560, 370] on div at bounding box center [584, 377] width 208 height 43
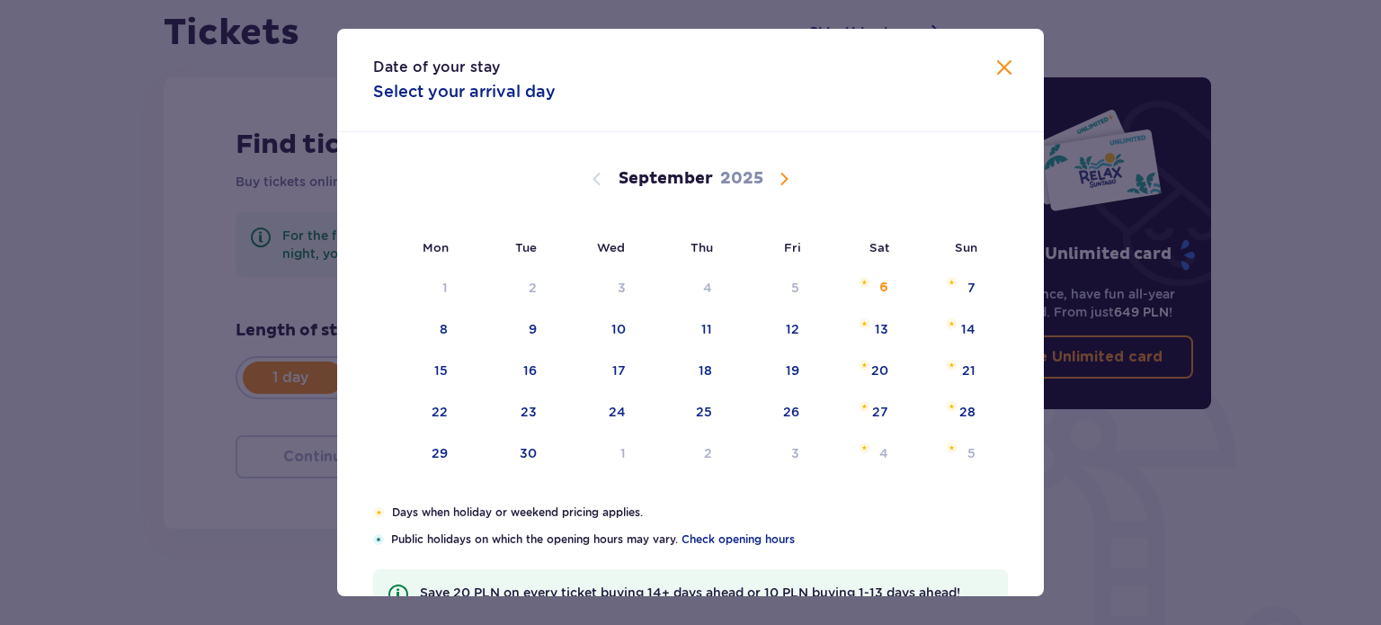
click at [780, 173] on span "Calendar" at bounding box center [784, 179] width 22 height 22
click at [885, 413] on div "25" at bounding box center [880, 412] width 16 height 18
type input "25.10.25"
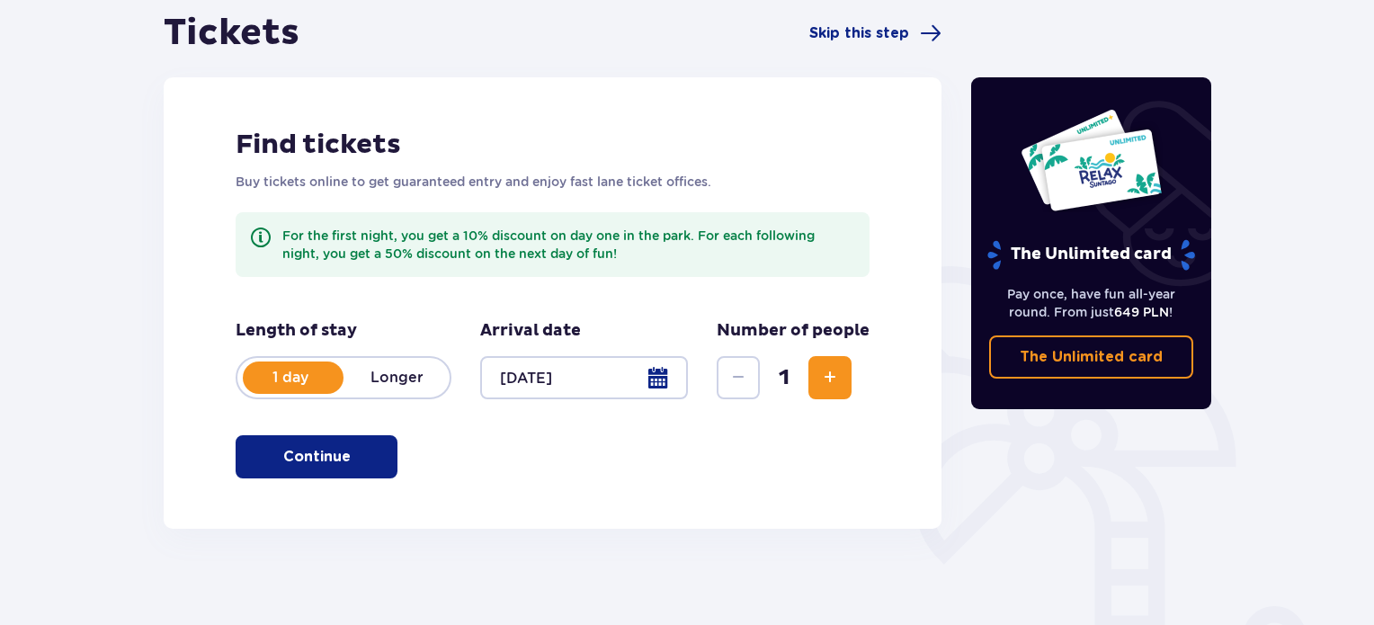
click at [515, 454] on div "Find tickets Buy tickets online to get guaranteed entry and enjoy fast lane tic…" at bounding box center [553, 302] width 778 height 451
click at [412, 374] on p "Longer" at bounding box center [396, 378] width 106 height 20
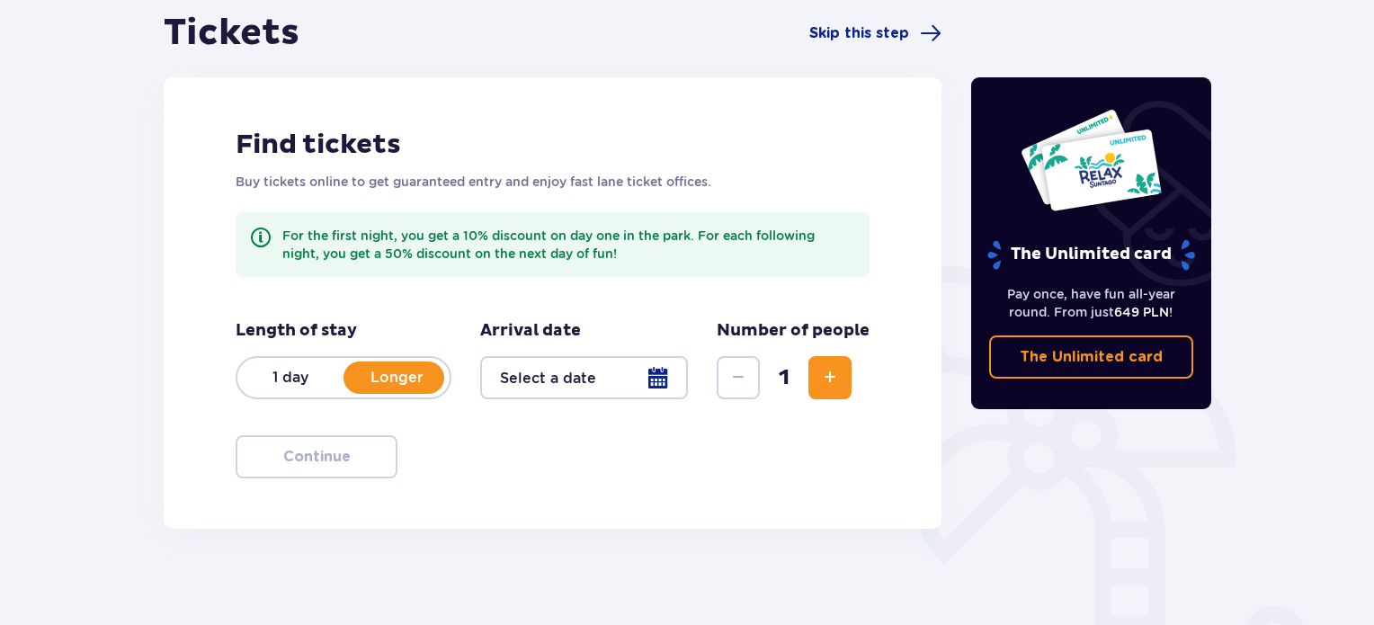
click at [842, 376] on button "Increase" at bounding box center [829, 377] width 43 height 43
click at [618, 380] on div at bounding box center [584, 377] width 208 height 43
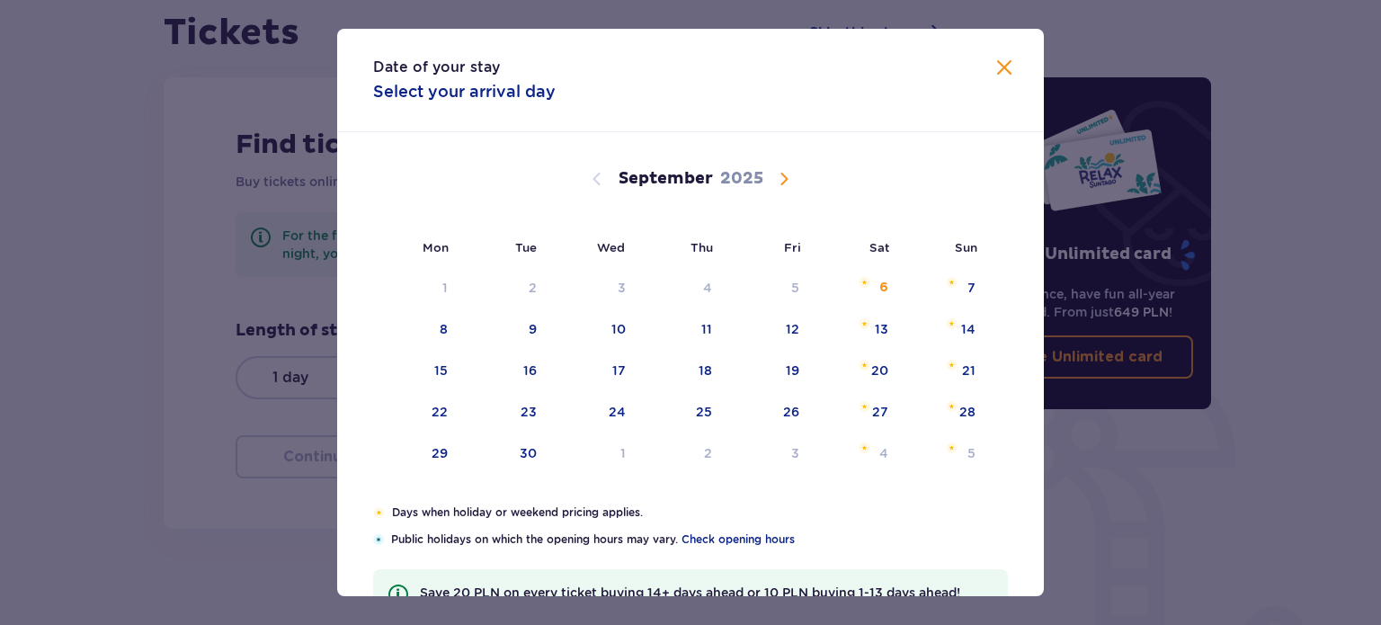
click at [780, 182] on span "Calendar" at bounding box center [784, 179] width 22 height 22
click at [883, 406] on div "25" at bounding box center [880, 412] width 16 height 18
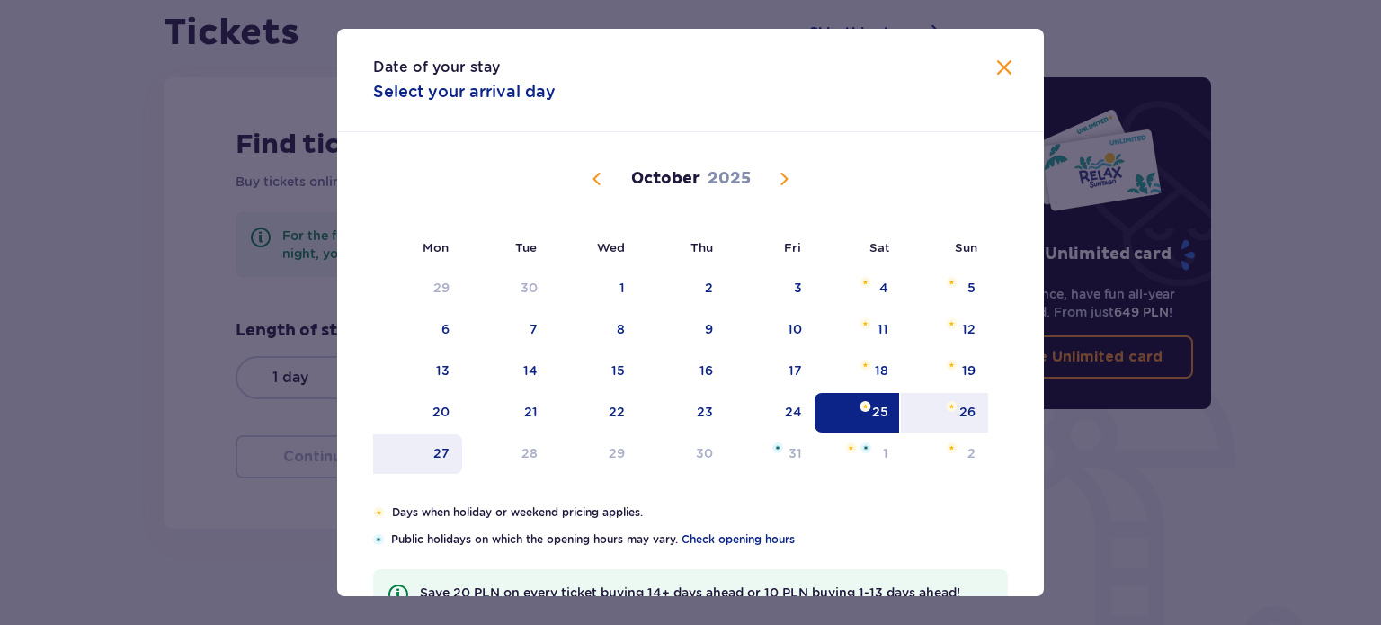
click at [450, 450] on div "27" at bounding box center [417, 454] width 89 height 40
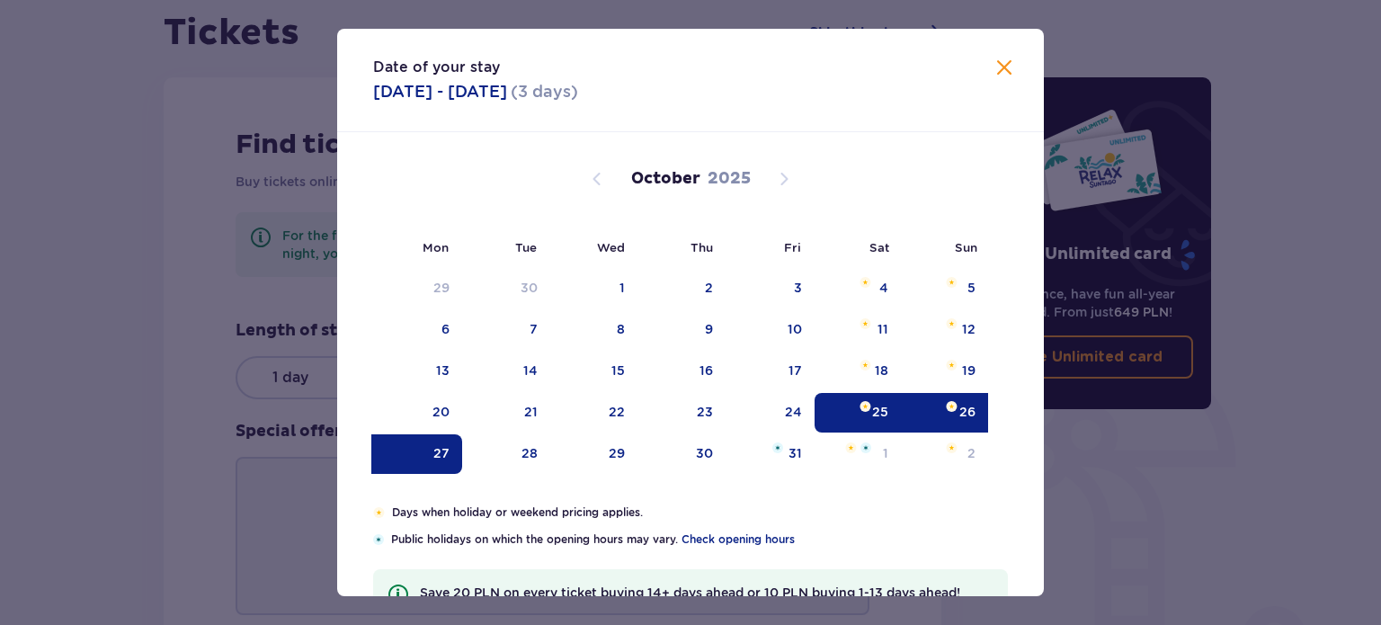
type input "25.10.25 - 27.10.25"
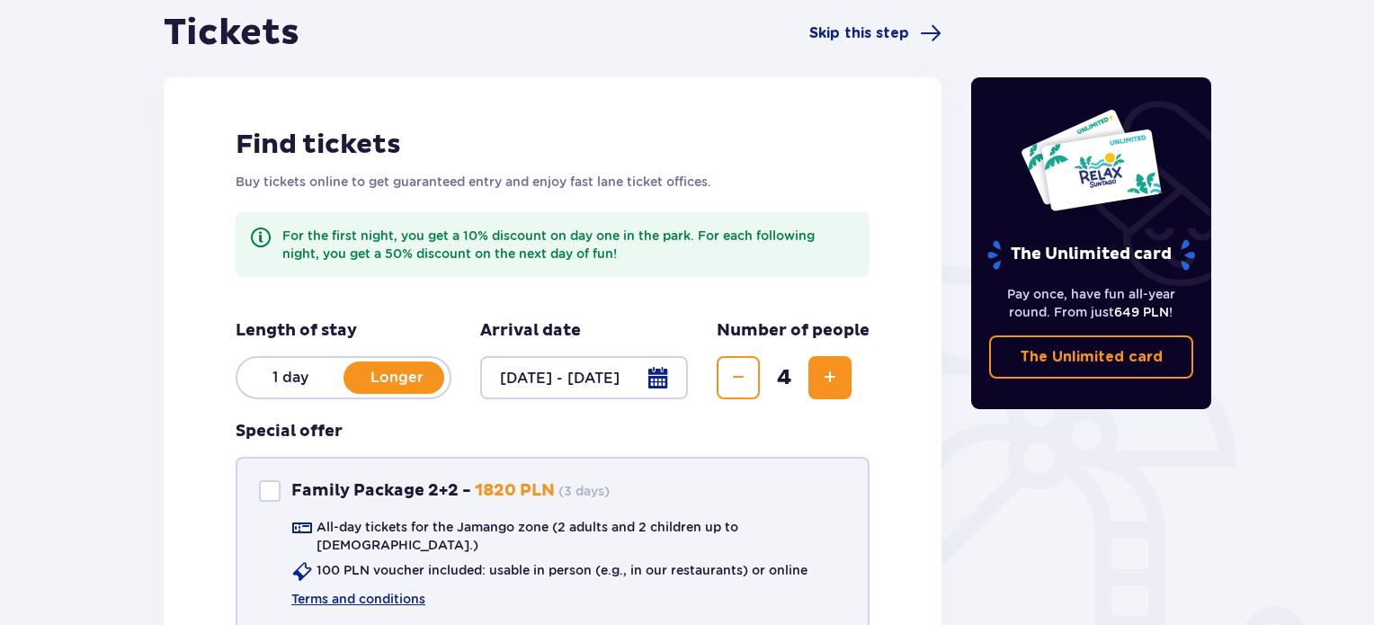
click at [272, 486] on div at bounding box center [270, 491] width 22 height 22
checkbox input "true"
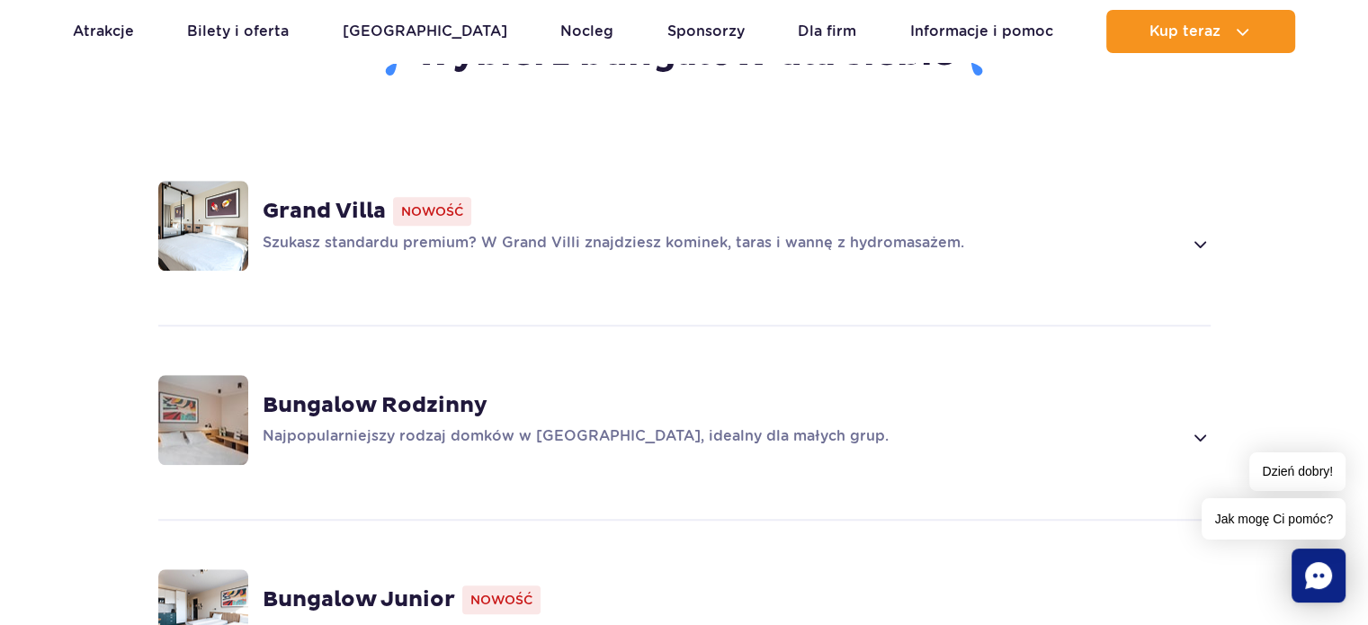
scroll to position [1349, 0]
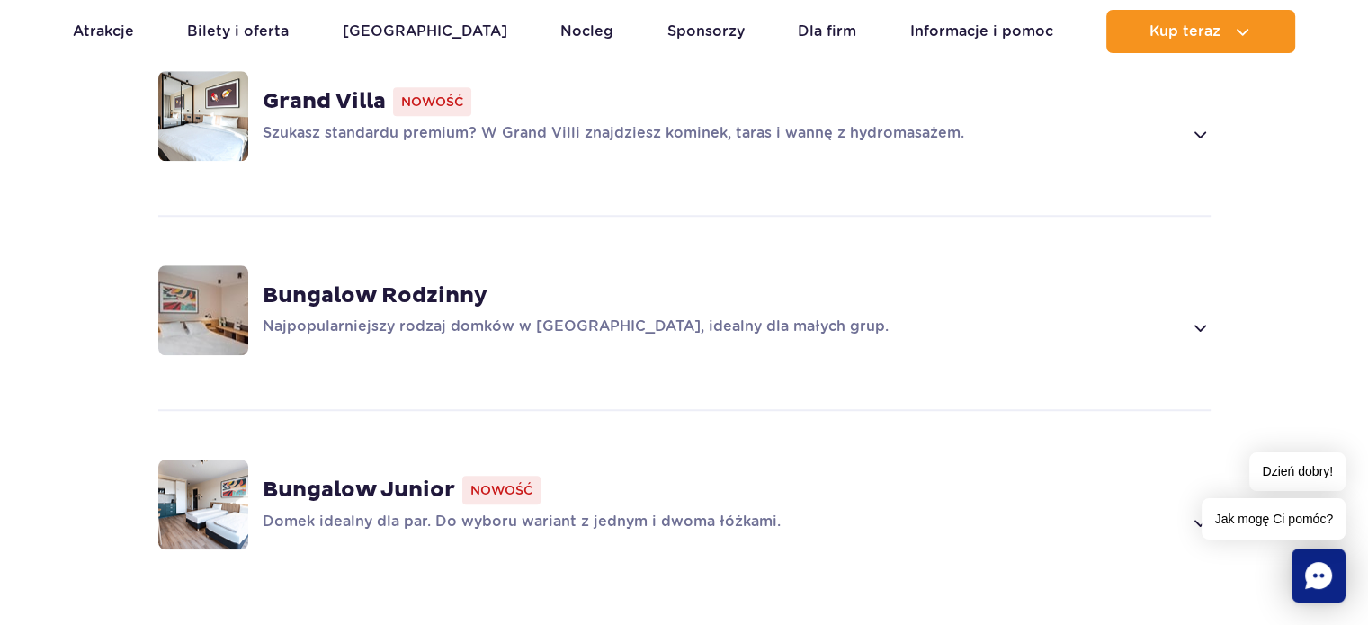
click at [538, 316] on p "Najpopularniejszy rodzaj domków w [GEOGRAPHIC_DATA], idealny dla małych grup." at bounding box center [723, 327] width 920 height 22
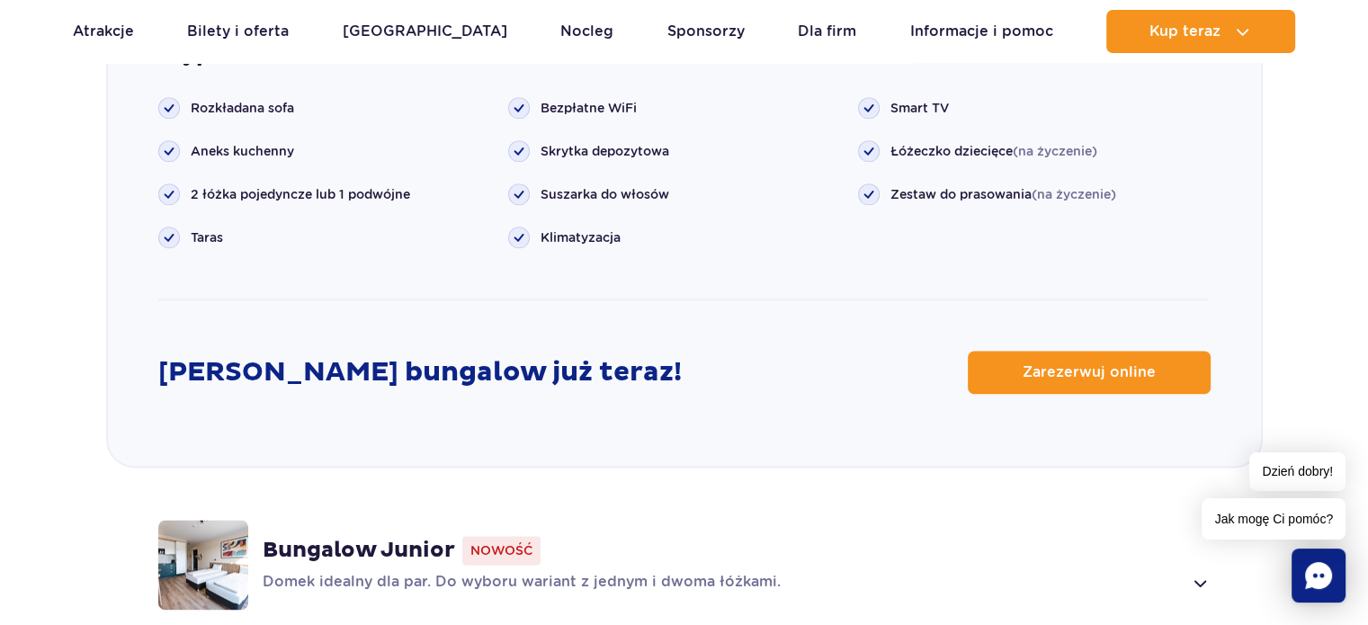
scroll to position [2262, 0]
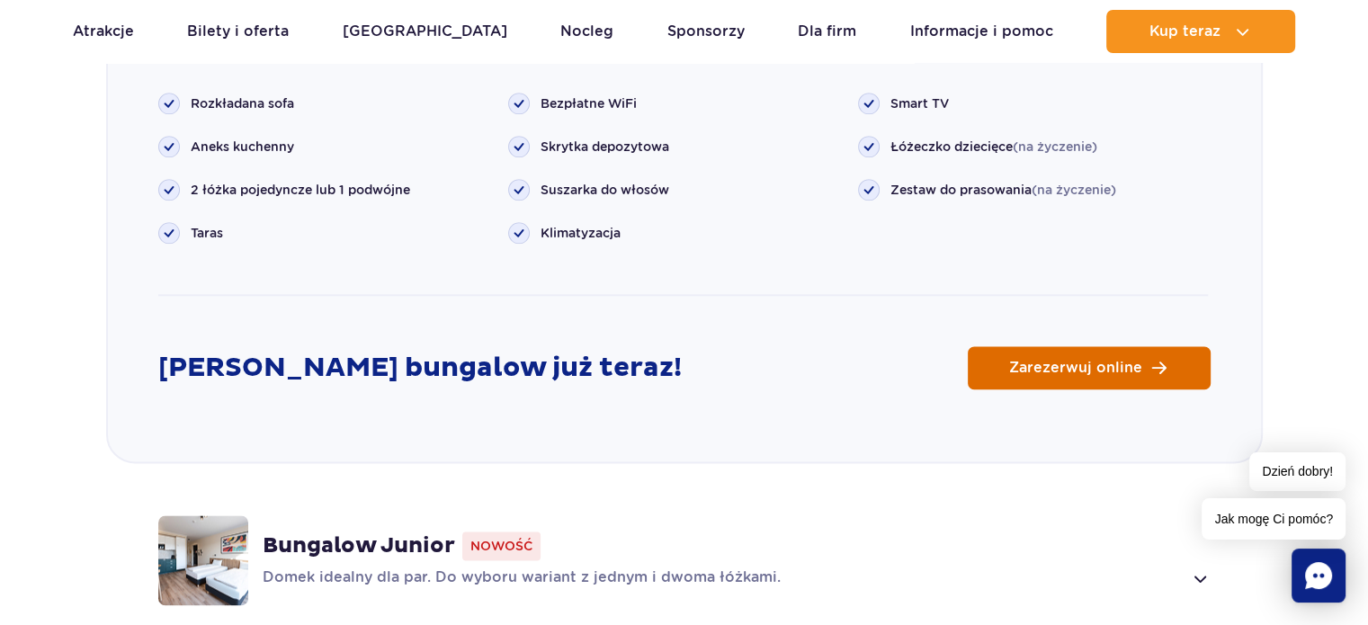
click at [1072, 361] on span "Zarezerwuj online" at bounding box center [1075, 368] width 133 height 14
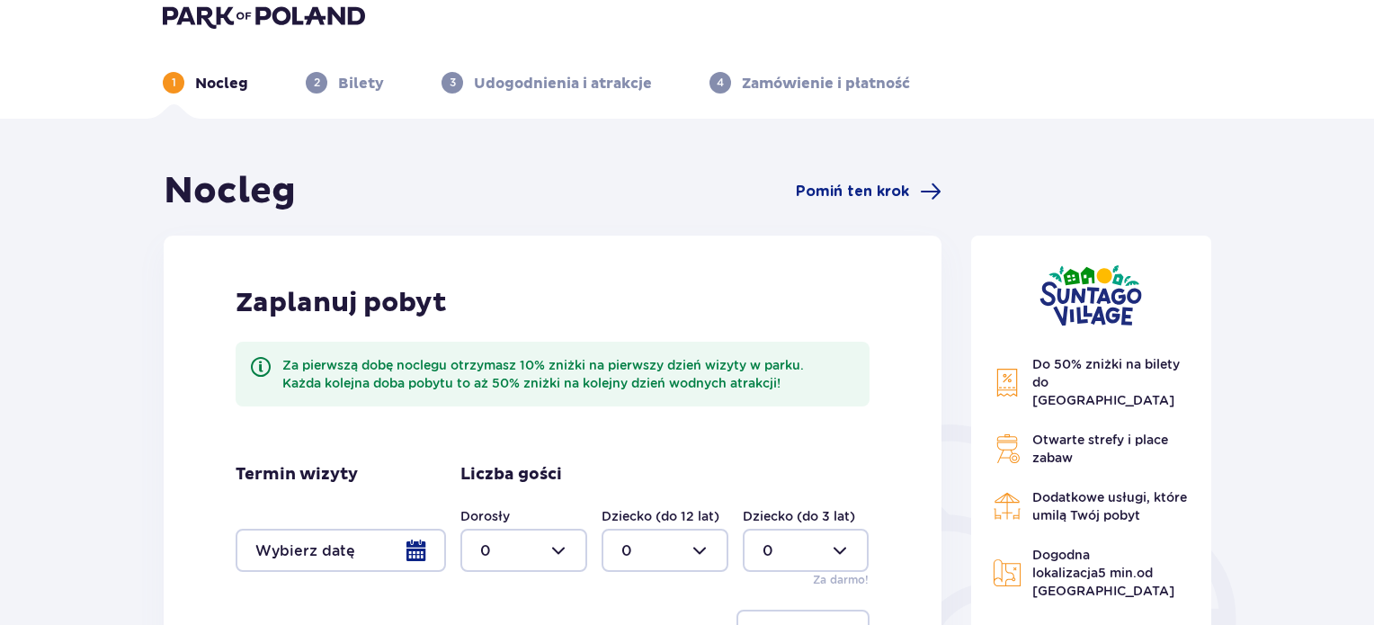
scroll to position [180, 0]
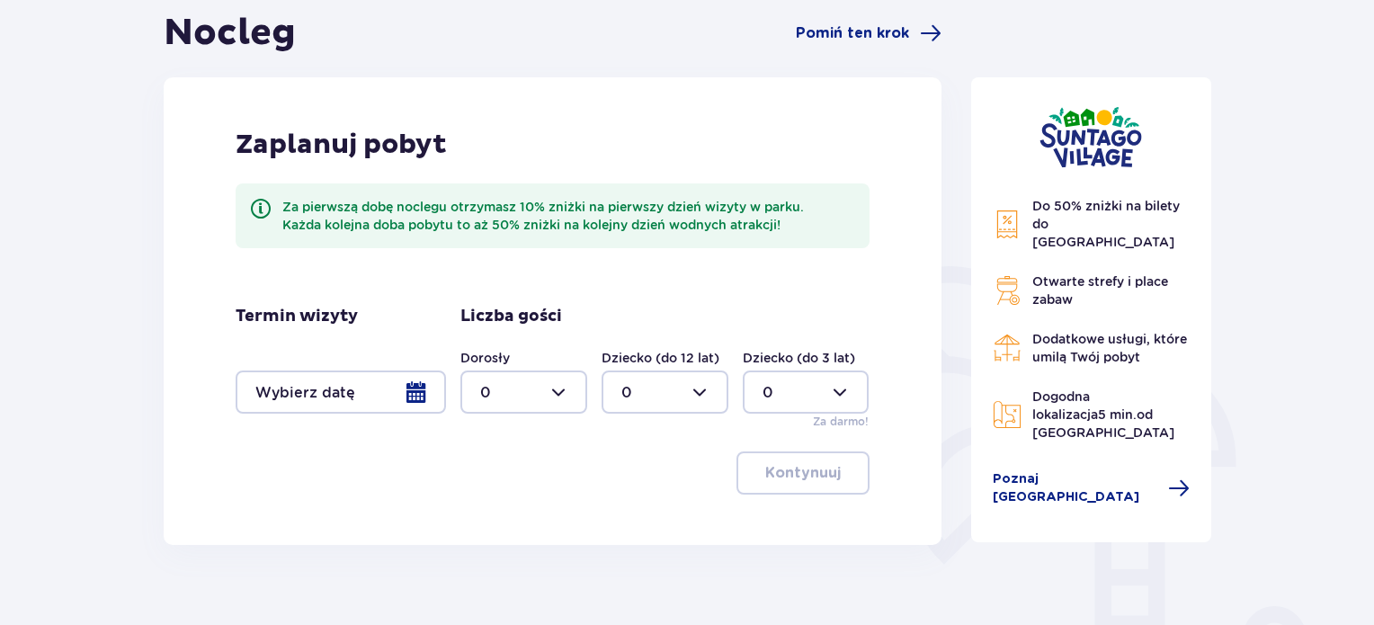
click at [406, 391] on div at bounding box center [341, 391] width 210 height 43
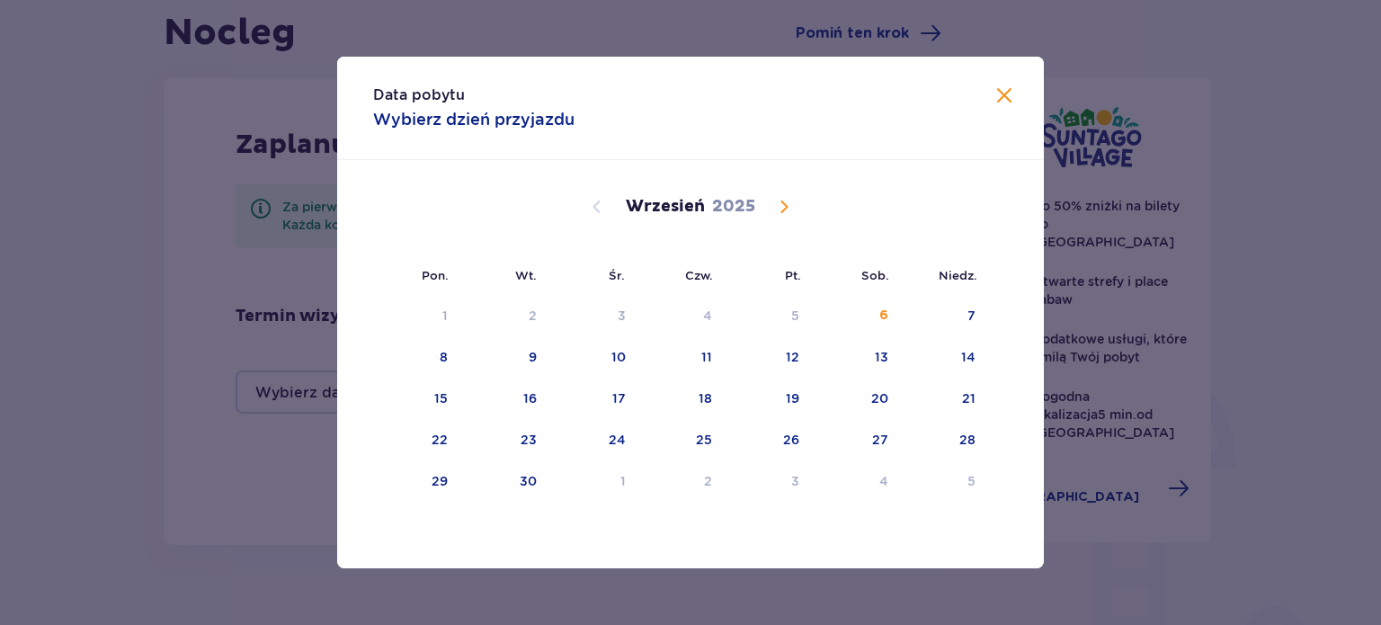
click at [788, 203] on span "Calendar" at bounding box center [784, 207] width 22 height 22
click at [881, 445] on div "25" at bounding box center [880, 440] width 16 height 18
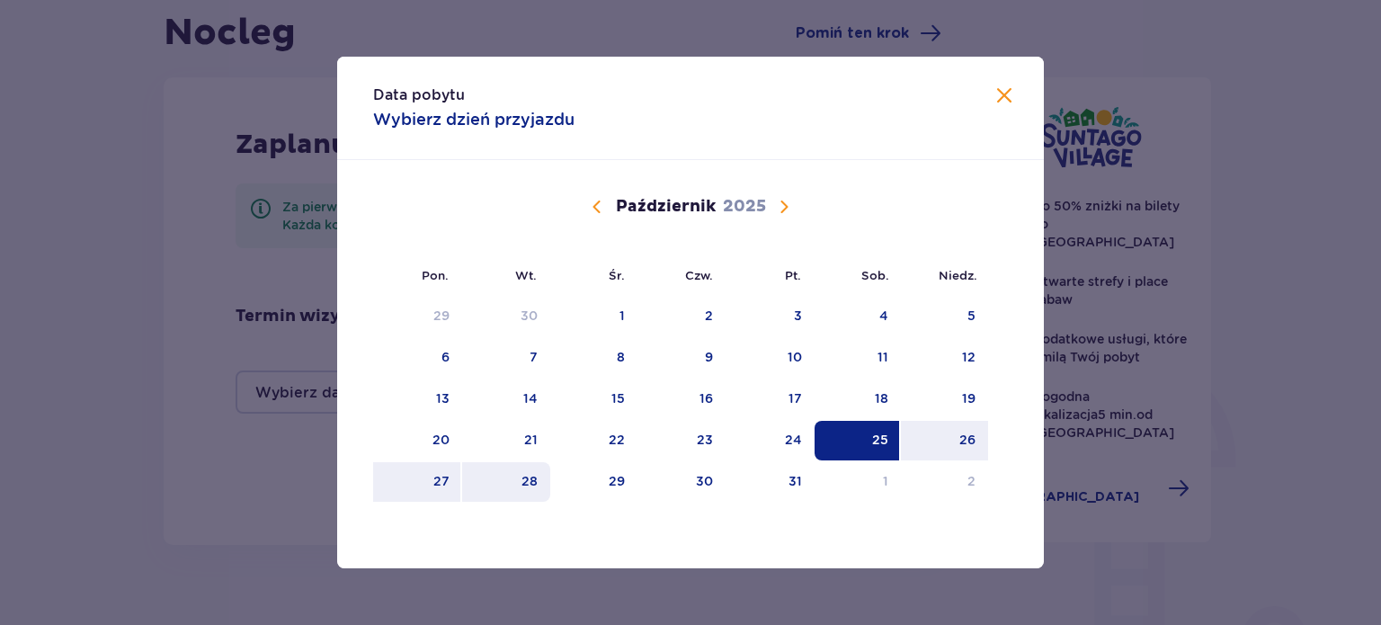
click at [525, 478] on div "28" at bounding box center [529, 481] width 16 height 18
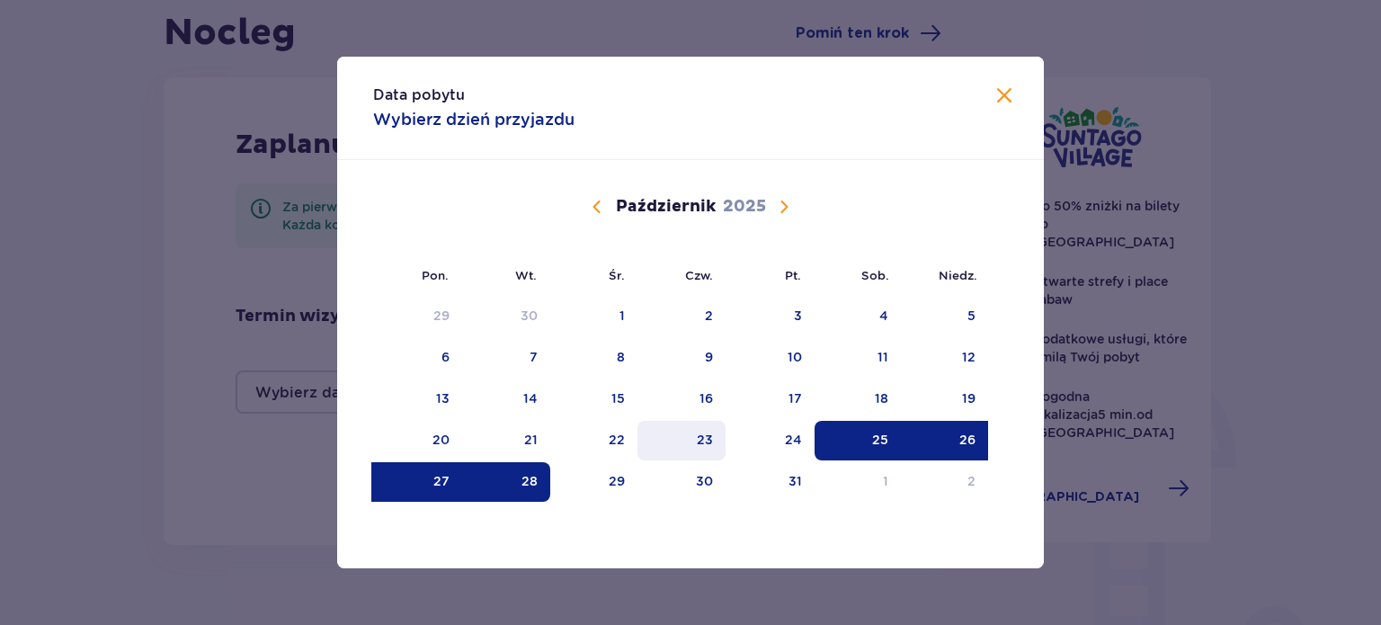
type input "25.10.25 - 28.10.25"
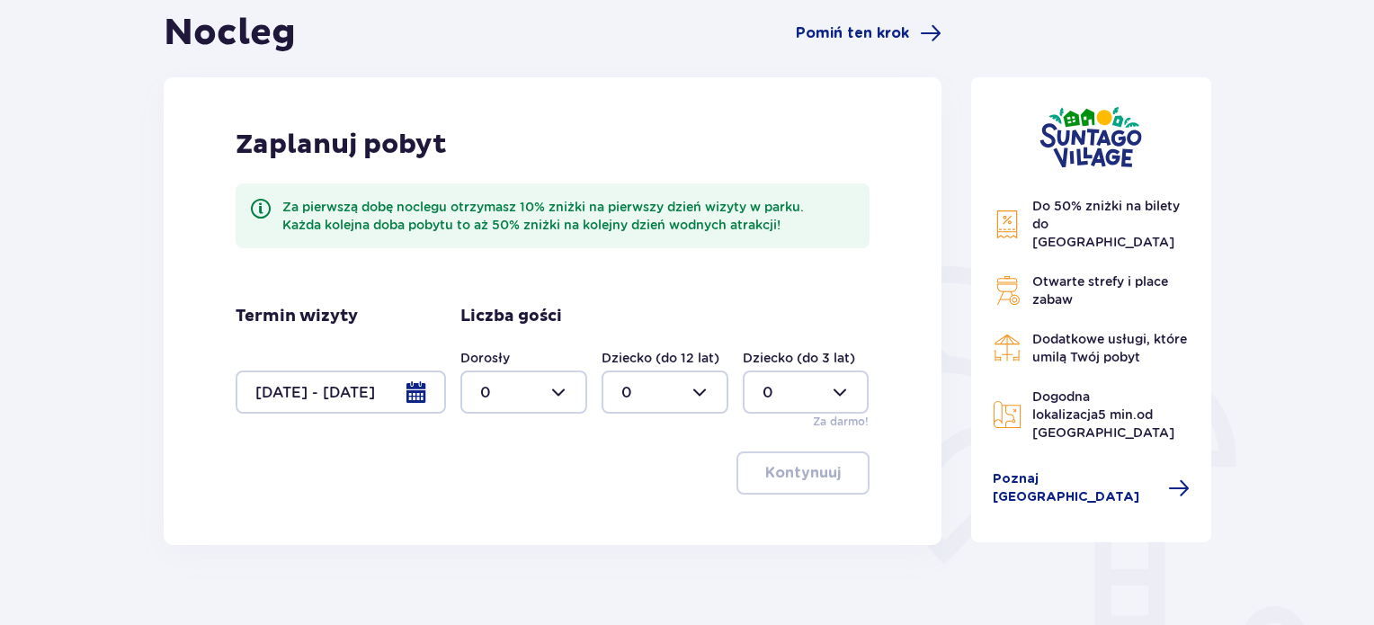
click at [557, 393] on div at bounding box center [523, 391] width 127 height 43
click at [504, 528] on div "2" at bounding box center [523, 523] width 87 height 20
type input "2"
click at [698, 391] on div at bounding box center [665, 391] width 127 height 43
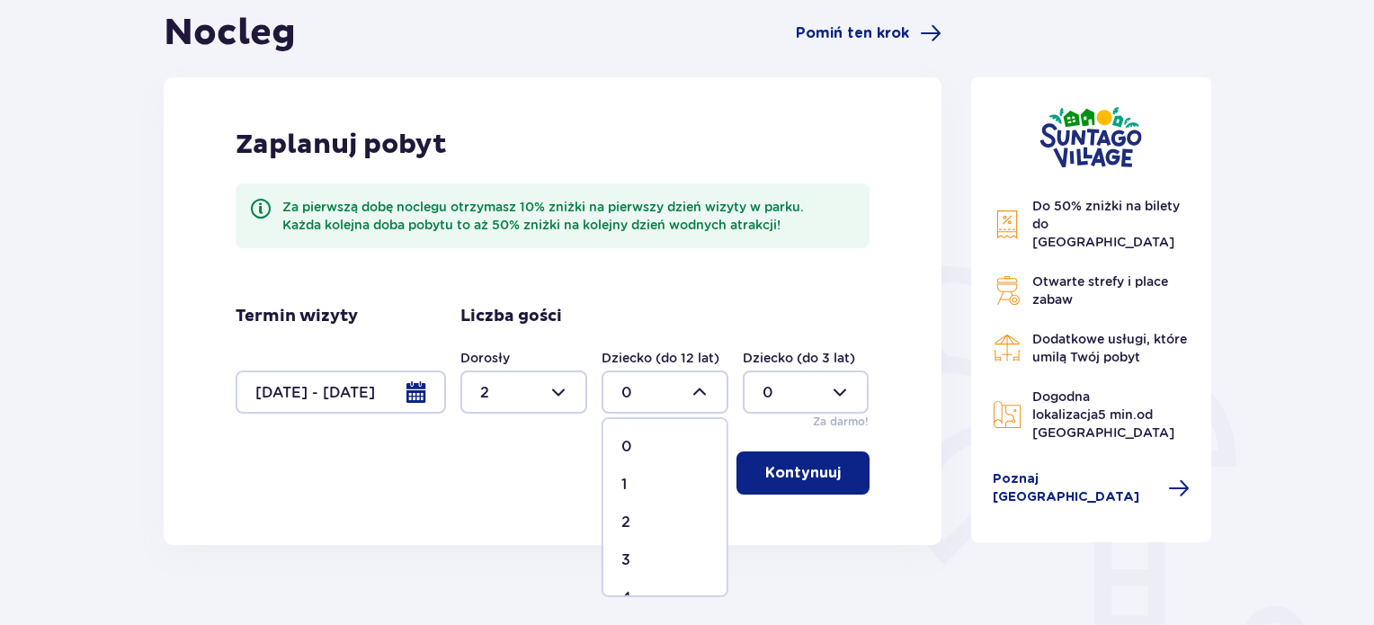
click at [642, 525] on div "2" at bounding box center [664, 523] width 87 height 20
type input "2"
click at [805, 479] on p "Kontynuuj" at bounding box center [803, 473] width 76 height 20
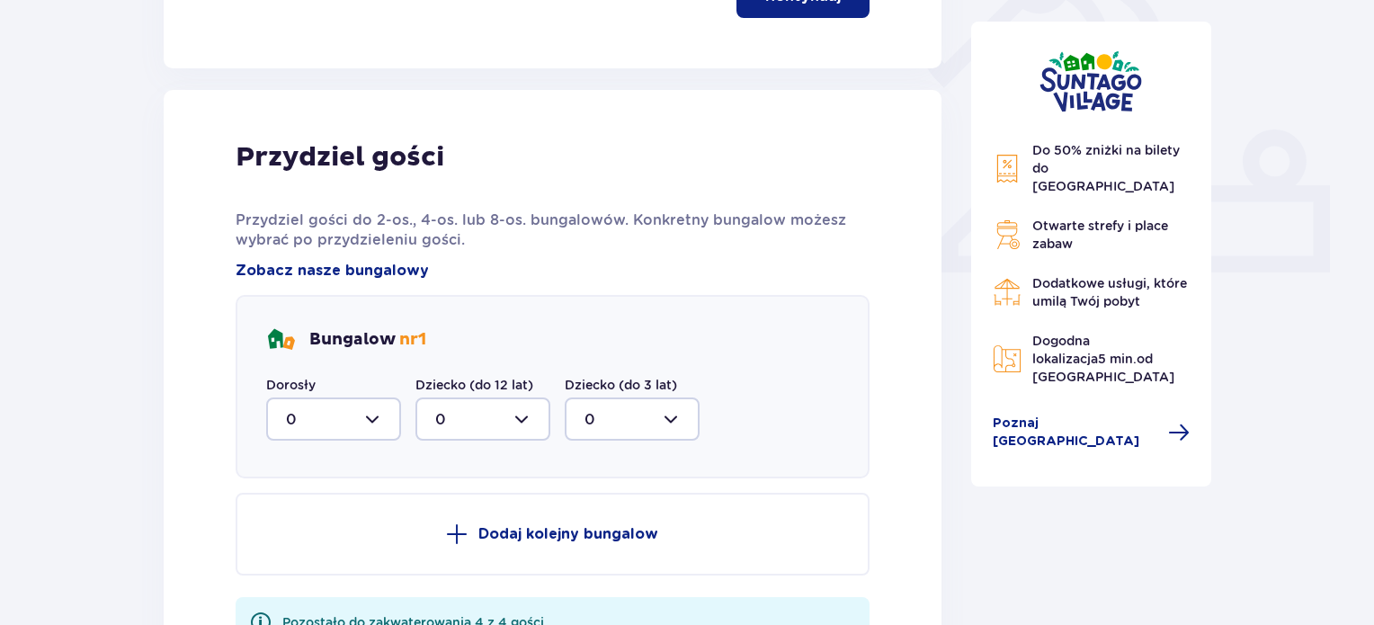
scroll to position [725, 0]
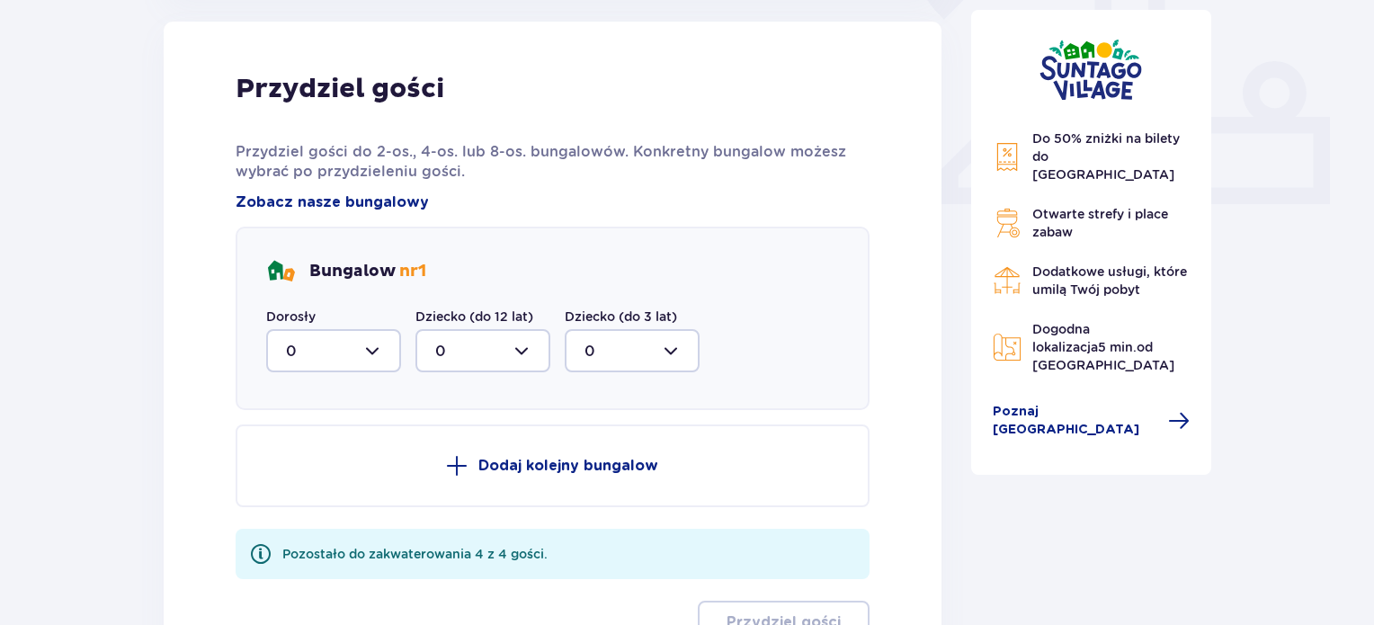
click at [370, 344] on div at bounding box center [333, 350] width 135 height 43
click at [312, 480] on div "2" at bounding box center [333, 481] width 95 height 20
type input "2"
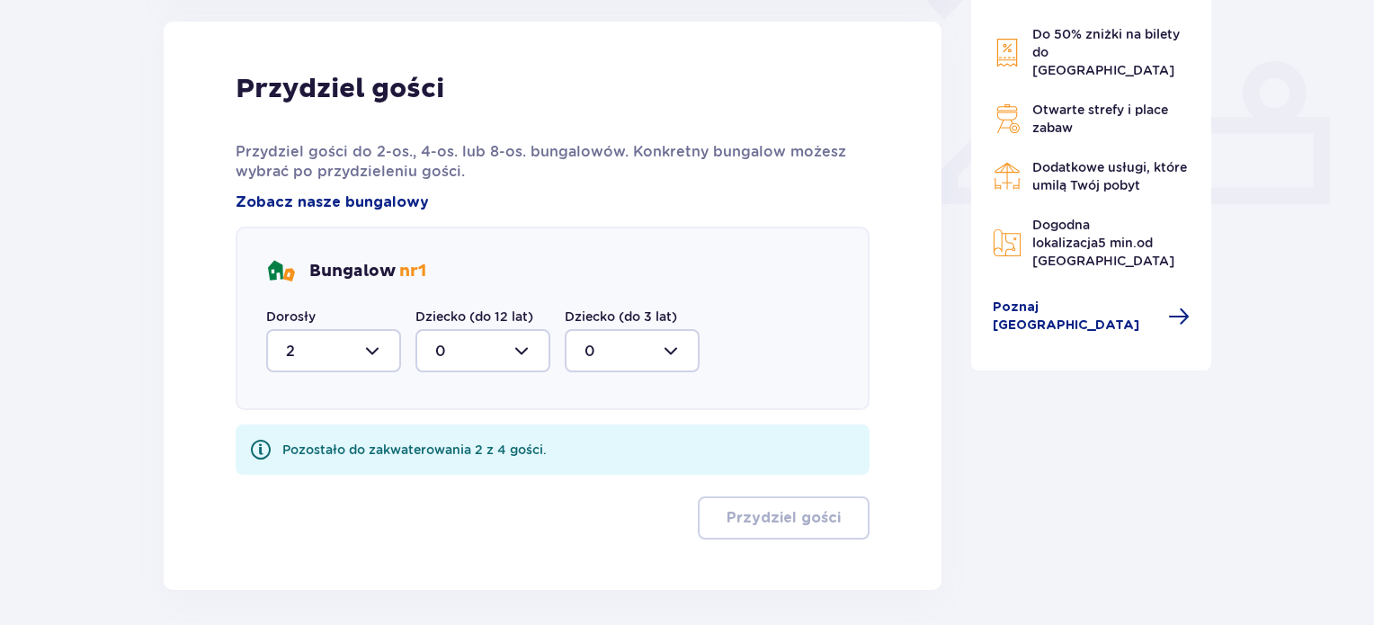
click at [504, 341] on div at bounding box center [482, 350] width 135 height 43
click at [465, 473] on div "2" at bounding box center [482, 481] width 95 height 20
type input "2"
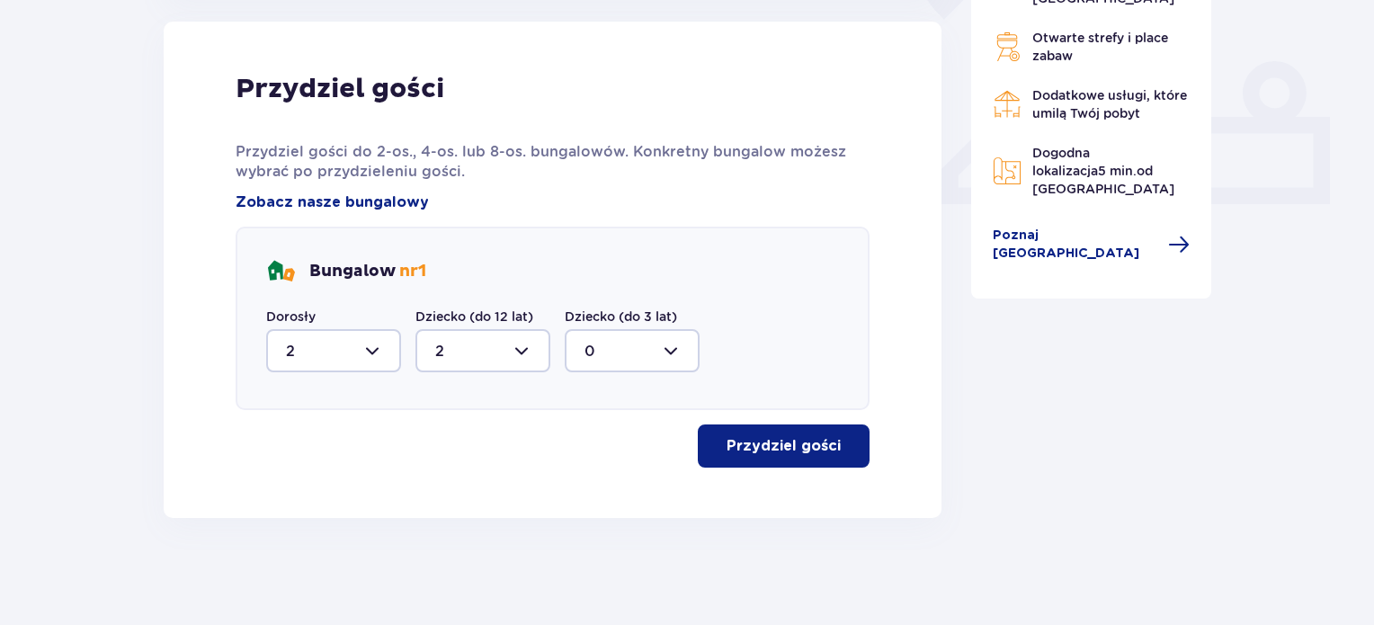
click at [771, 451] on p "Przydziel gości" at bounding box center [784, 446] width 114 height 20
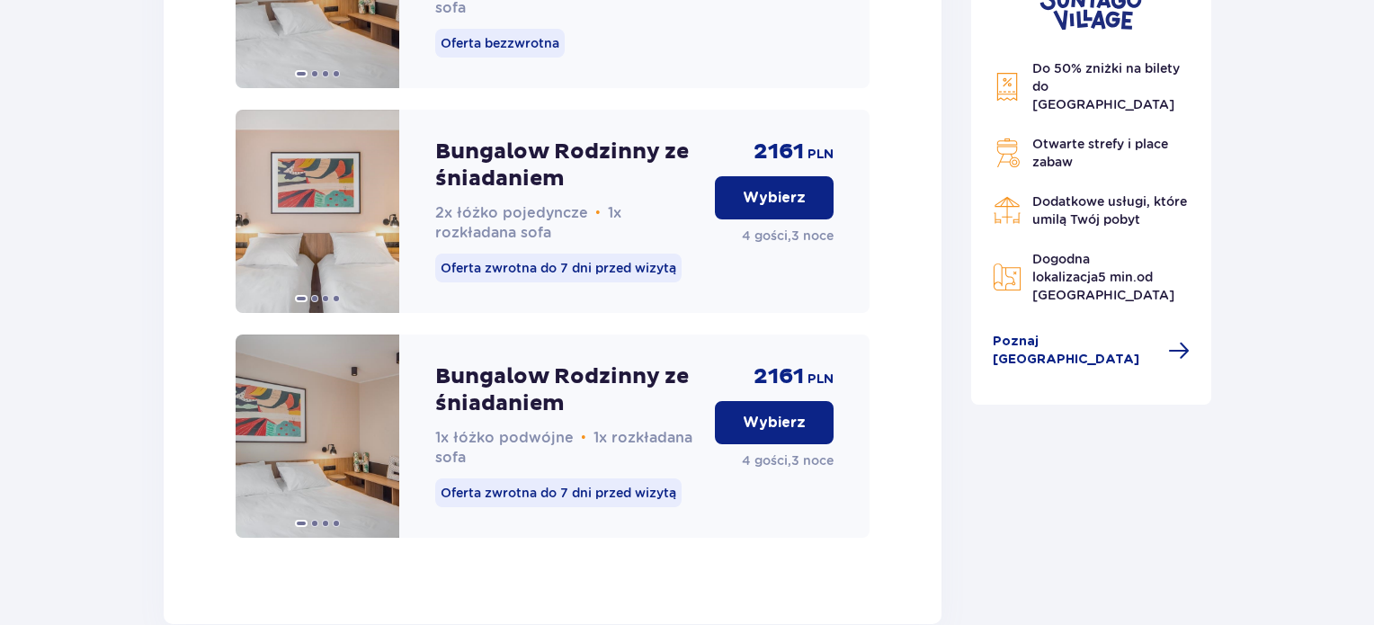
scroll to position [2770, 0]
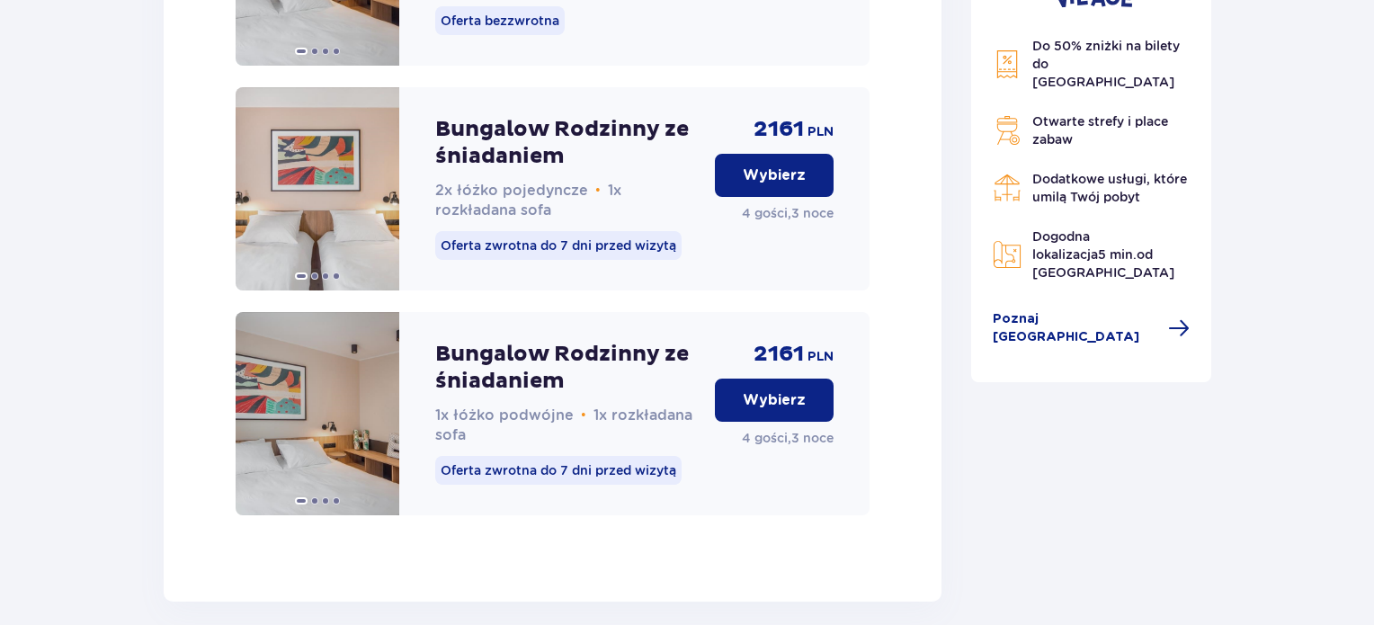
drag, startPoint x: 798, startPoint y: 273, endPoint x: 908, endPoint y: 189, distance: 138.5
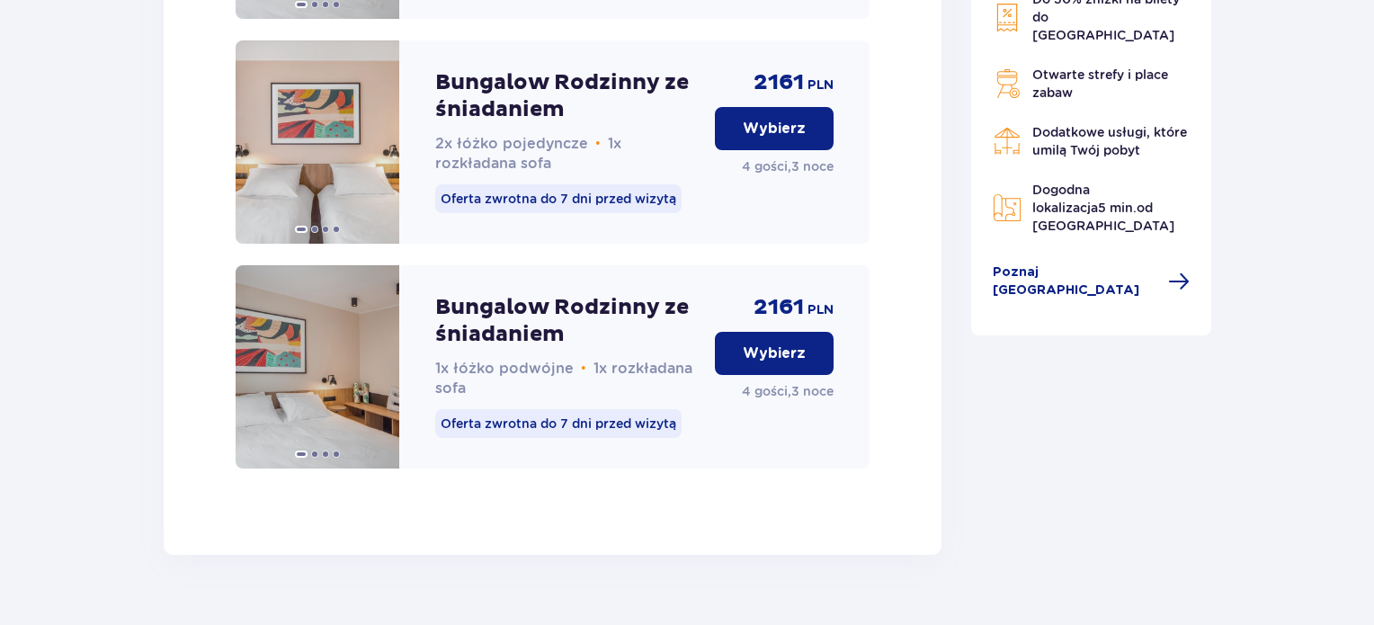
scroll to position [2877, 0]
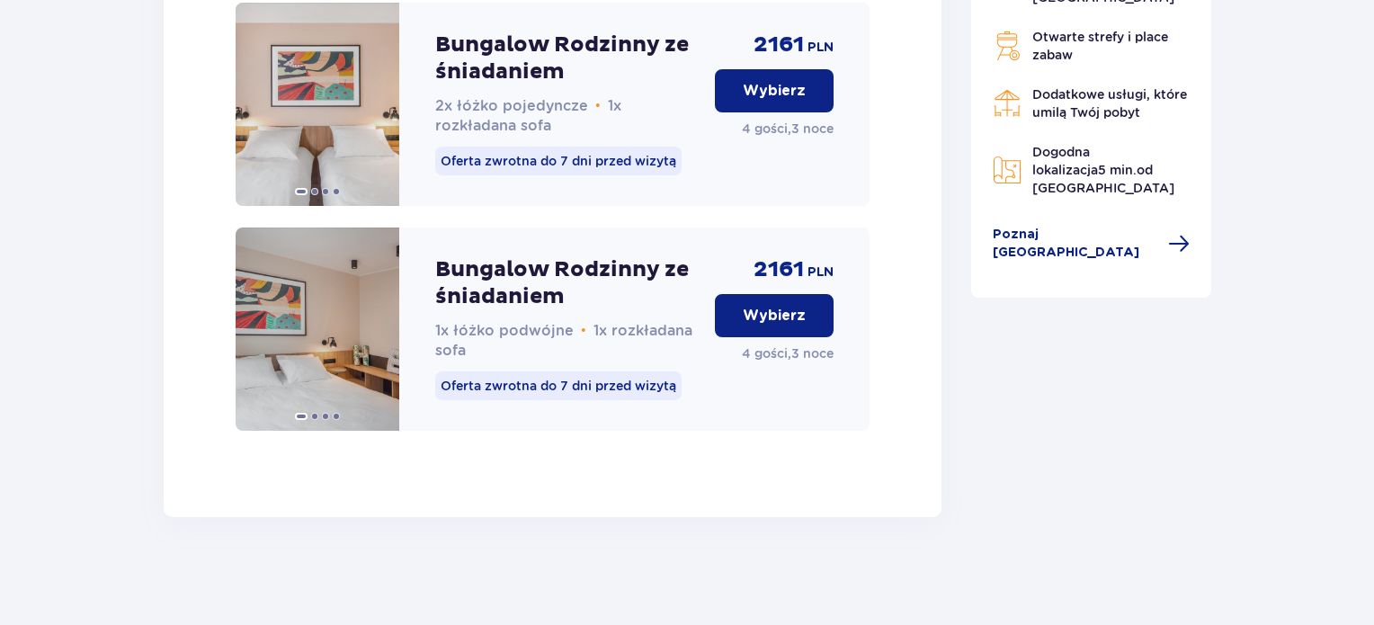
click at [381, 326] on span at bounding box center [378, 329] width 14 height 14
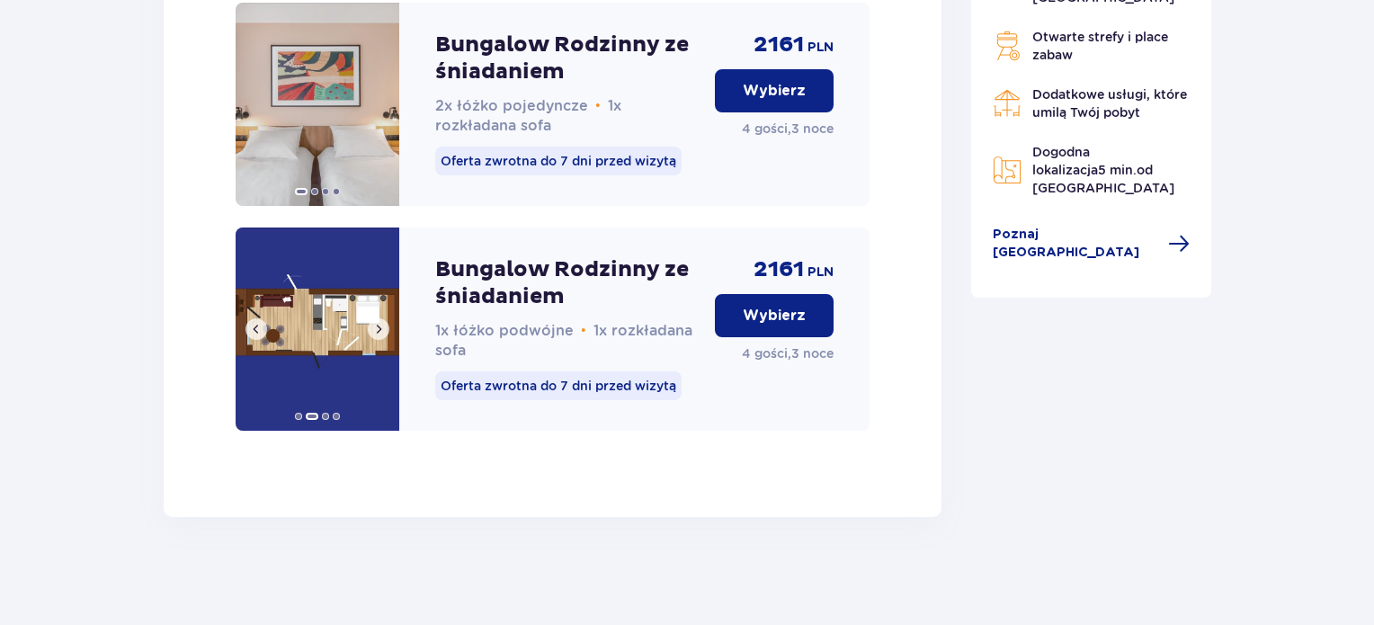
click at [381, 326] on span at bounding box center [378, 329] width 14 height 14
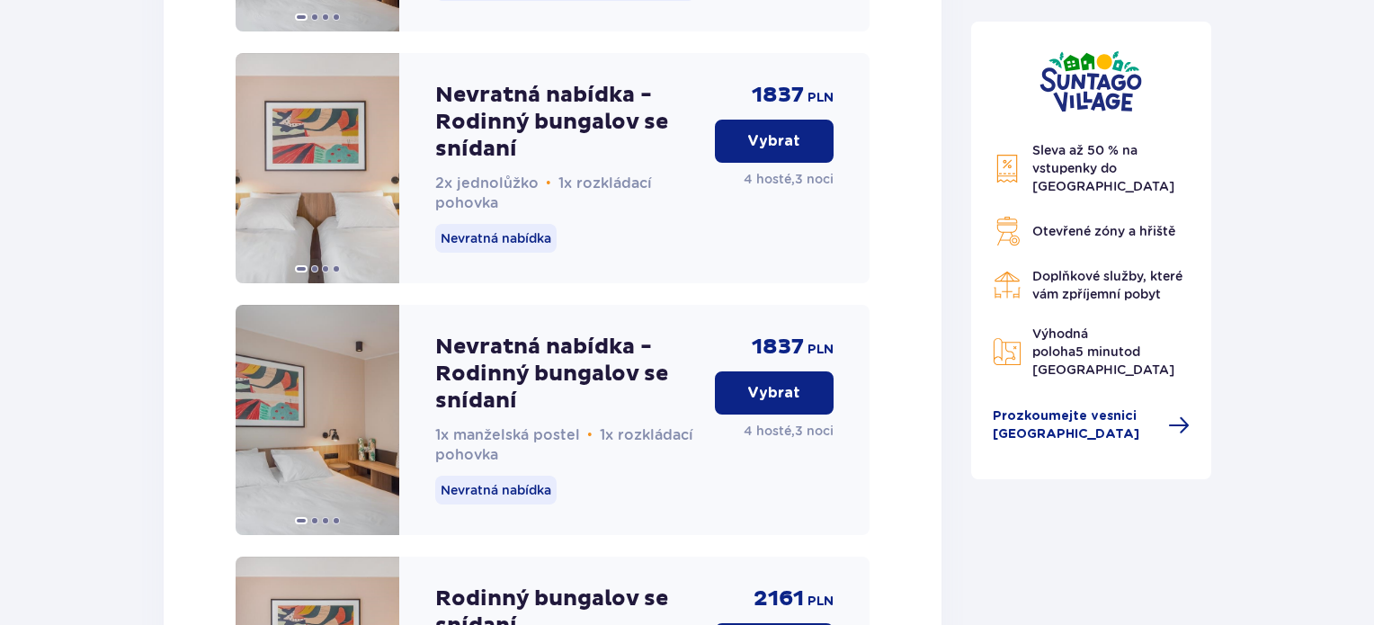
scroll to position [2320, 0]
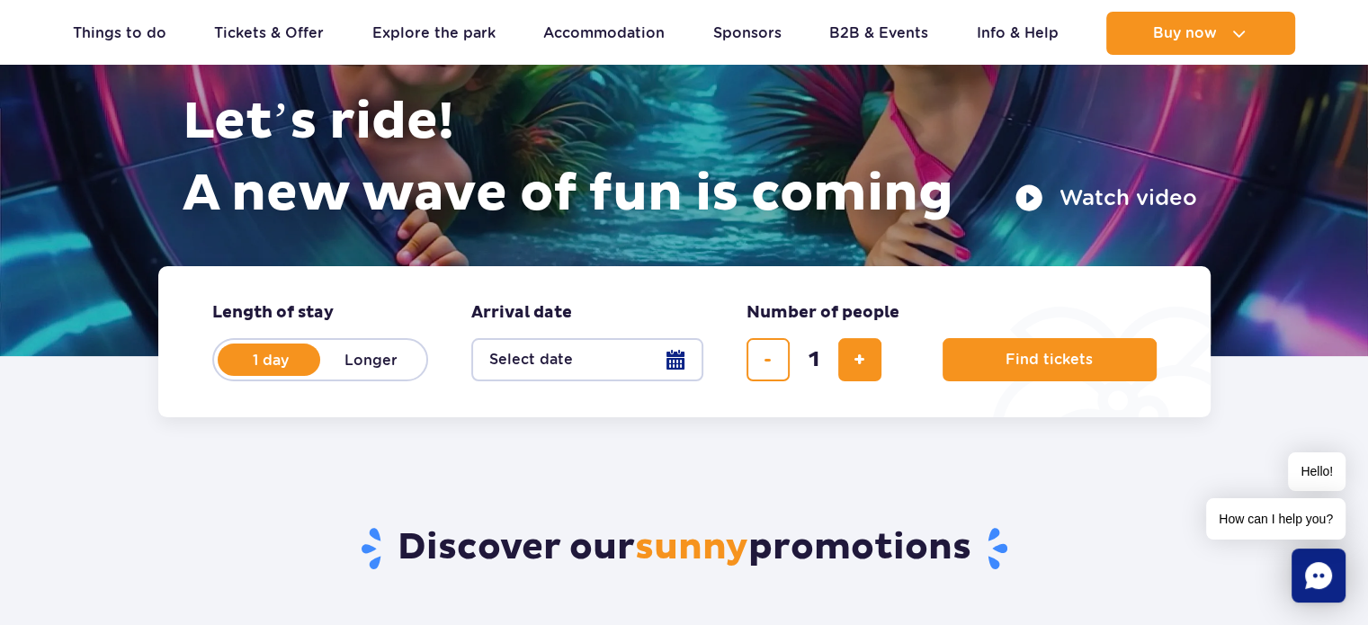
scroll to position [360, 0]
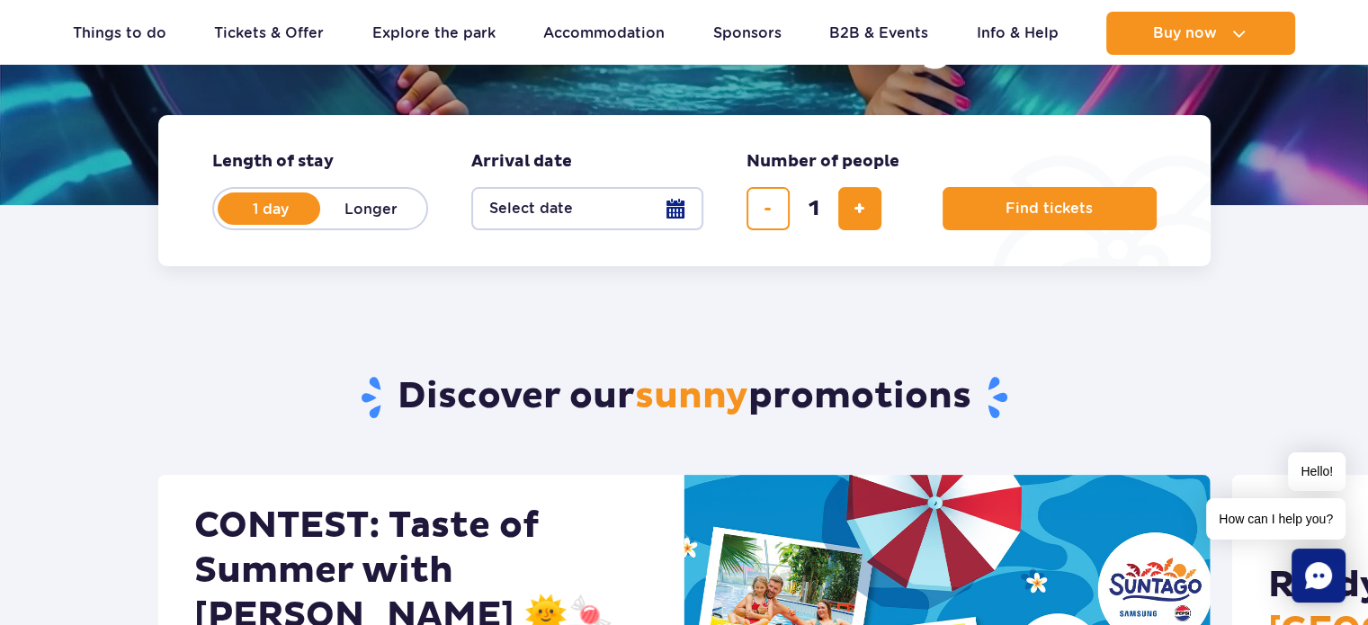
click at [574, 215] on button "Select date" at bounding box center [587, 208] width 232 height 43
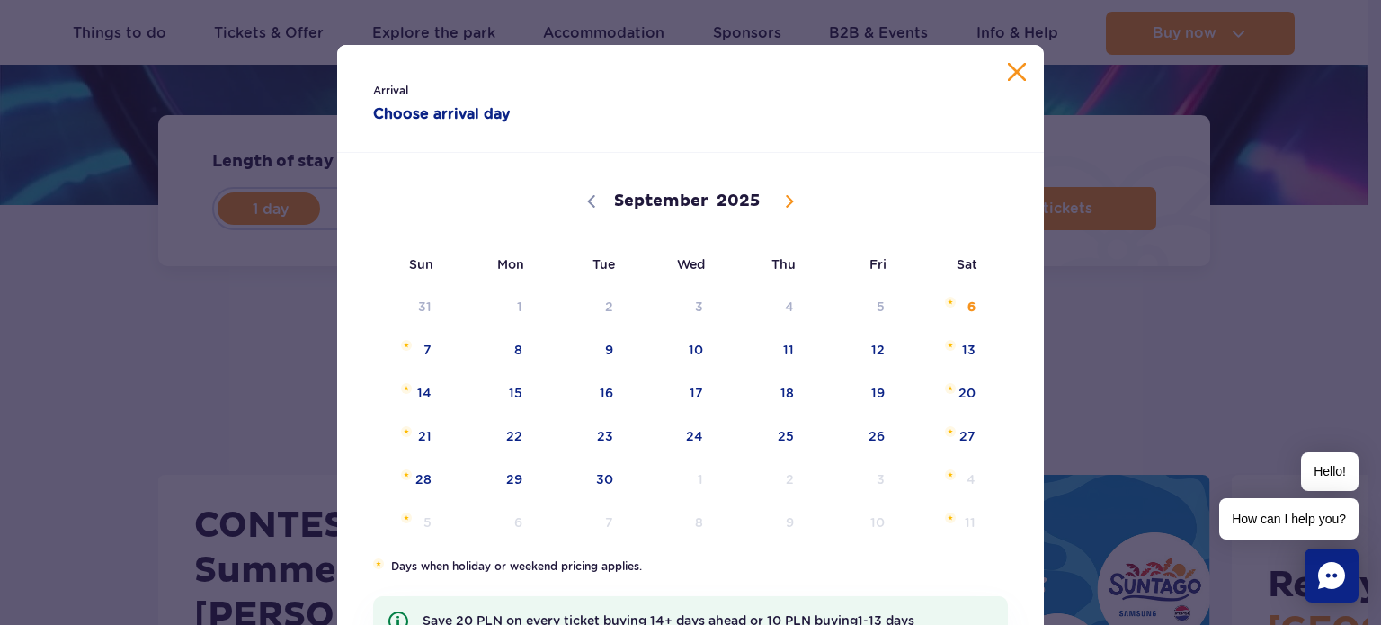
click at [784, 199] on icon at bounding box center [789, 201] width 13 height 13
select select "9"
click at [499, 482] on span "27" at bounding box center [491, 479] width 91 height 41
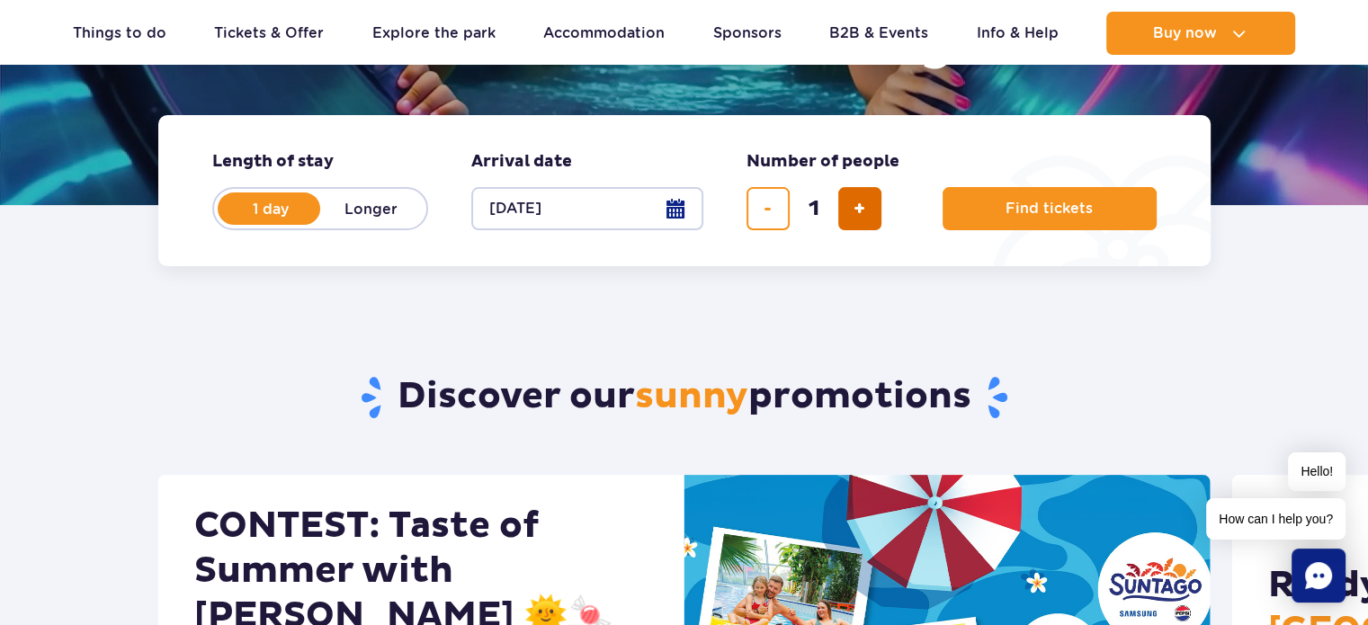
click at [855, 209] on span "add ticket" at bounding box center [859, 209] width 12 height 0
type input "4"
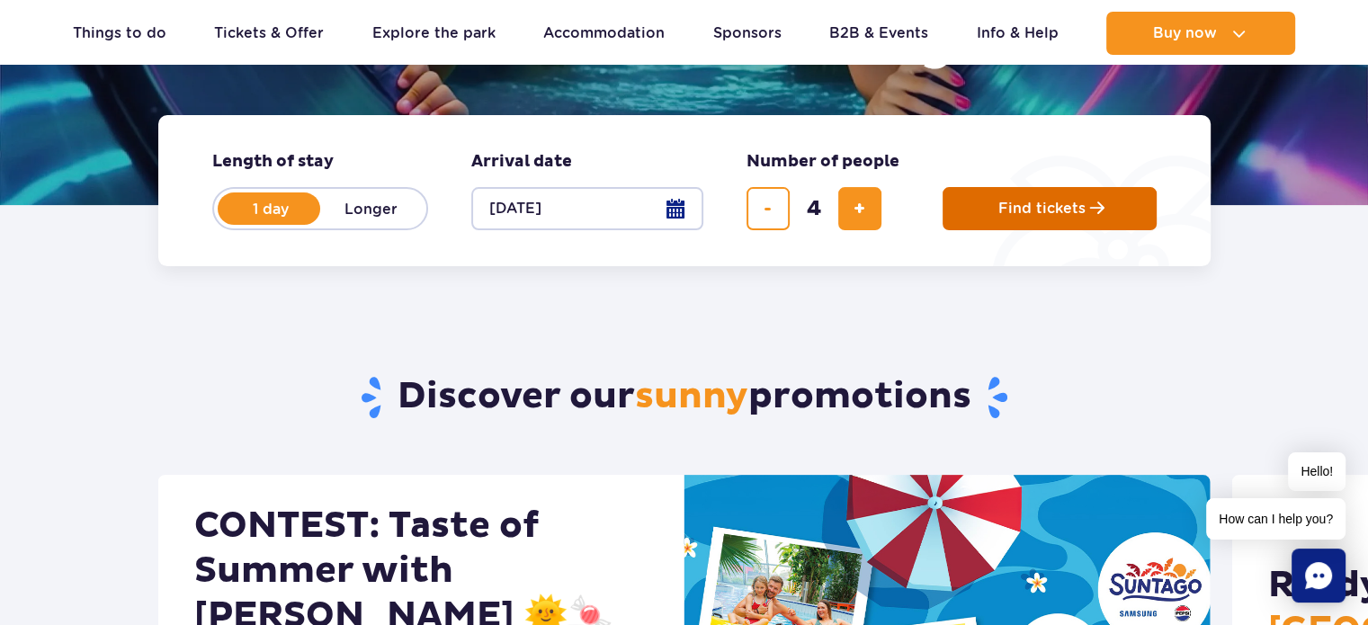
click at [985, 205] on button "Find tickets" at bounding box center [1049, 208] width 214 height 43
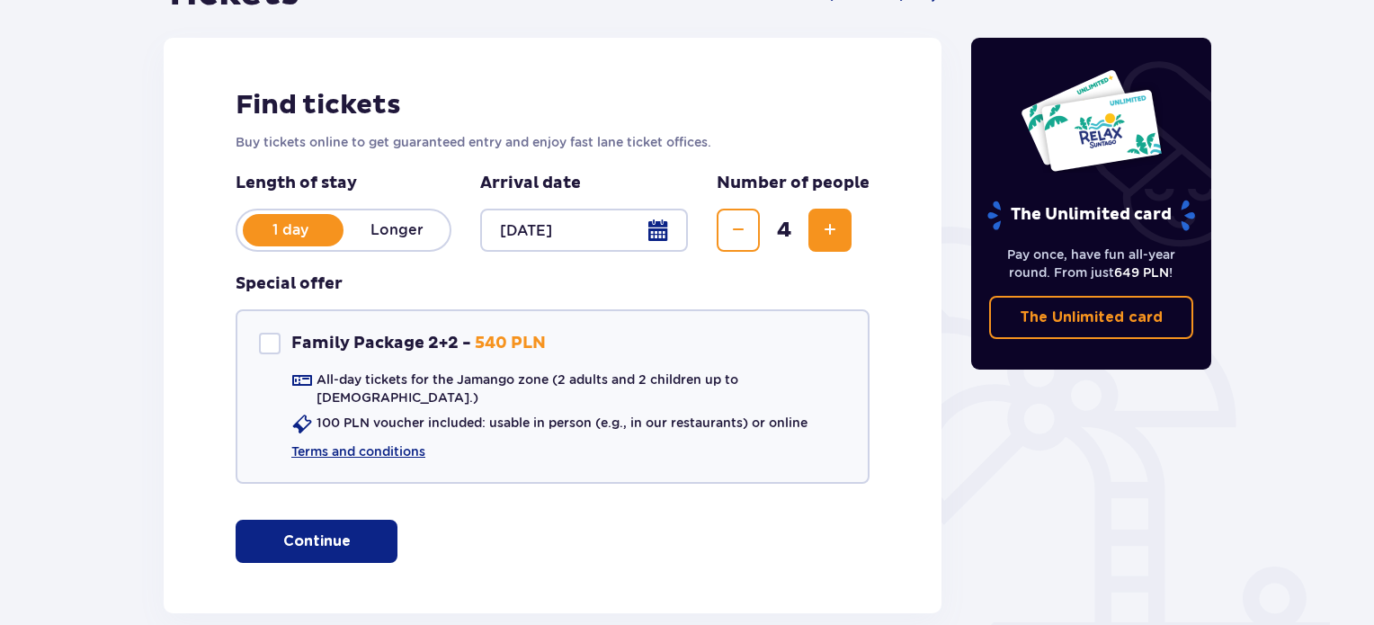
scroll to position [270, 0]
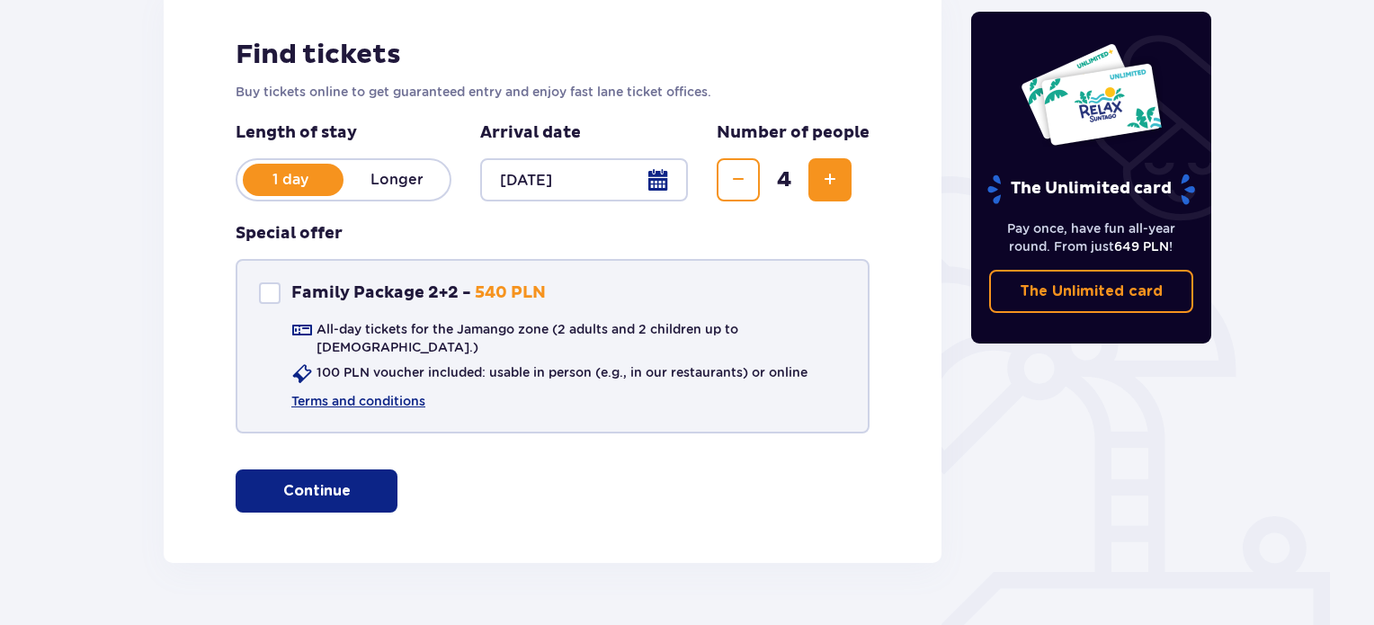
click at [273, 290] on div at bounding box center [270, 293] width 22 height 22
checkbox input "true"
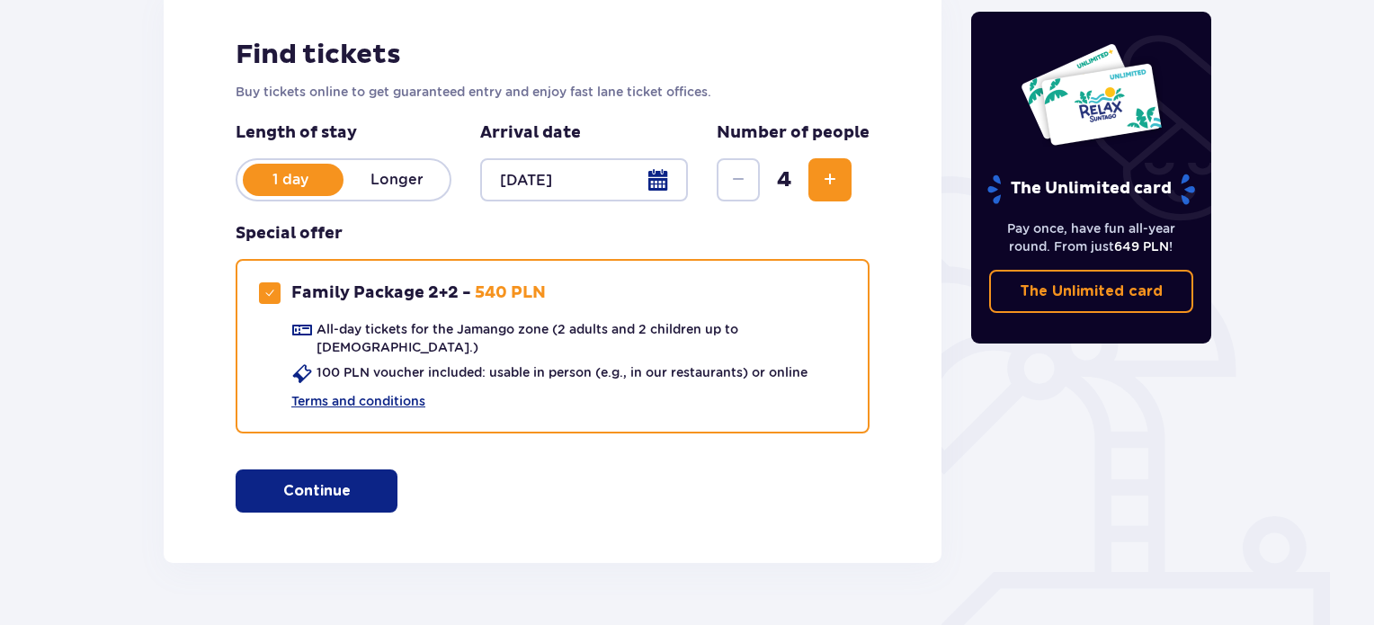
scroll to position [0, 0]
